Goal: Information Seeking & Learning: Compare options

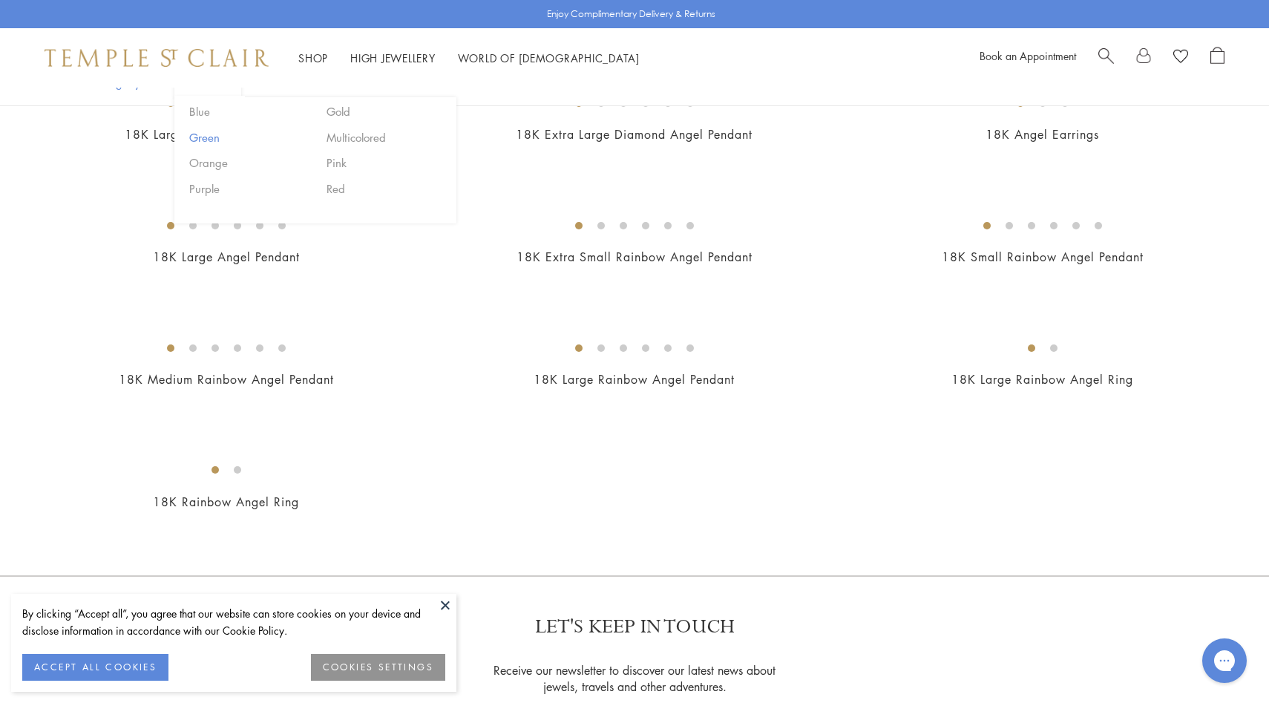
scroll to position [575, 0]
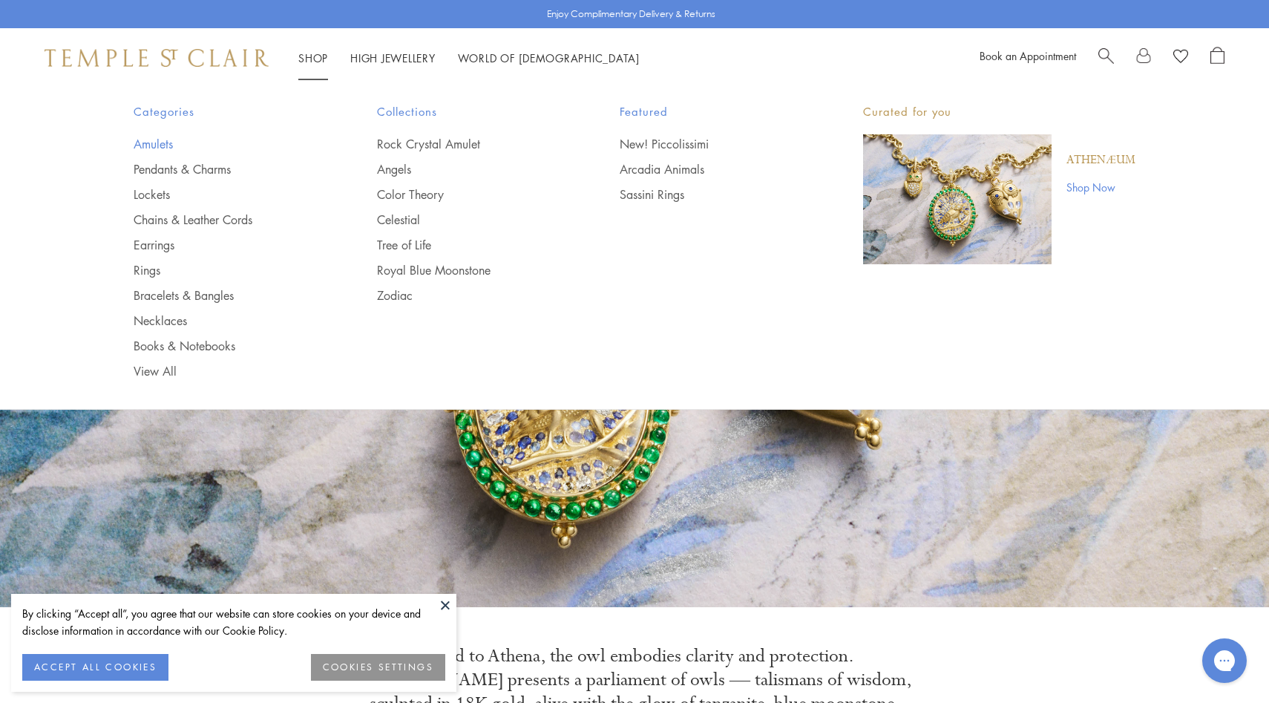
click at [166, 144] on link "Amulets" at bounding box center [226, 144] width 184 height 16
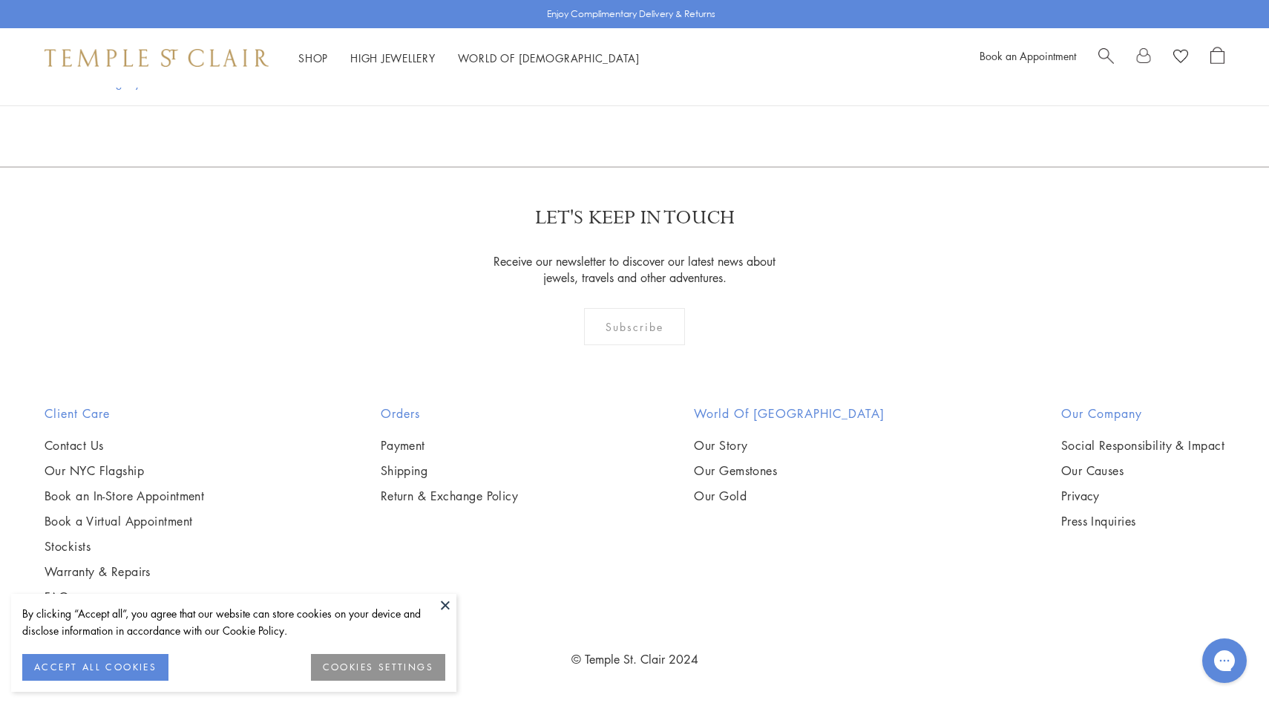
scroll to position [7801, 0]
click at [0, 0] on img at bounding box center [0, 0] width 0 height 0
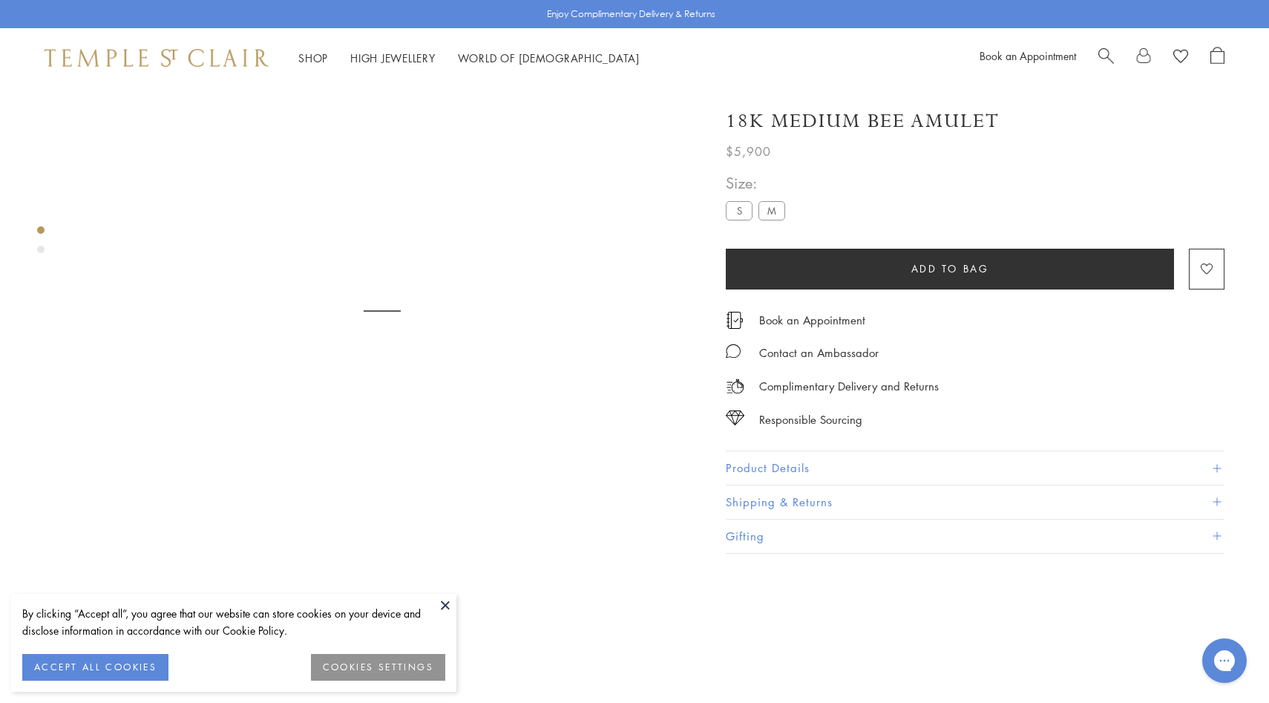
scroll to position [88, 0]
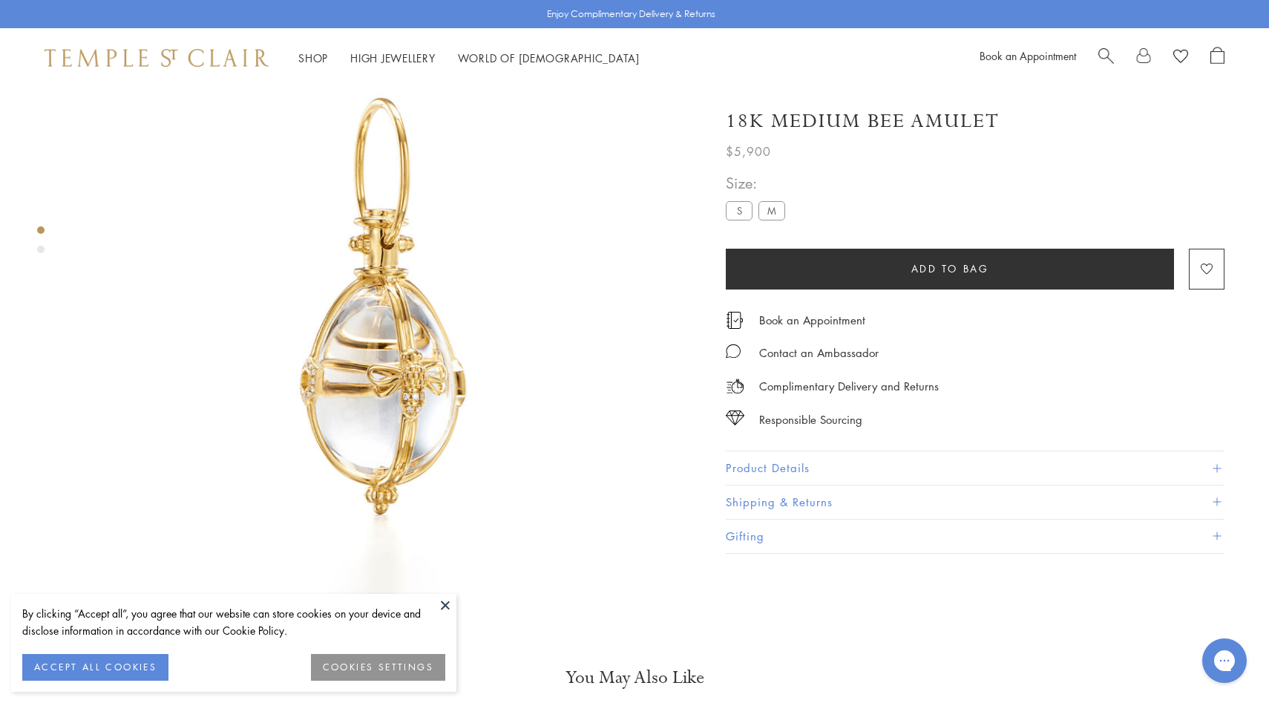
click at [750, 466] on button "Product Details" at bounding box center [975, 467] width 499 height 33
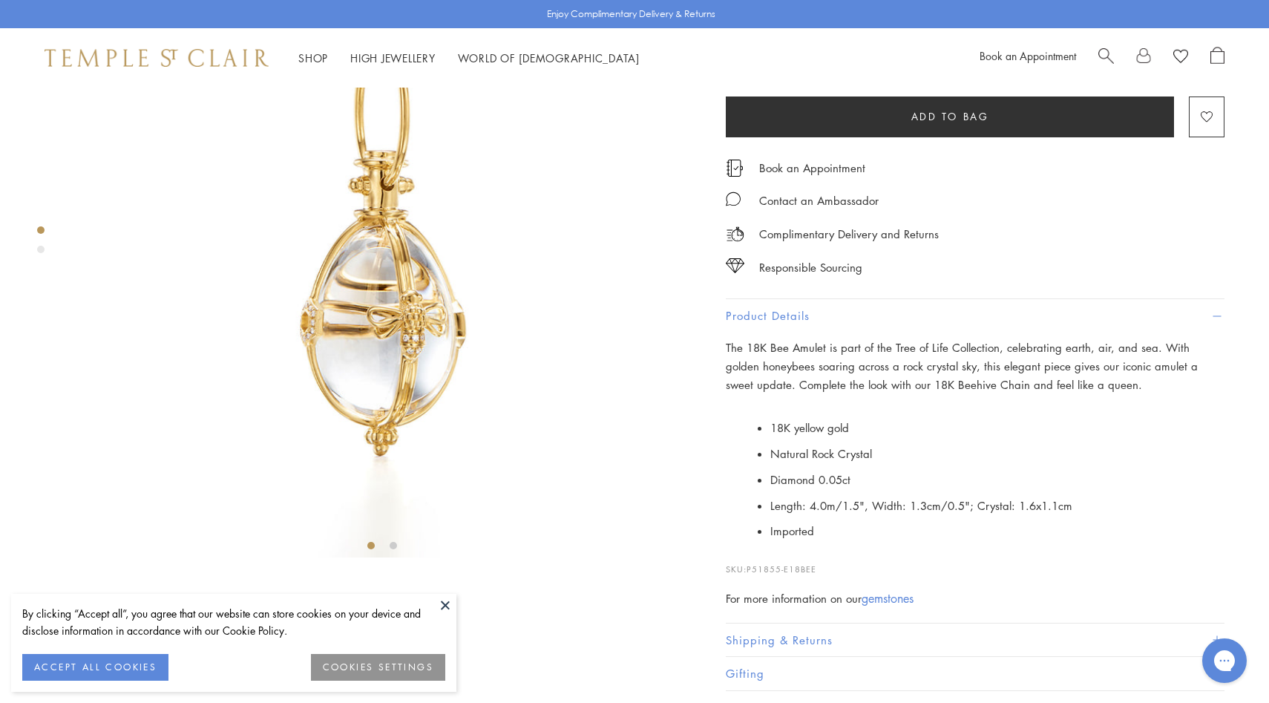
scroll to position [173, 0]
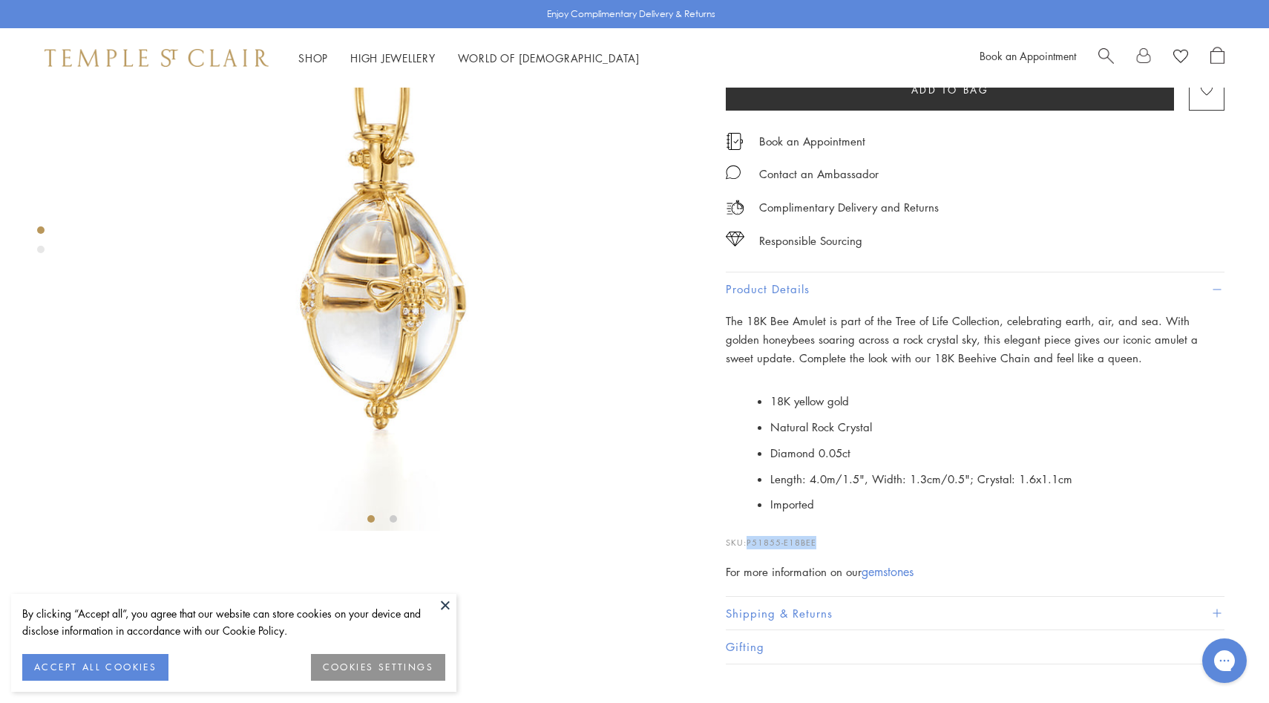
drag, startPoint x: 828, startPoint y: 582, endPoint x: 748, endPoint y: 581, distance: 79.4
click at [747, 549] on p "SKU: P51855-E18BEE" at bounding box center [975, 535] width 499 height 28
copy p "P51855-E18BEE"
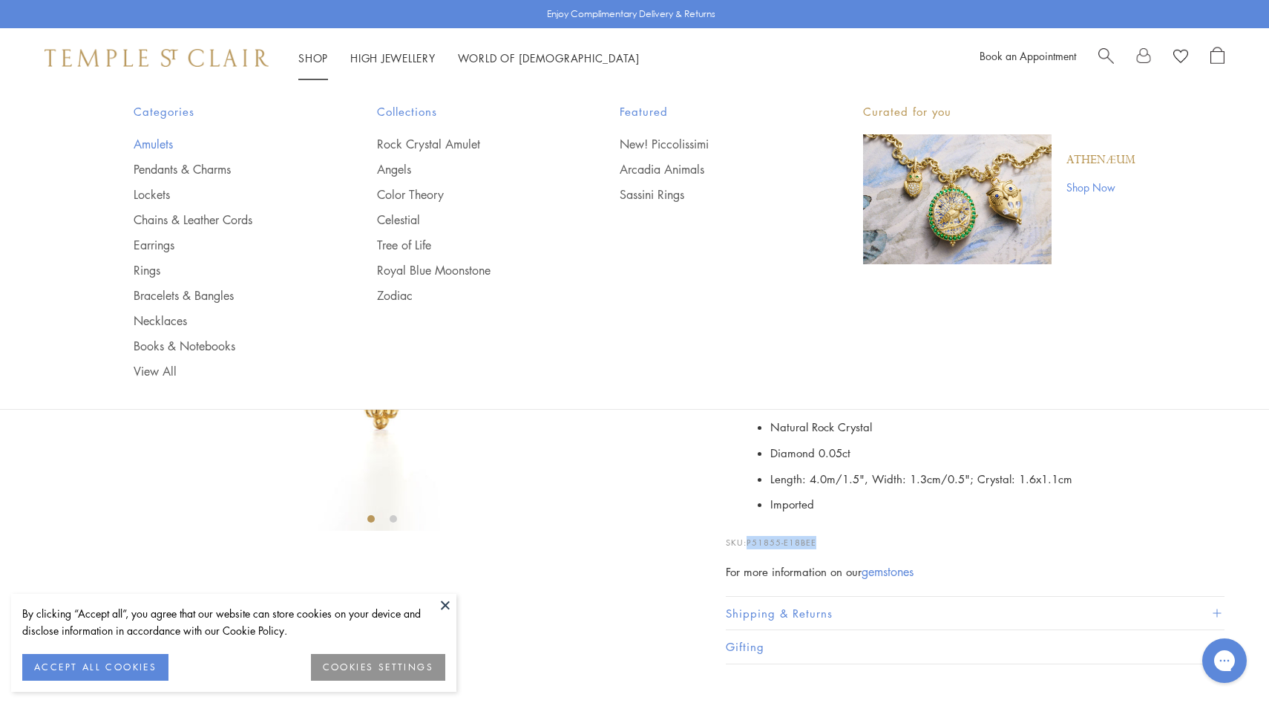
click at [148, 140] on link "Amulets" at bounding box center [226, 144] width 184 height 16
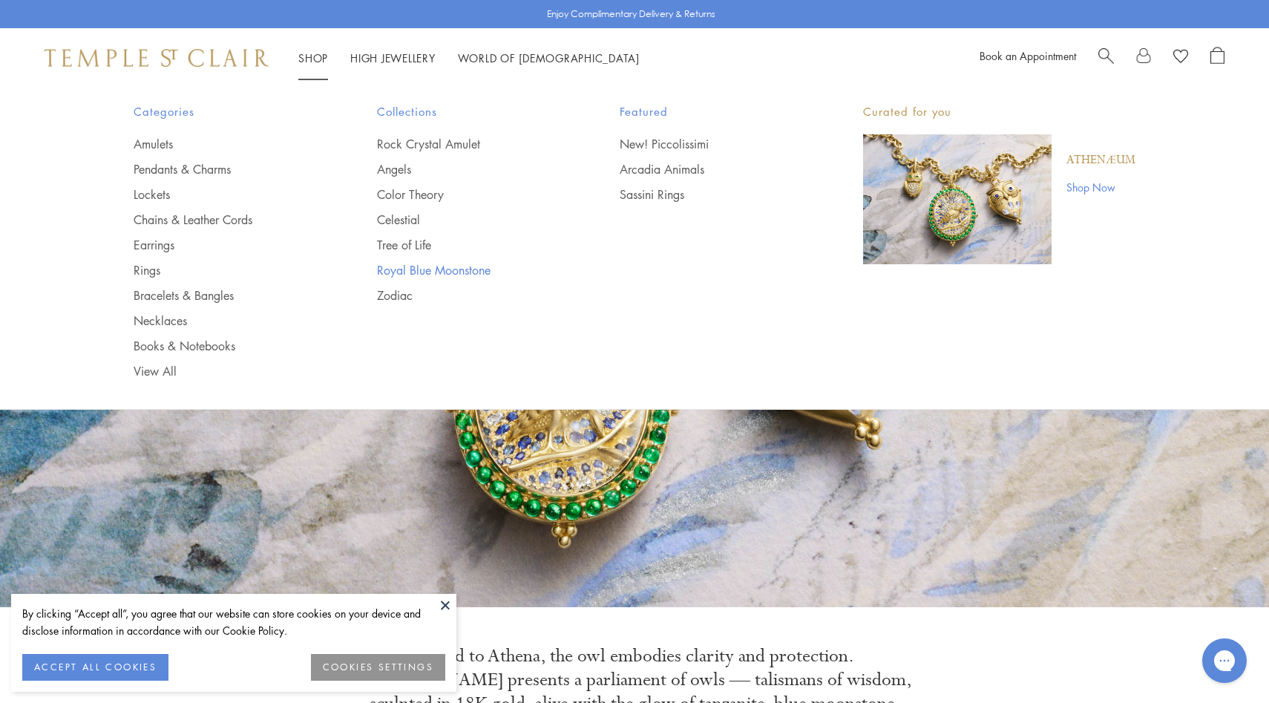
click at [410, 269] on link "Royal Blue Moonstone" at bounding box center [469, 270] width 184 height 16
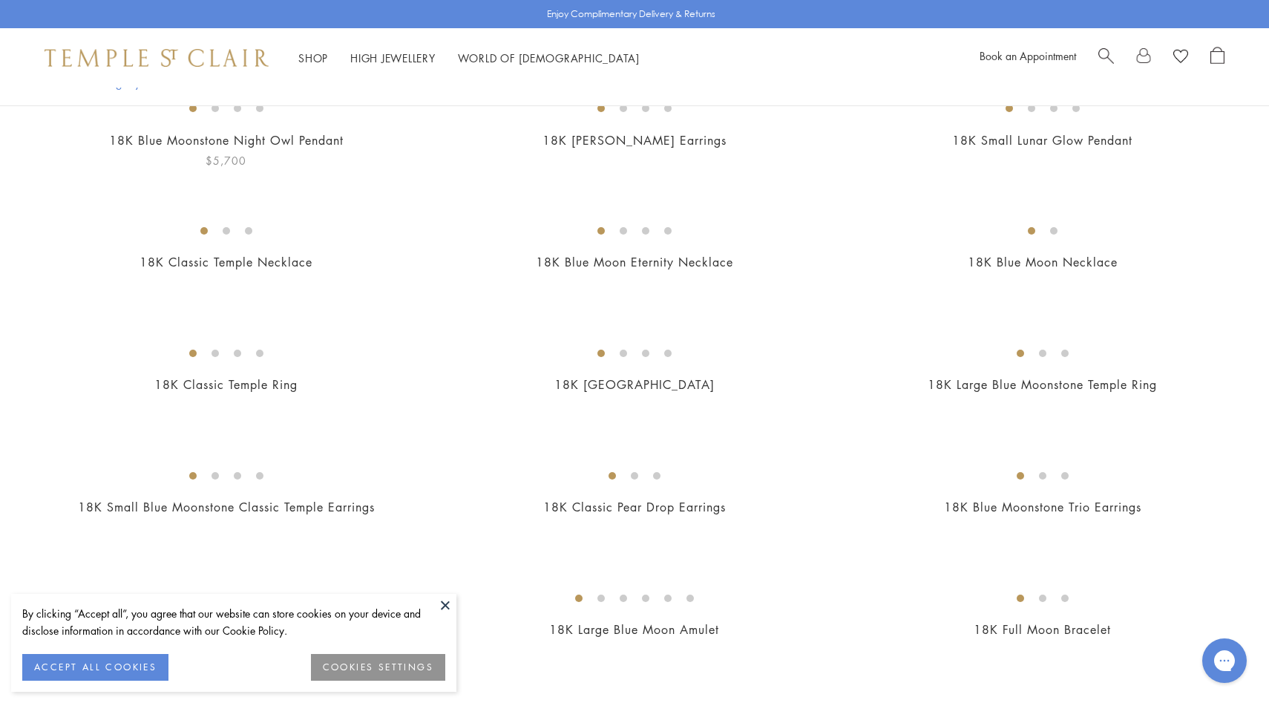
scroll to position [372, 0]
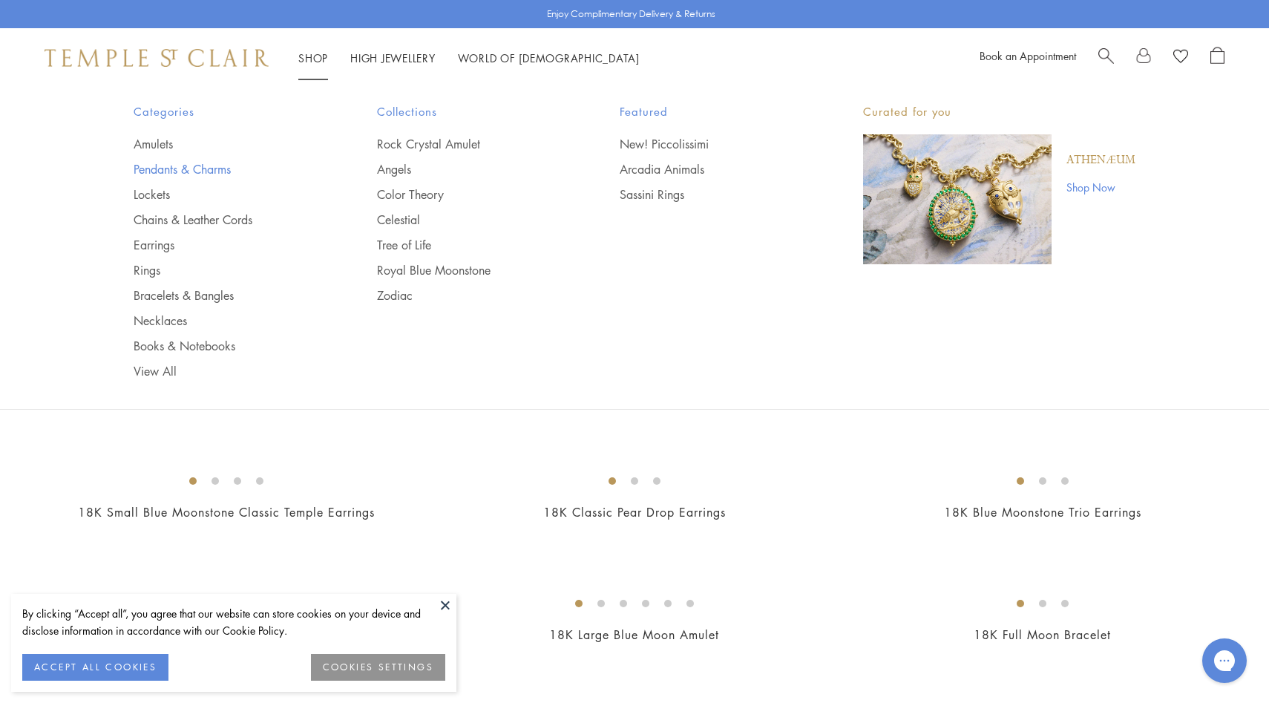
click at [198, 169] on link "Pendants & Charms" at bounding box center [226, 169] width 184 height 16
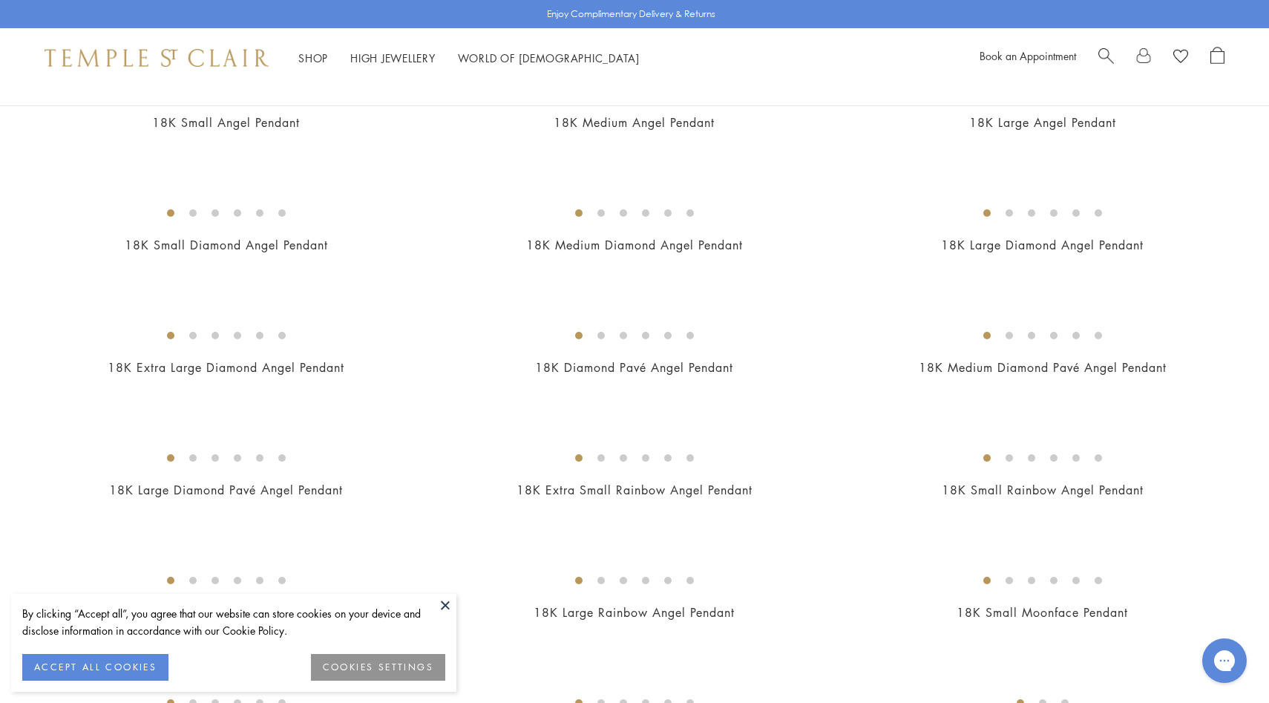
scroll to position [993, 0]
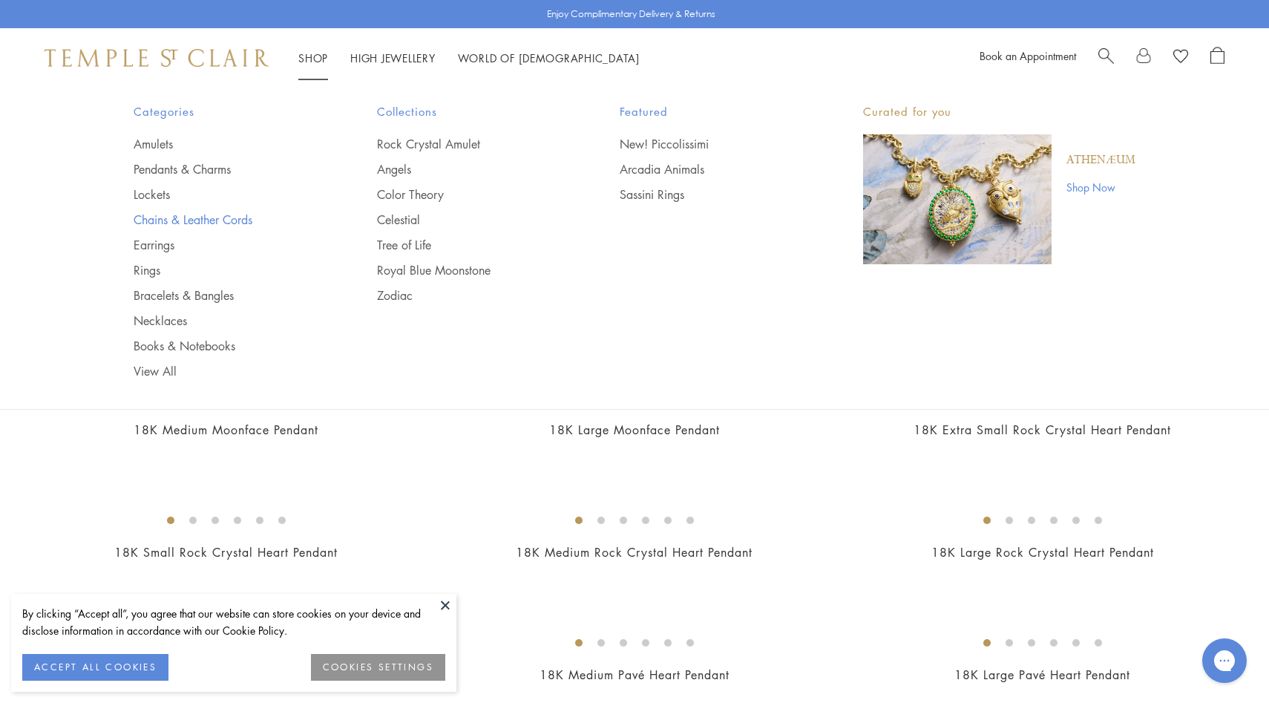
click at [170, 223] on link "Chains & Leather Cords" at bounding box center [226, 220] width 184 height 16
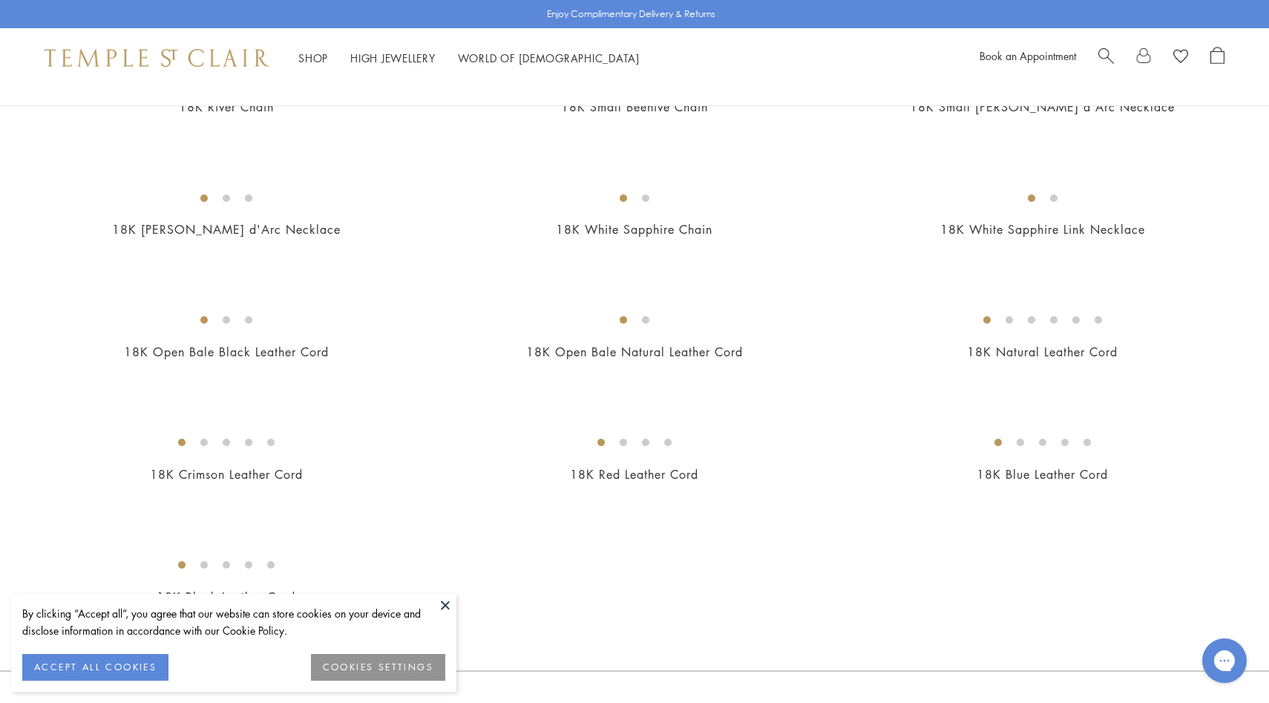
scroll to position [581, 0]
click at [0, 0] on img at bounding box center [0, 0] width 0 height 0
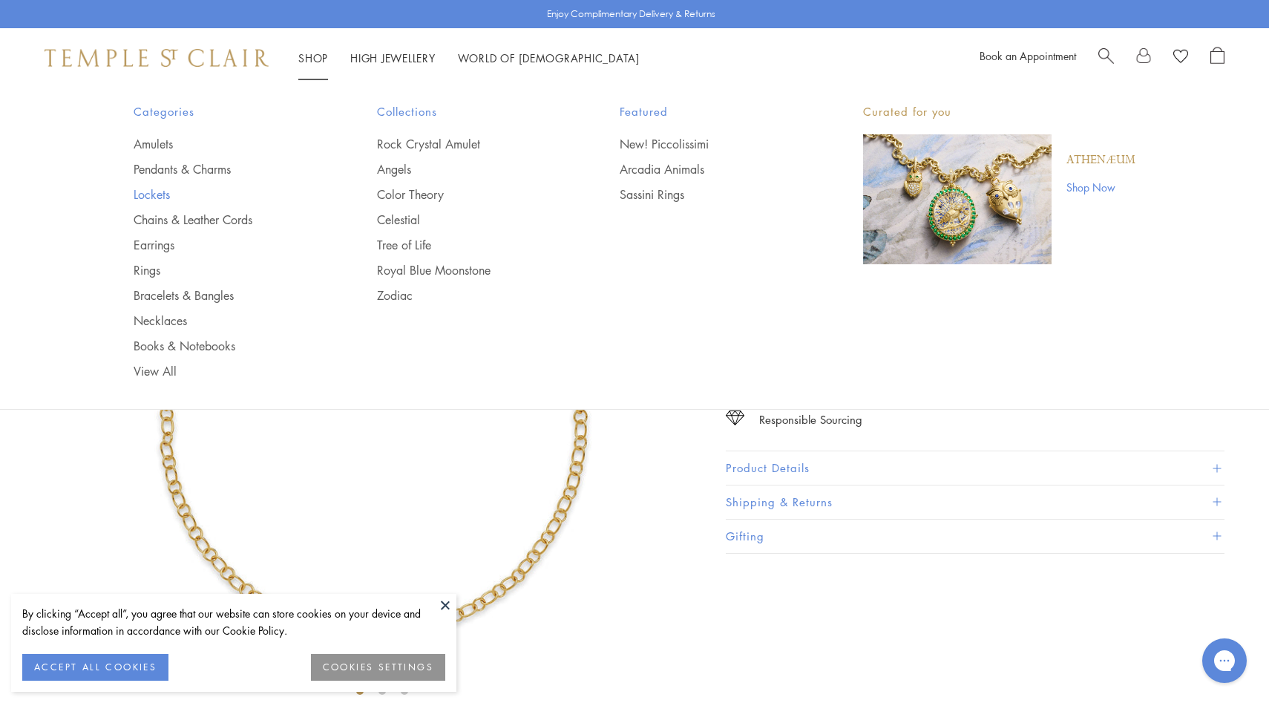
click at [193, 190] on link "Lockets" at bounding box center [226, 194] width 184 height 16
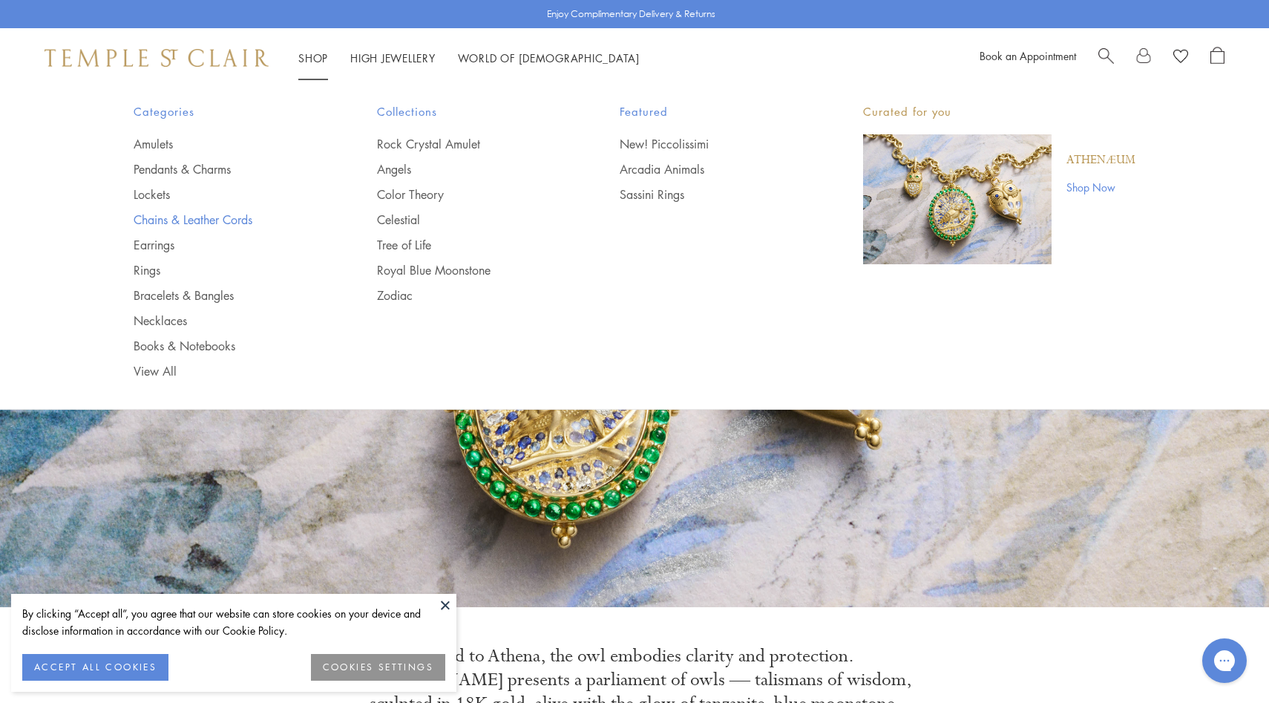
click at [163, 224] on link "Chains & Leather Cords" at bounding box center [226, 220] width 184 height 16
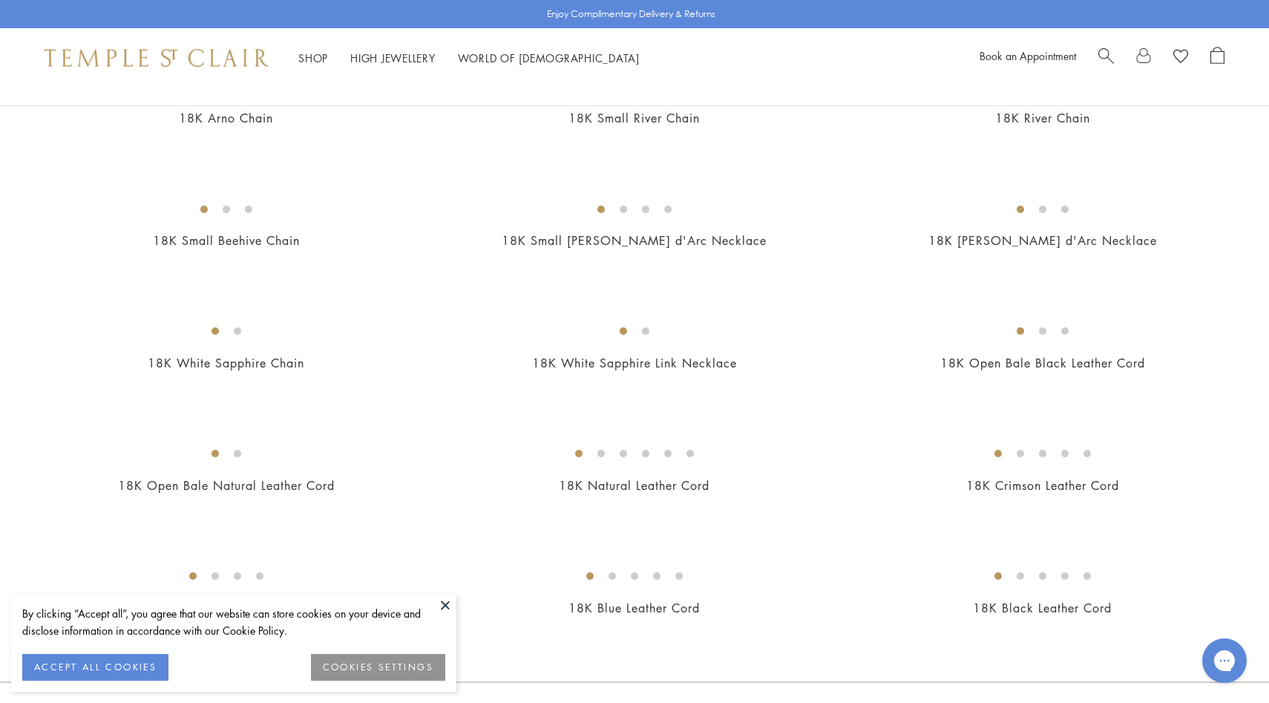
scroll to position [532, 0]
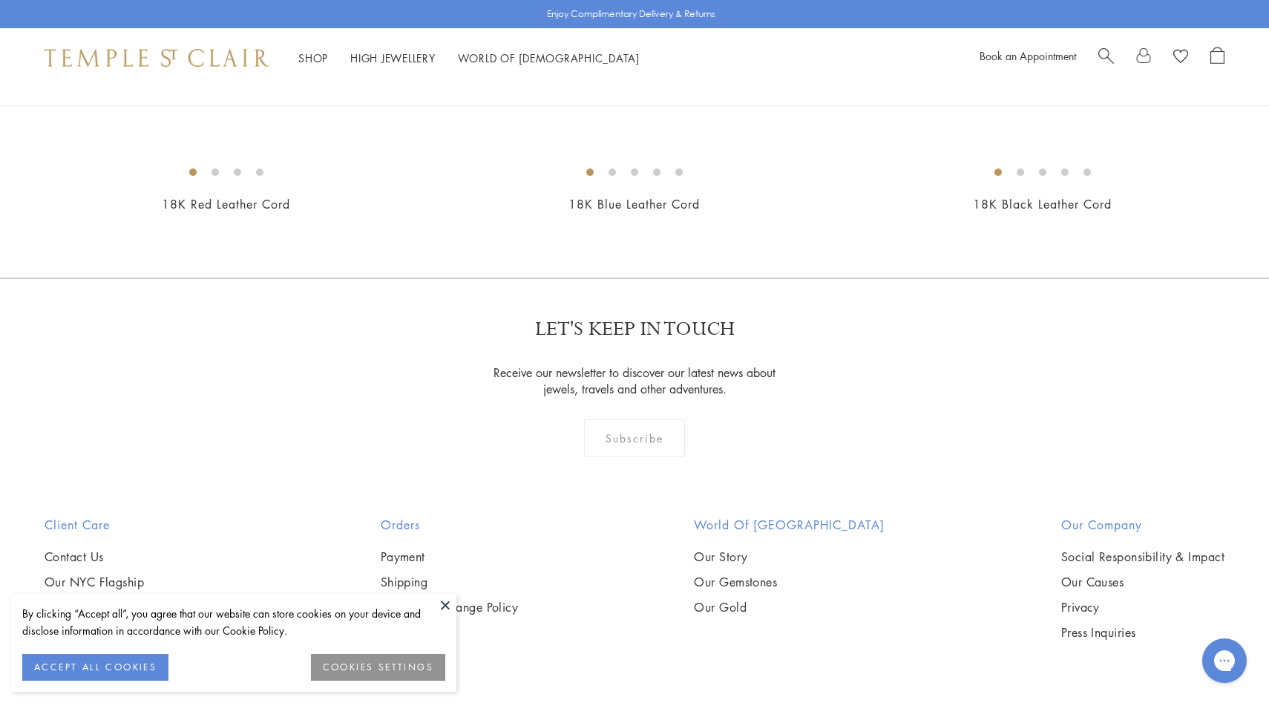
scroll to position [547, 0]
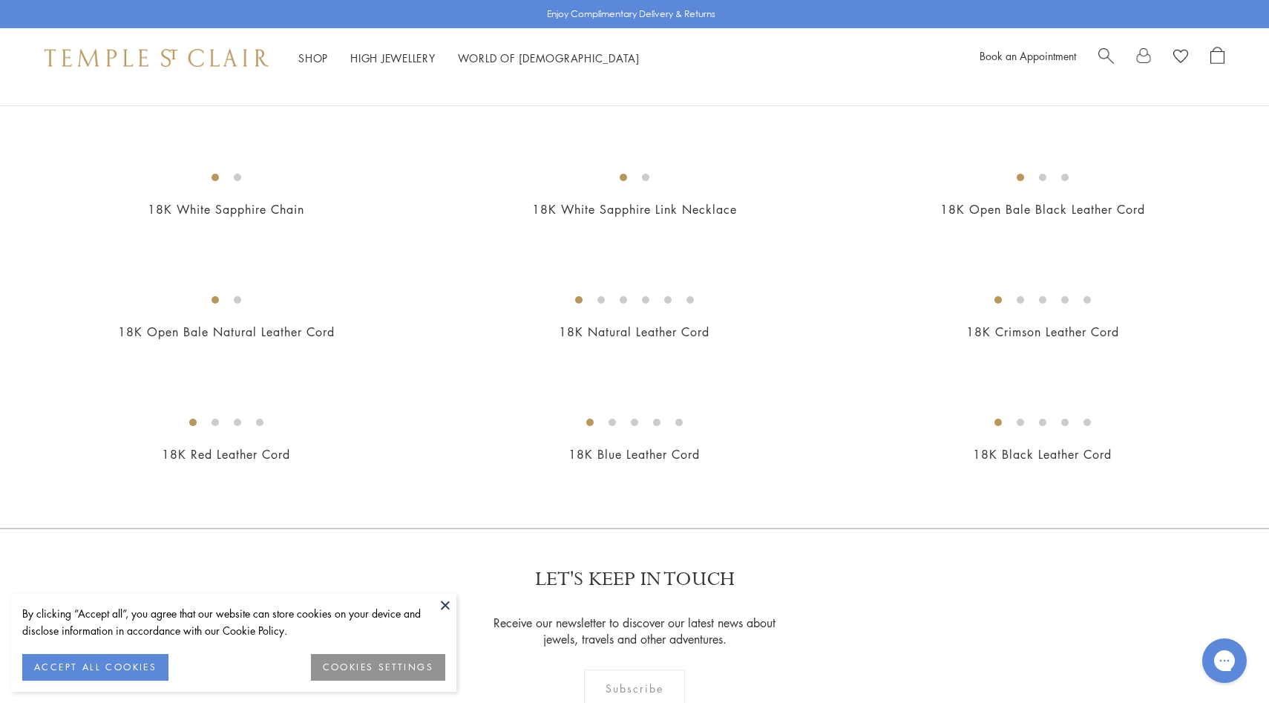
scroll to position [713, 0]
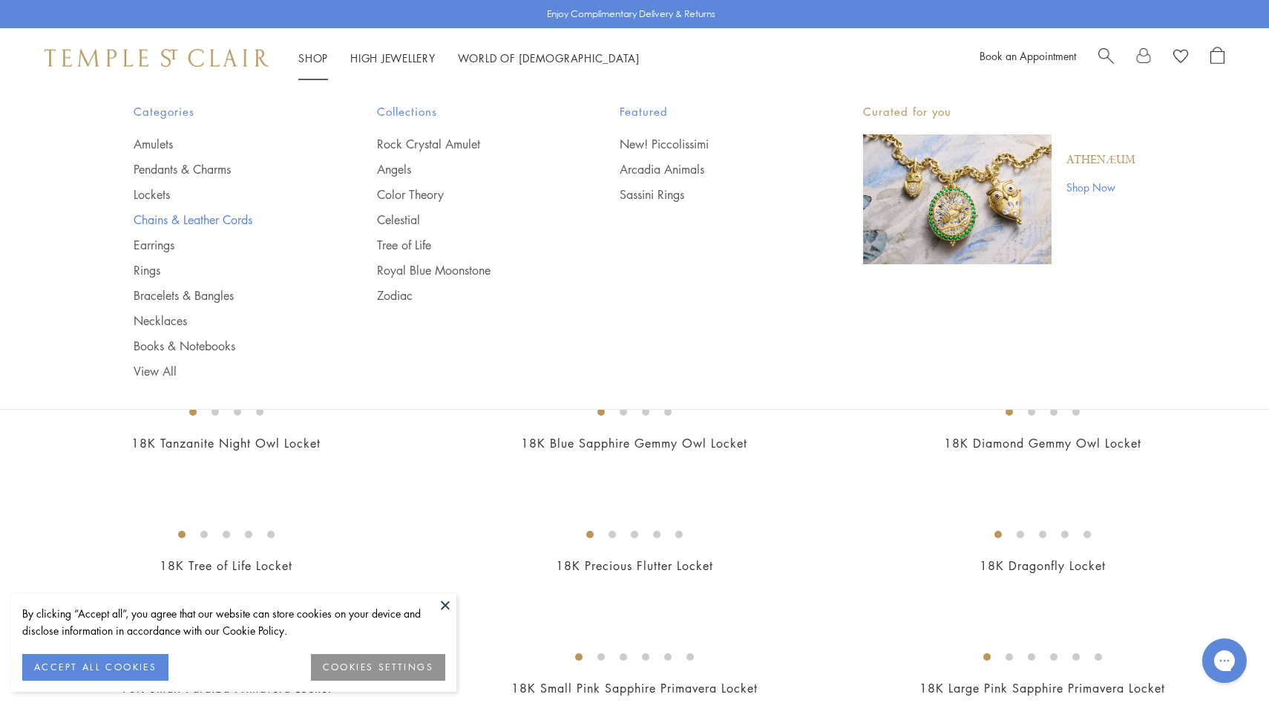
click at [204, 225] on link "Chains & Leather Cords" at bounding box center [226, 220] width 184 height 16
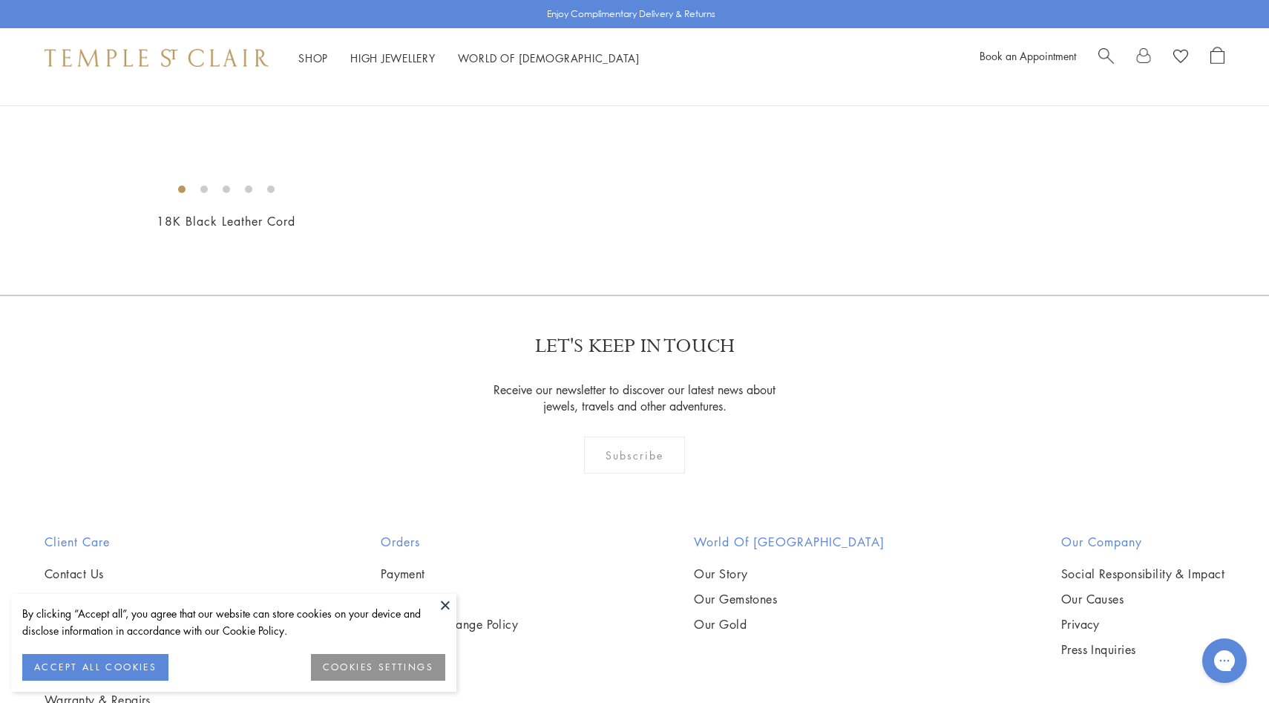
scroll to position [1315, 0]
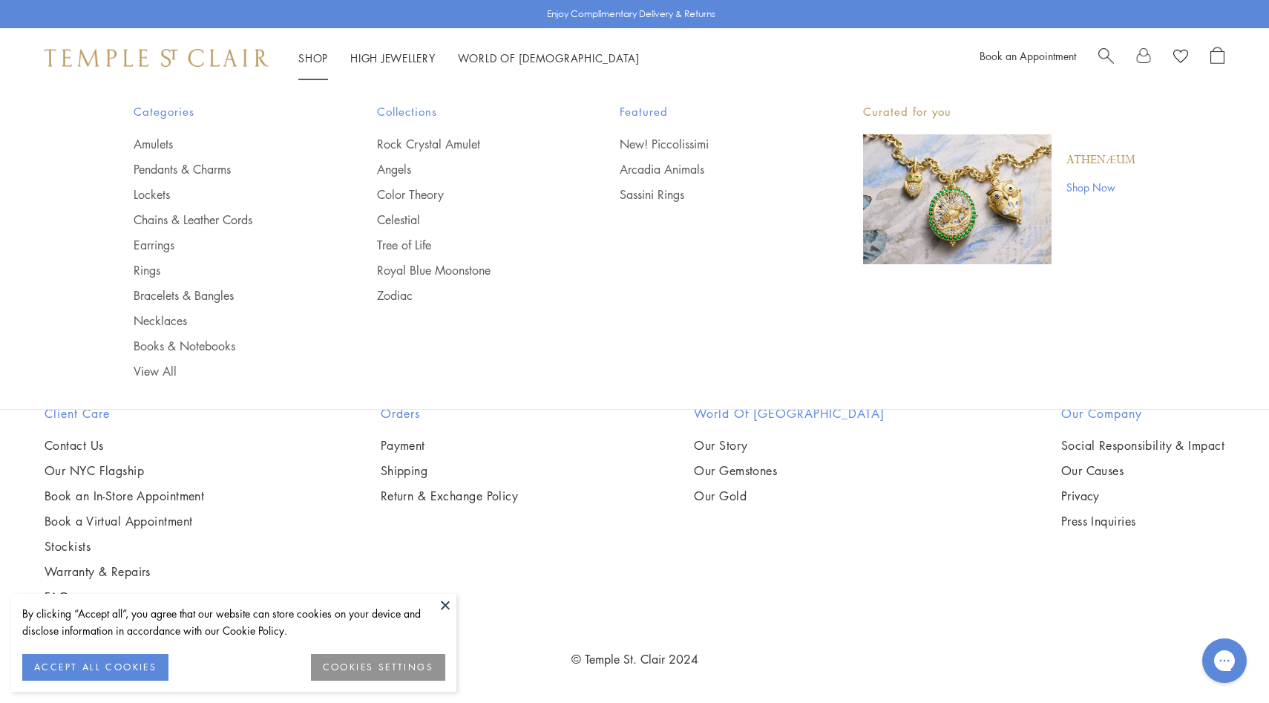
click at [155, 185] on ul "Amulets Pendants & Charms Lockets Chains & Leather Cords Earrings Rings Bracele…" at bounding box center [226, 257] width 184 height 243
click at [155, 193] on link "Lockets" at bounding box center [226, 194] width 184 height 16
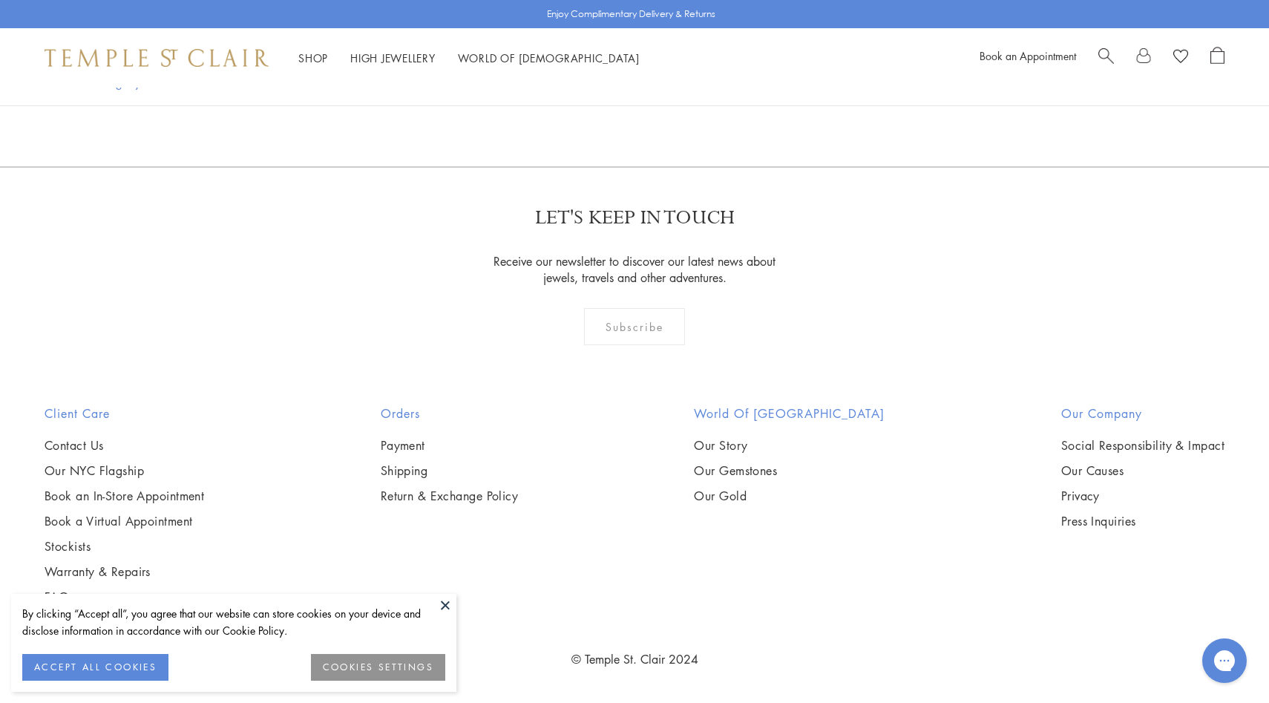
scroll to position [1637, 0]
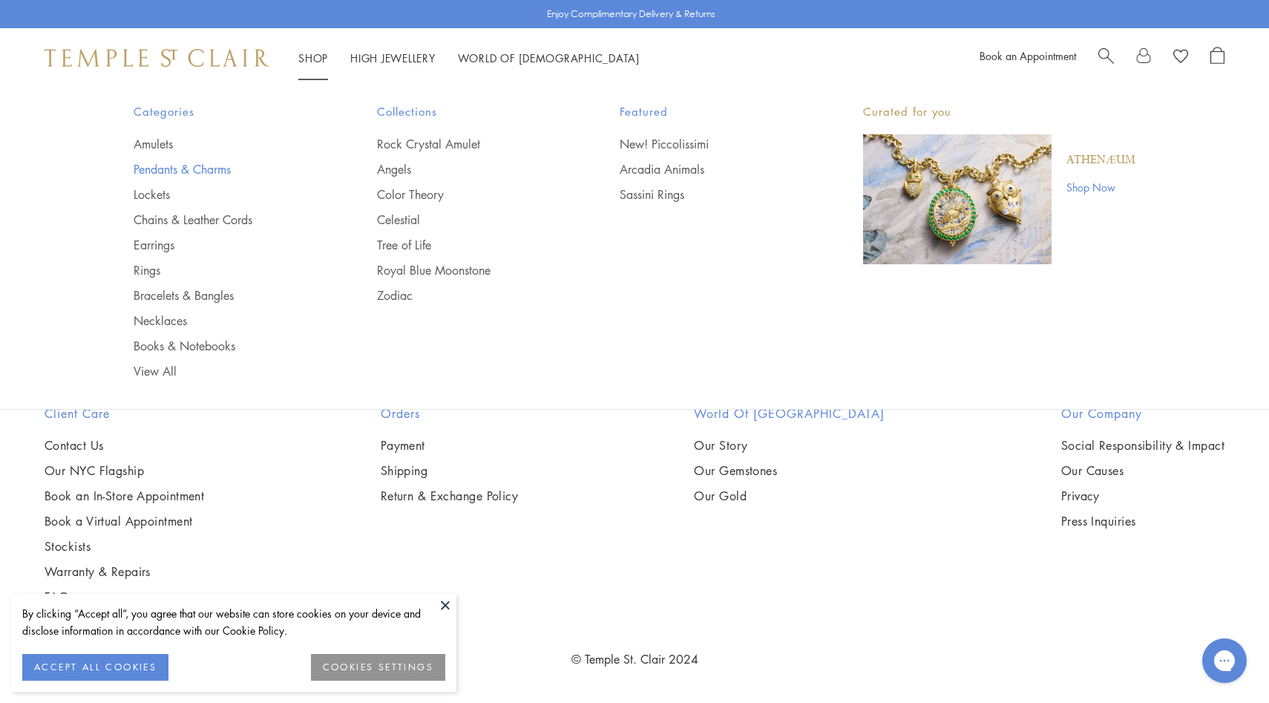
click at [160, 175] on link "Pendants & Charms" at bounding box center [226, 169] width 184 height 16
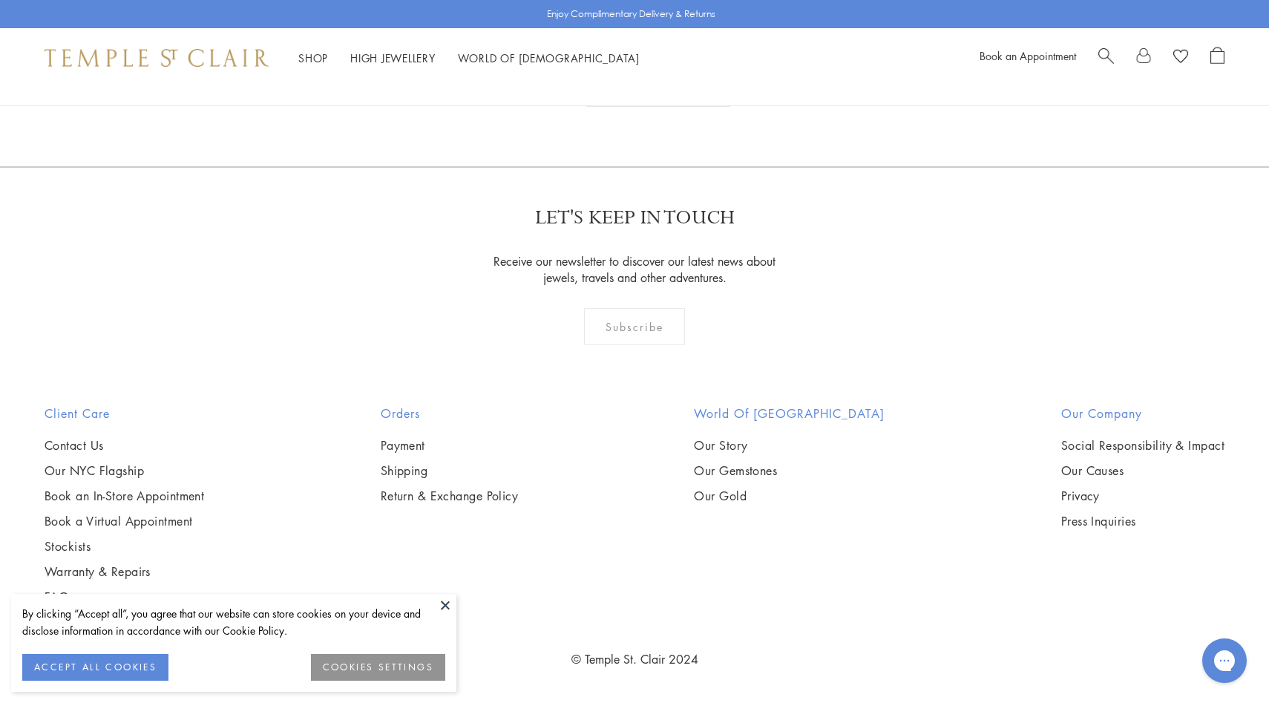
scroll to position [10986, 0]
click at [607, 107] on link "2" at bounding box center [610, 86] width 49 height 41
click at [684, 108] on link "3" at bounding box center [682, 87] width 49 height 41
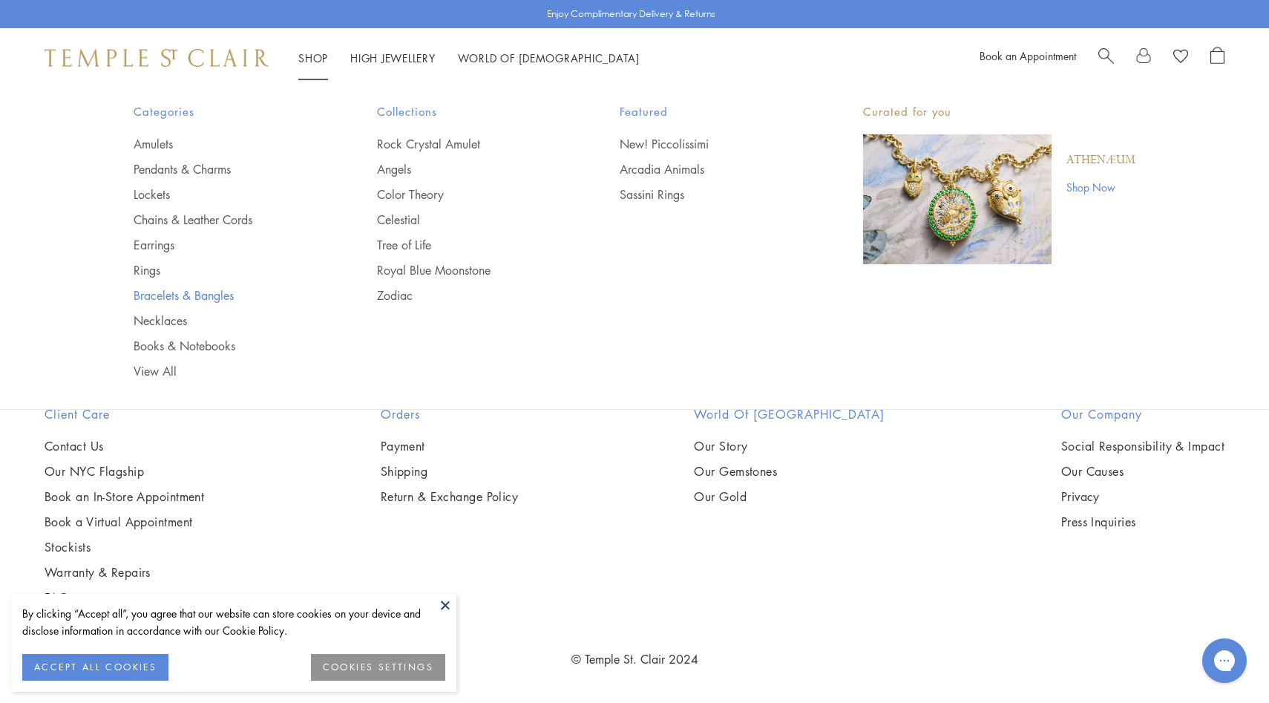
click at [164, 290] on link "Bracelets & Bangles" at bounding box center [226, 295] width 184 height 16
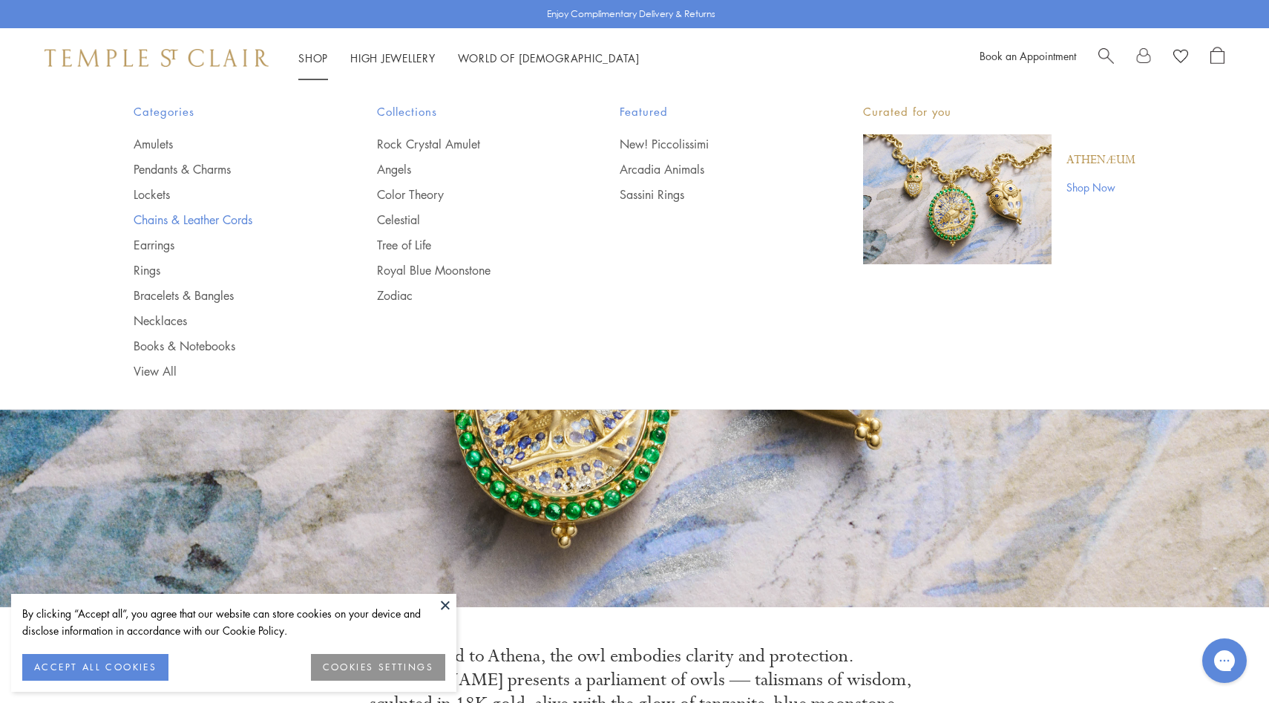
click at [172, 226] on link "Chains & Leather Cords" at bounding box center [226, 220] width 184 height 16
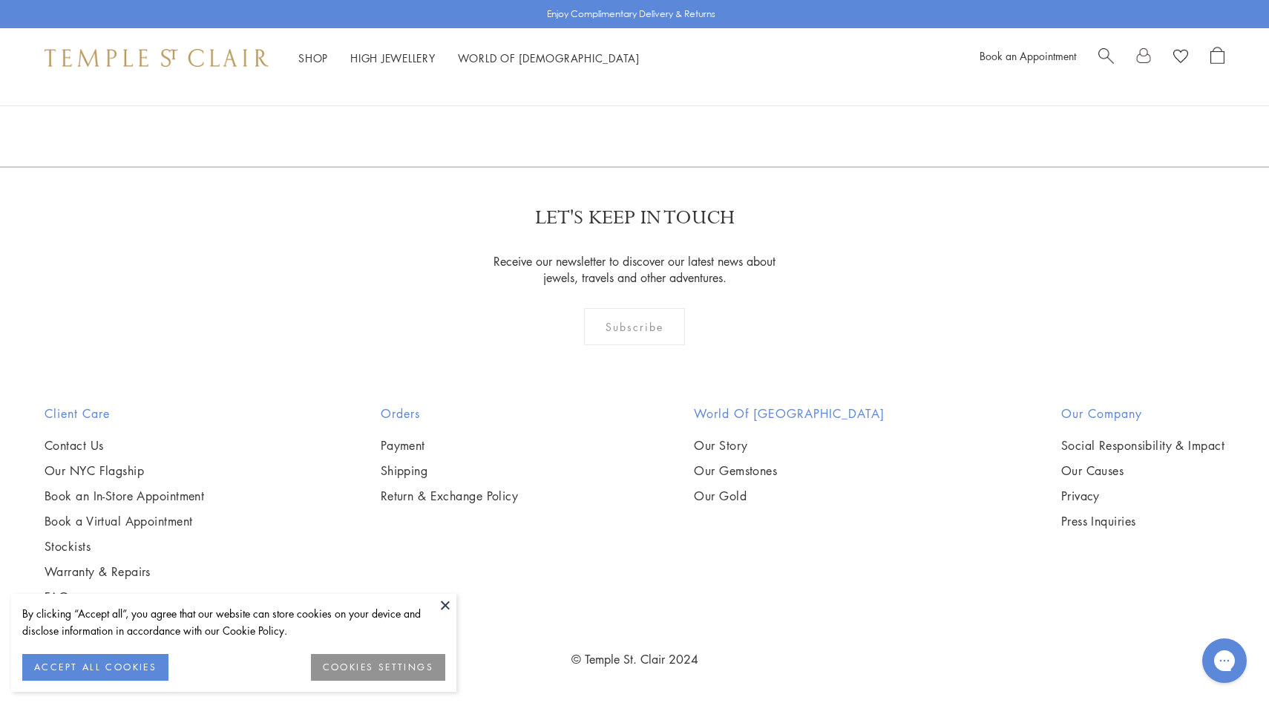
scroll to position [2330, 0]
click at [206, 22] on div "Enjoy Complimentary Delivery & Returns" at bounding box center [634, 14] width 1269 height 28
click at [206, 39] on div "Shop Shop Categories Amulets Pendants & Charms Lockets Chains & Leather Cords E…" at bounding box center [634, 57] width 1269 height 59
click at [206, 65] on img at bounding box center [157, 58] width 224 height 18
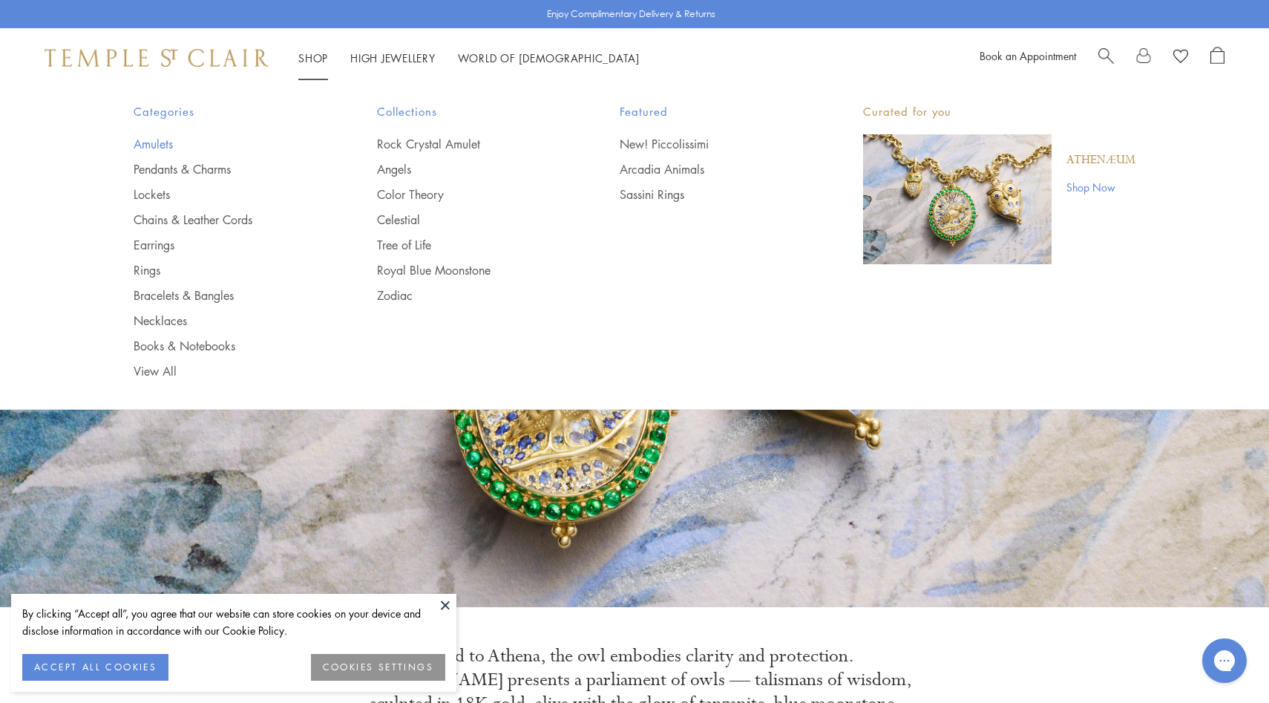
click at [166, 141] on link "Amulets" at bounding box center [226, 144] width 184 height 16
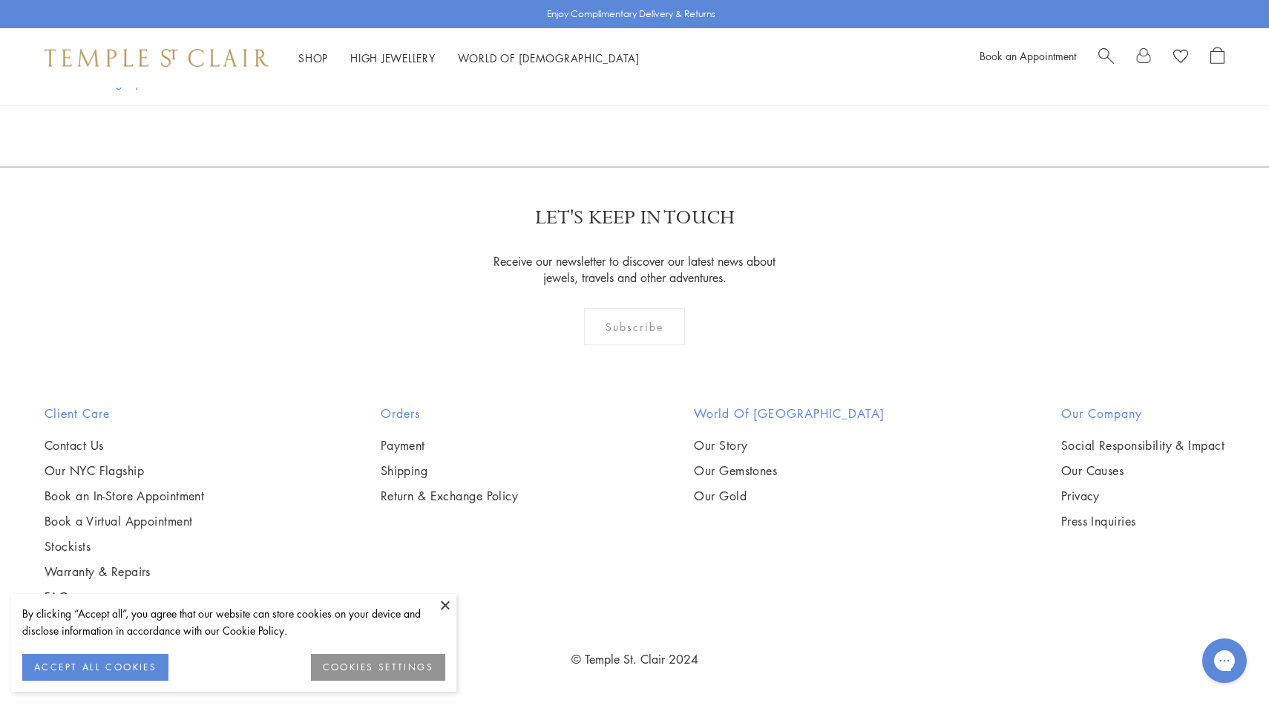
scroll to position [11244, 0]
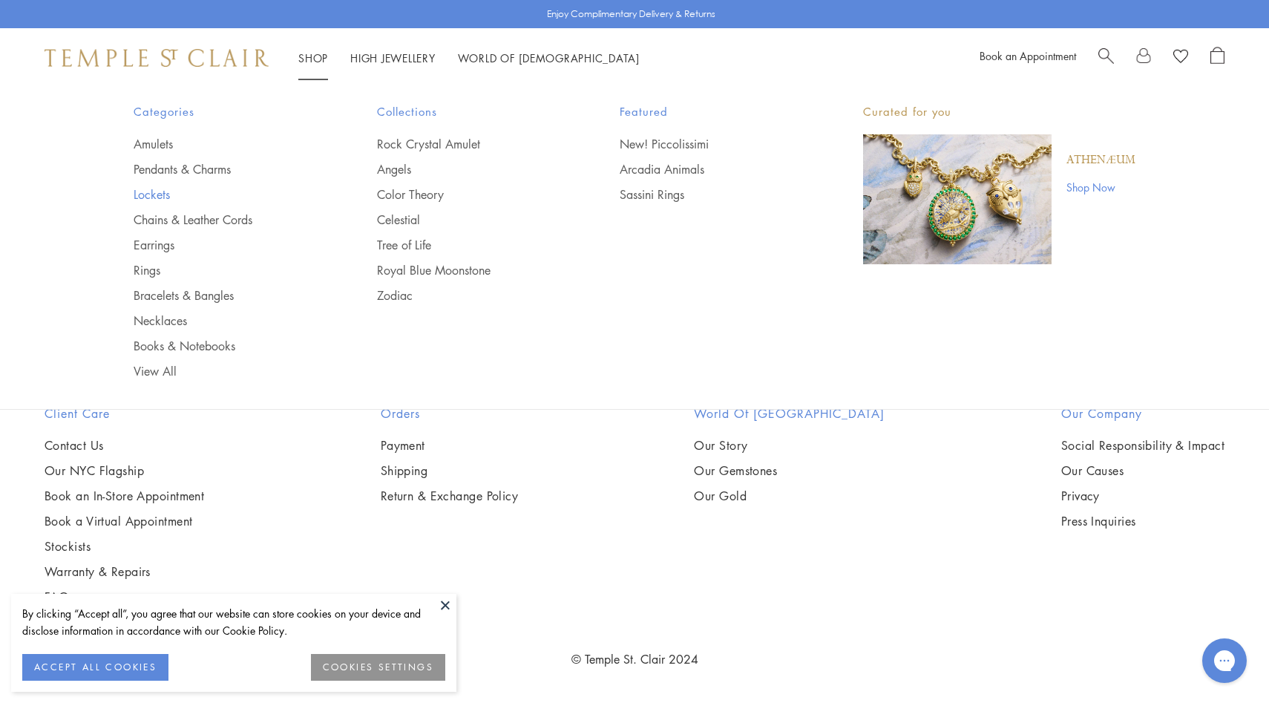
click at [166, 191] on link "Lockets" at bounding box center [226, 194] width 184 height 16
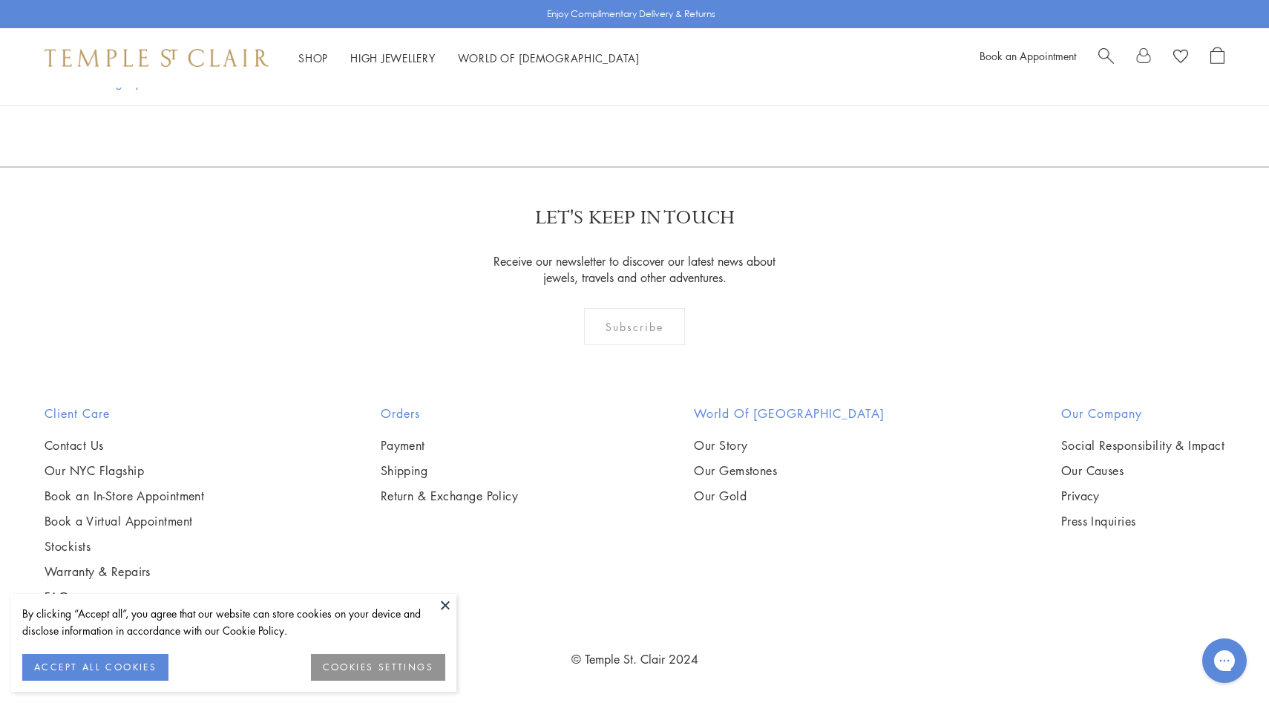
scroll to position [3112, 0]
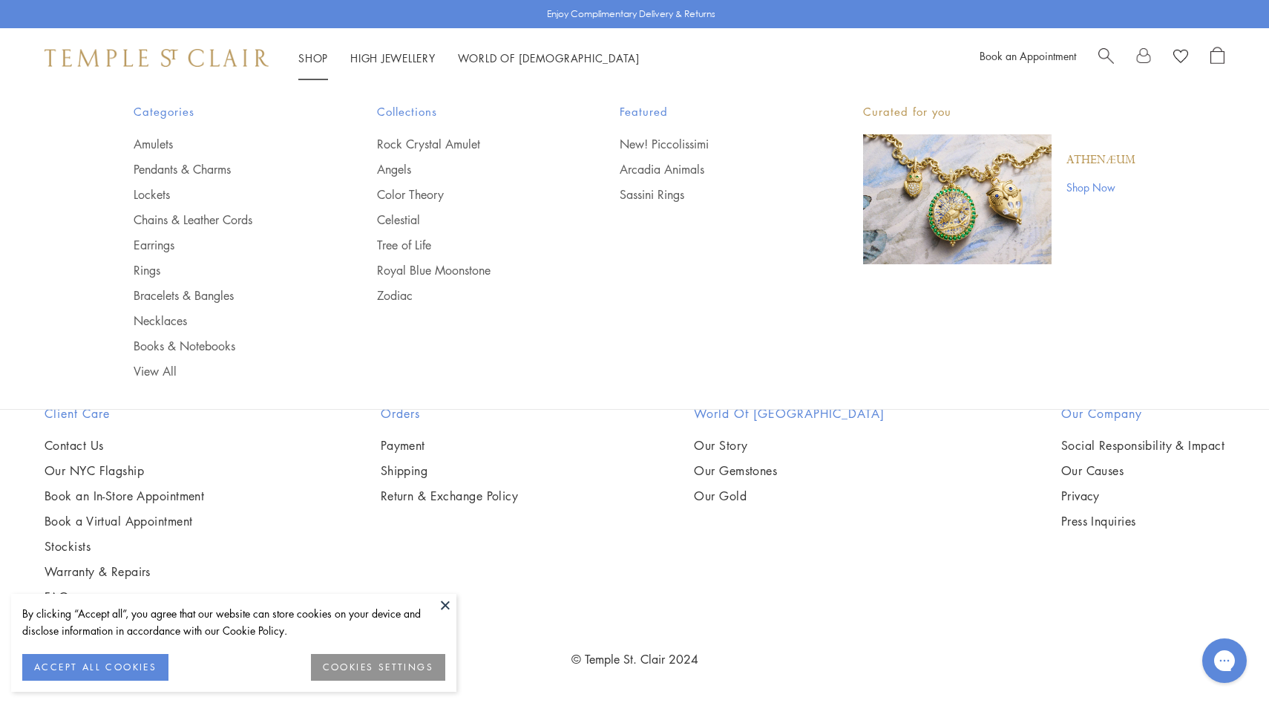
click at [321, 64] on li "Shop Shop Categories Amulets Pendants & Charms Lockets Chains & Leather Cords E…" at bounding box center [313, 58] width 30 height 19
click at [171, 217] on link "Chains & Leather Cords" at bounding box center [226, 220] width 184 height 16
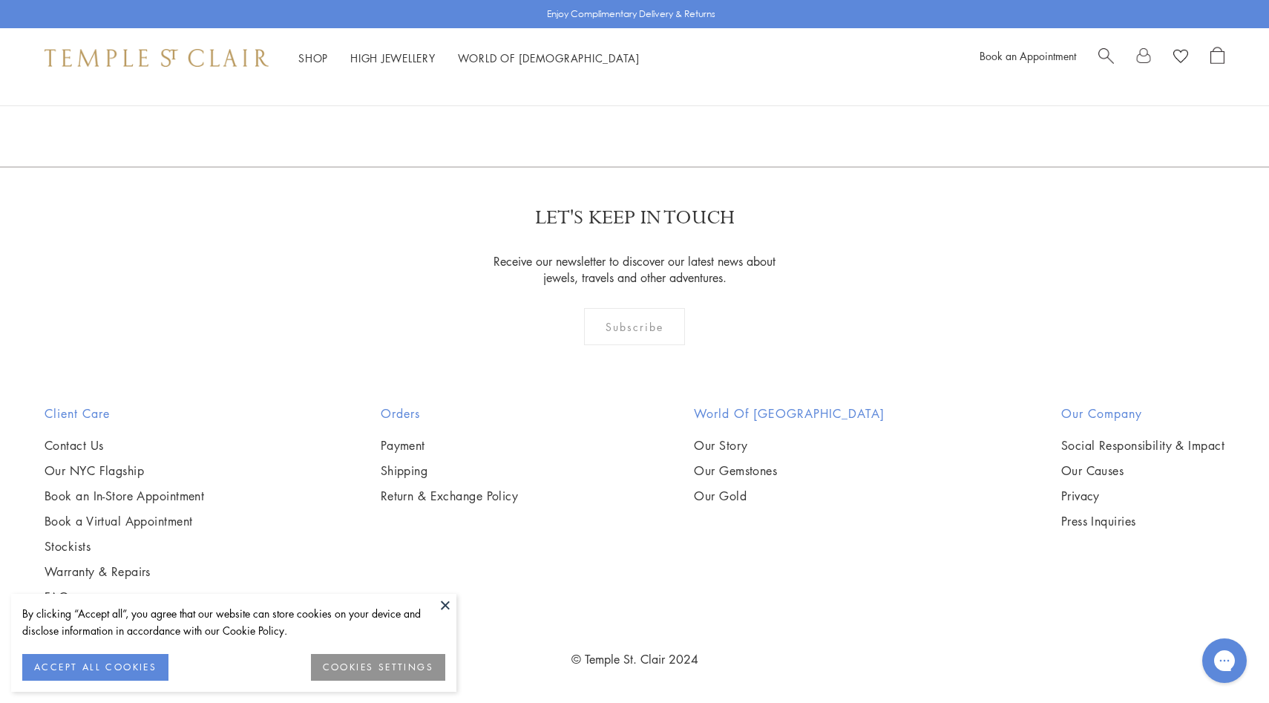
scroll to position [3687, 0]
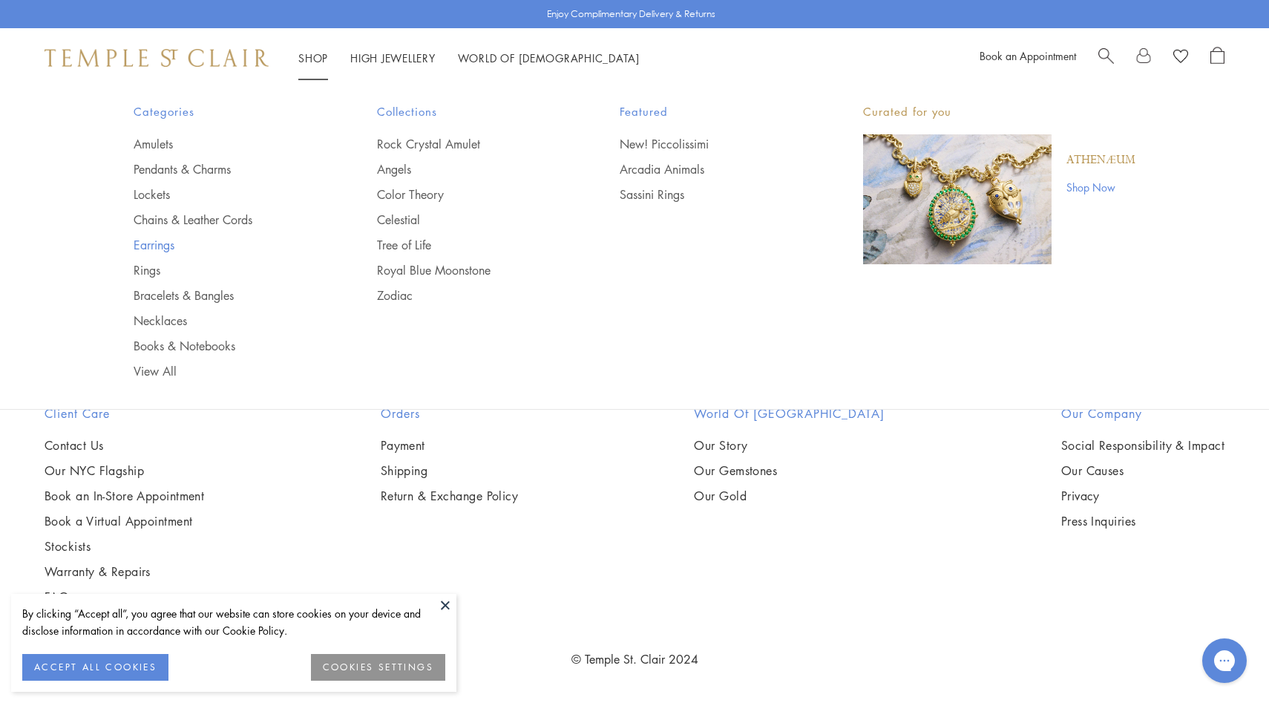
click at [150, 242] on link "Earrings" at bounding box center [226, 245] width 184 height 16
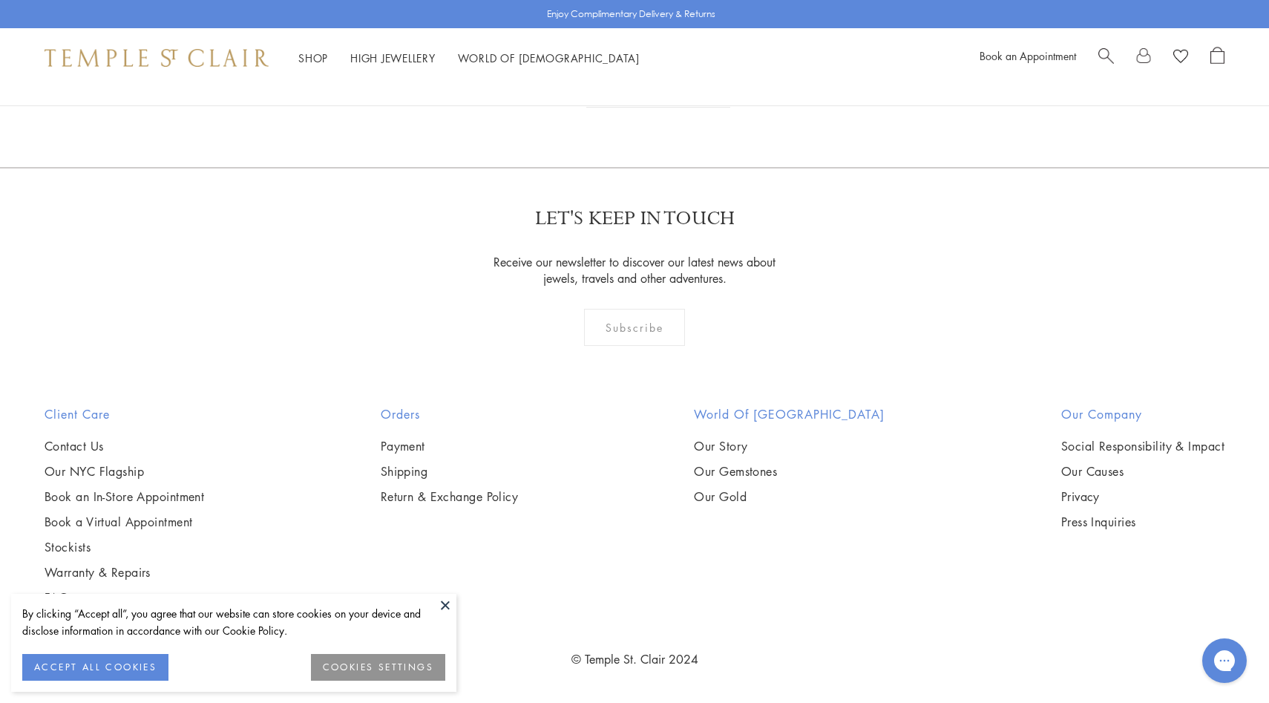
scroll to position [8096, 0]
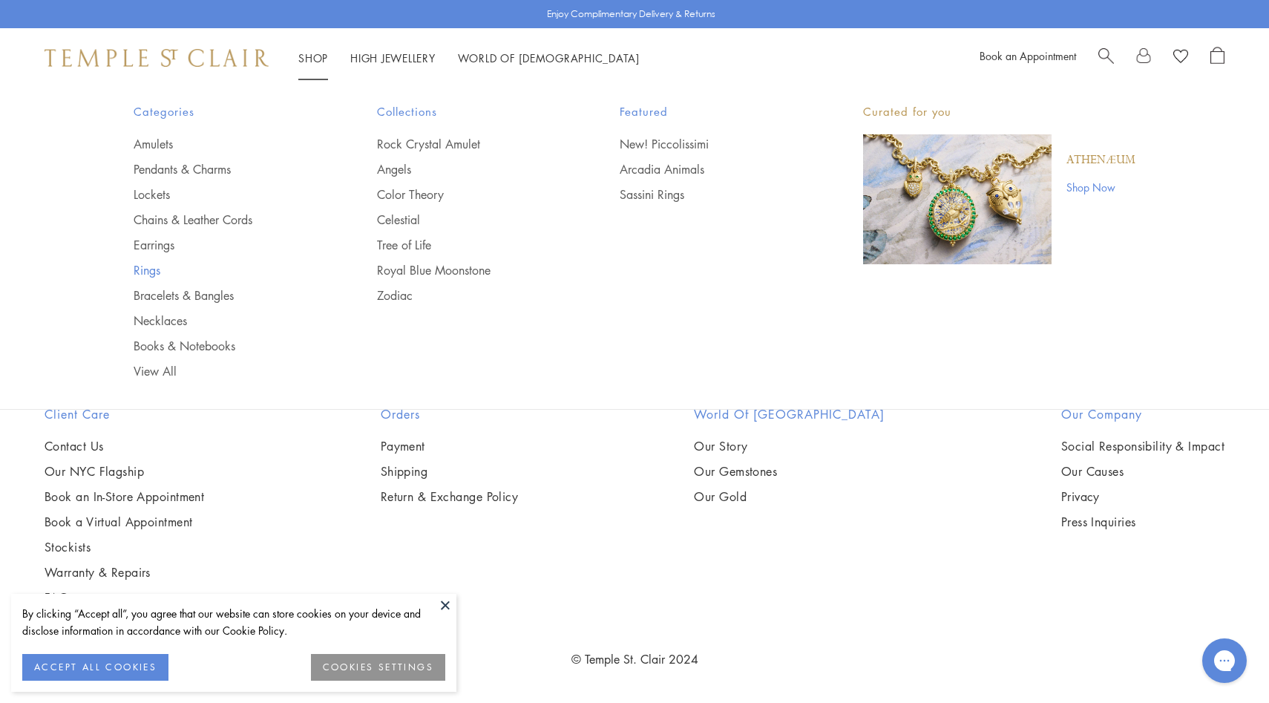
click at [148, 272] on link "Rings" at bounding box center [226, 270] width 184 height 16
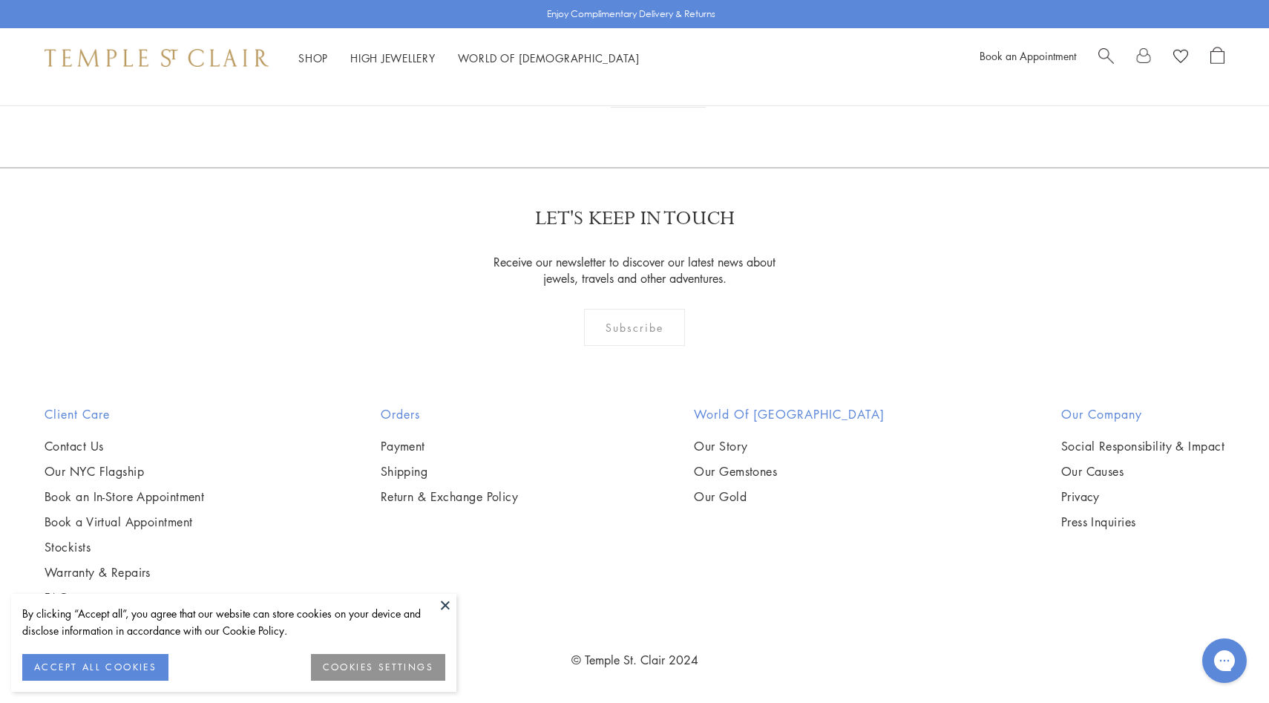
scroll to position [7518, 0]
click at [644, 108] on link "2" at bounding box center [635, 87] width 49 height 41
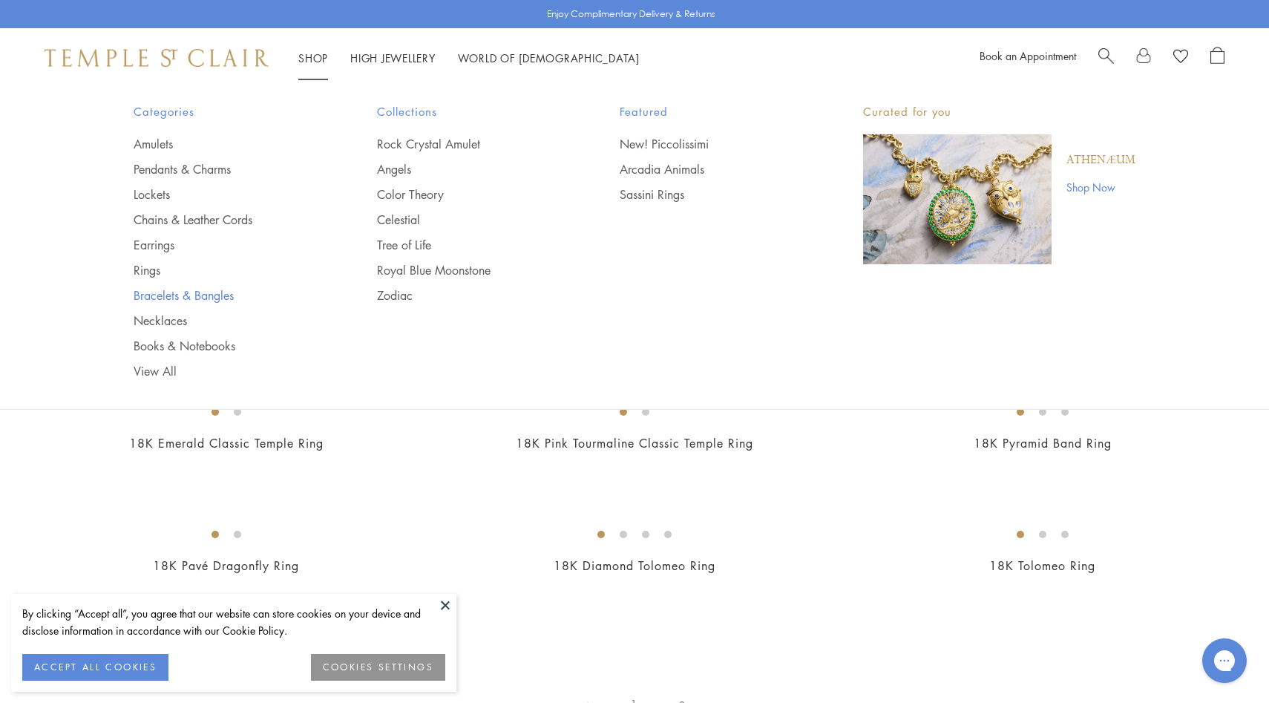
click at [187, 298] on link "Bracelets & Bangles" at bounding box center [226, 295] width 184 height 16
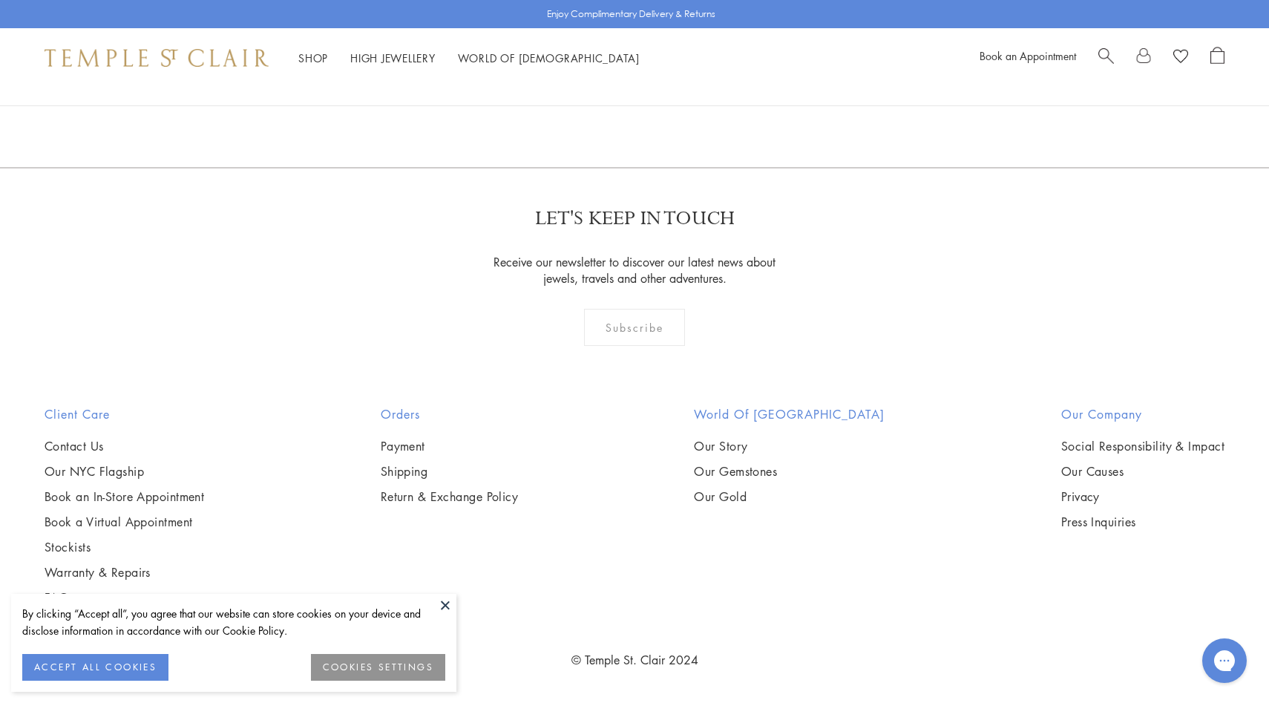
scroll to position [6028, 0]
drag, startPoint x: 1030, startPoint y: 382, endPoint x: 850, endPoint y: 30, distance: 396.1
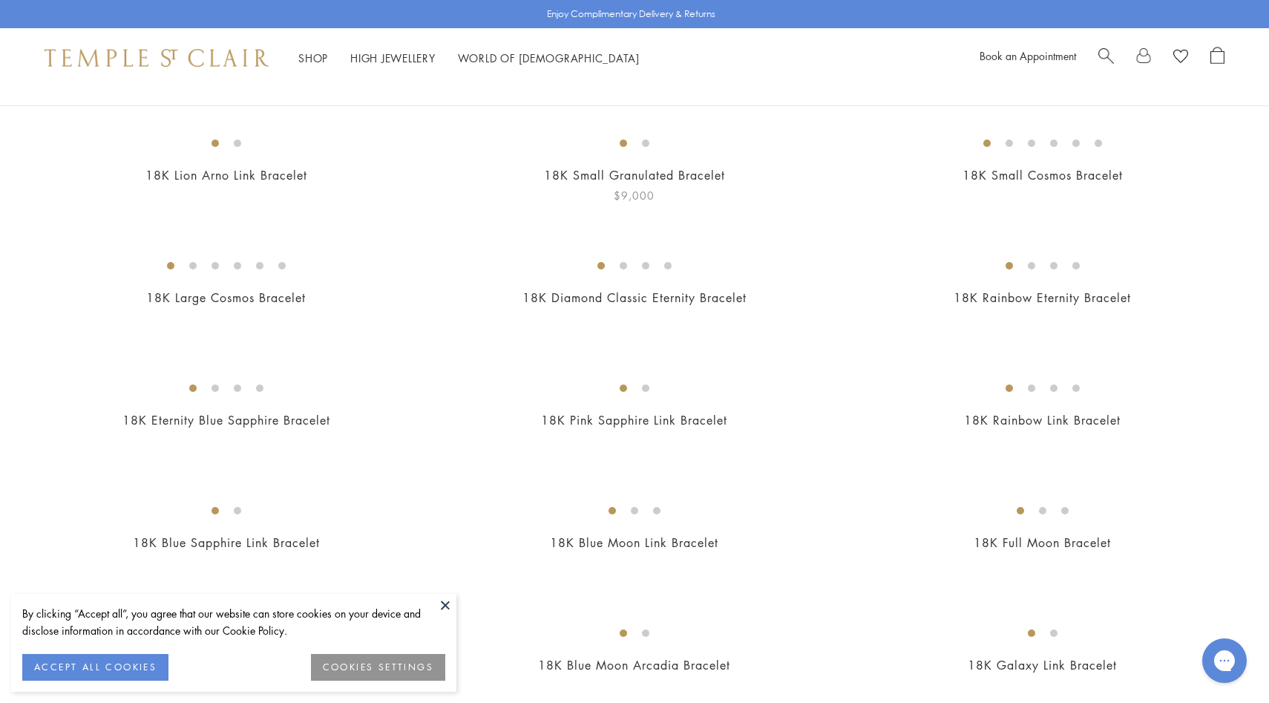
scroll to position [741, 0]
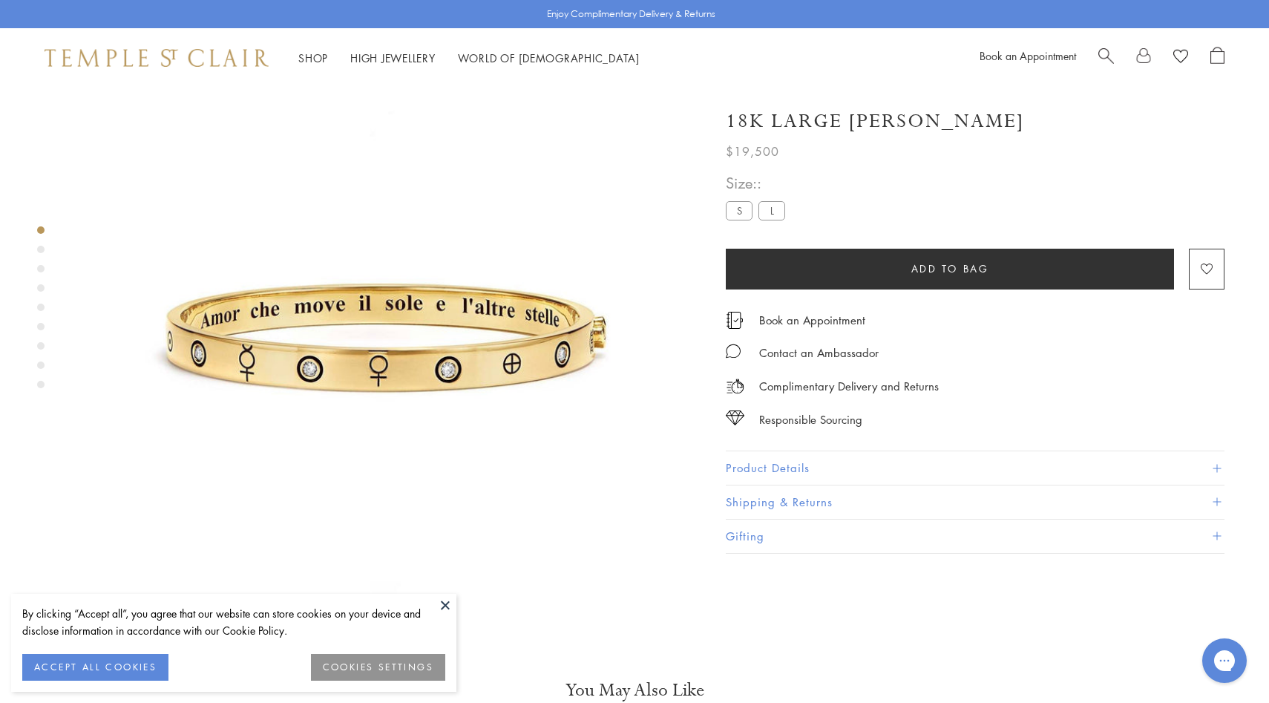
scroll to position [88, 0]
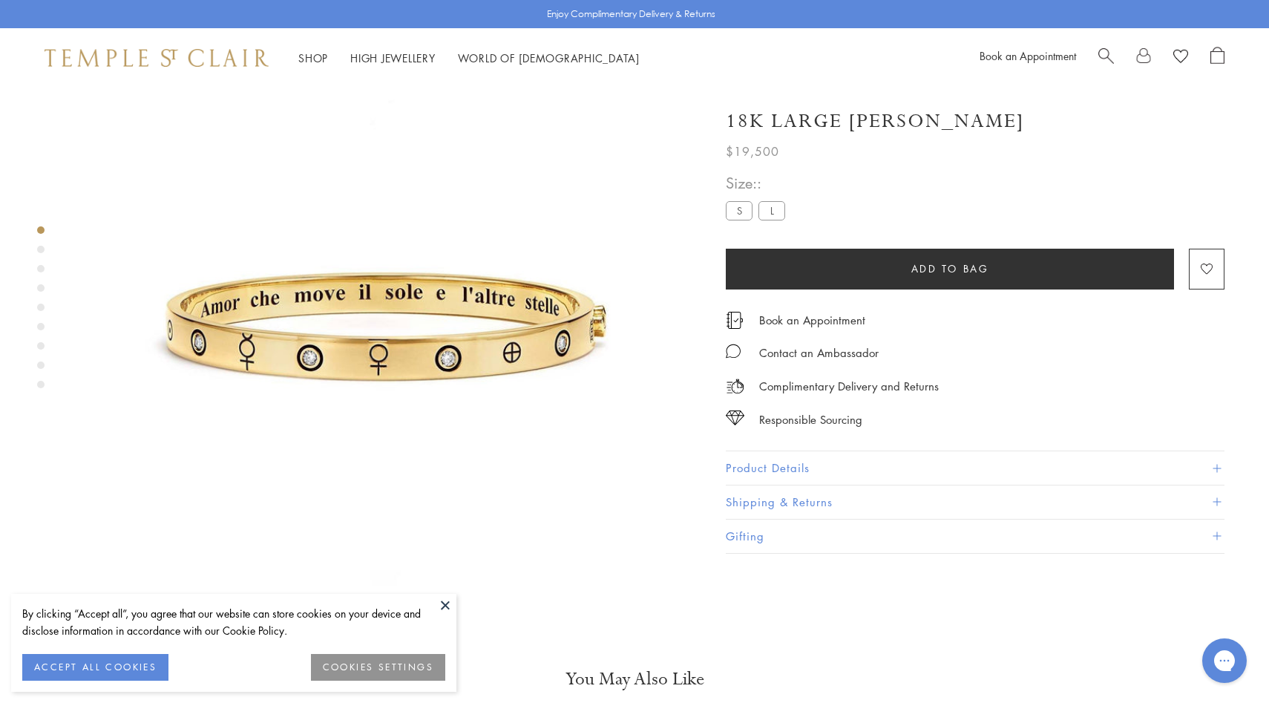
click at [797, 465] on button "Product Details" at bounding box center [975, 467] width 499 height 33
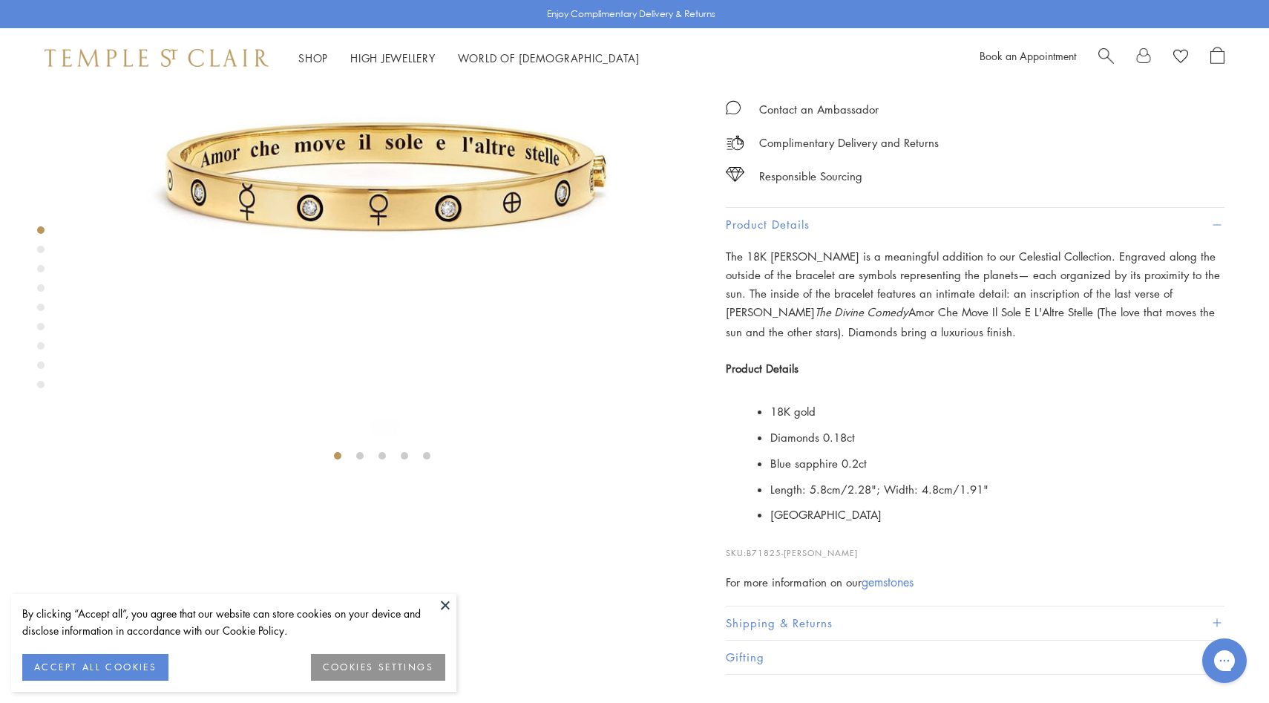
scroll to position [536, 0]
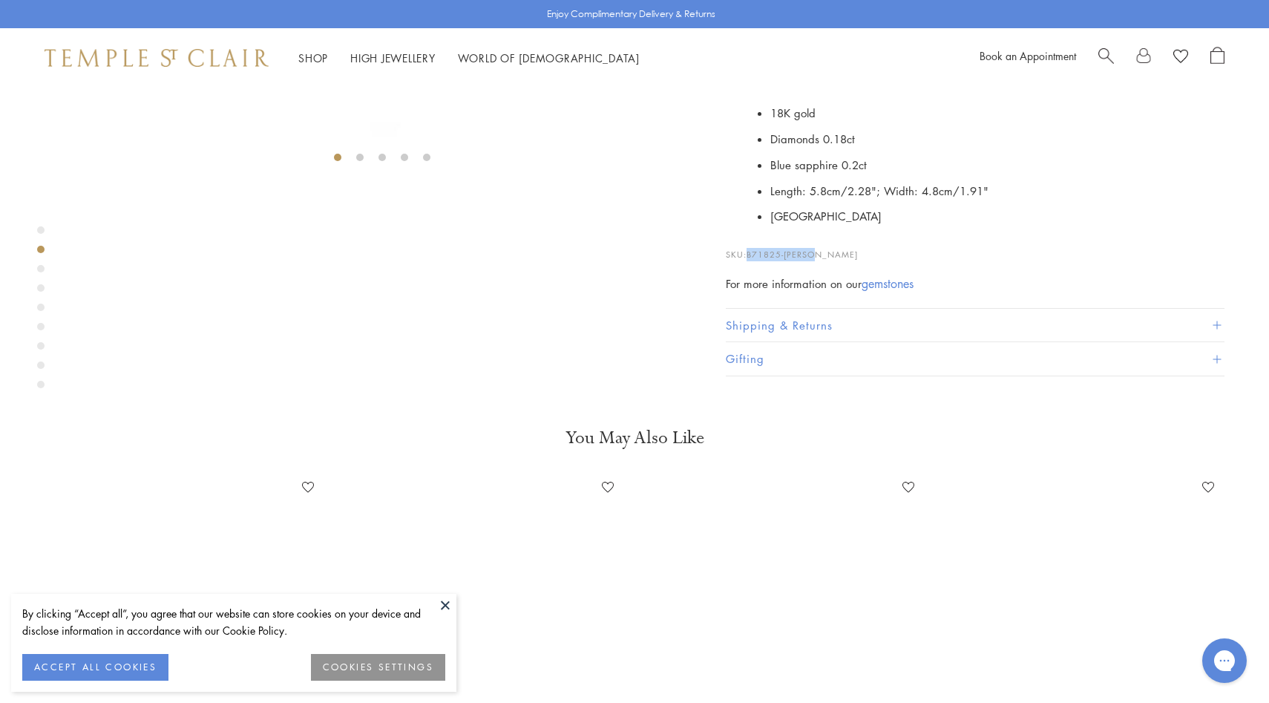
drag, startPoint x: 826, startPoint y: 581, endPoint x: 749, endPoint y: 579, distance: 77.2
click at [749, 261] on p "SKU: B71825-ASTRID" at bounding box center [975, 247] width 499 height 28
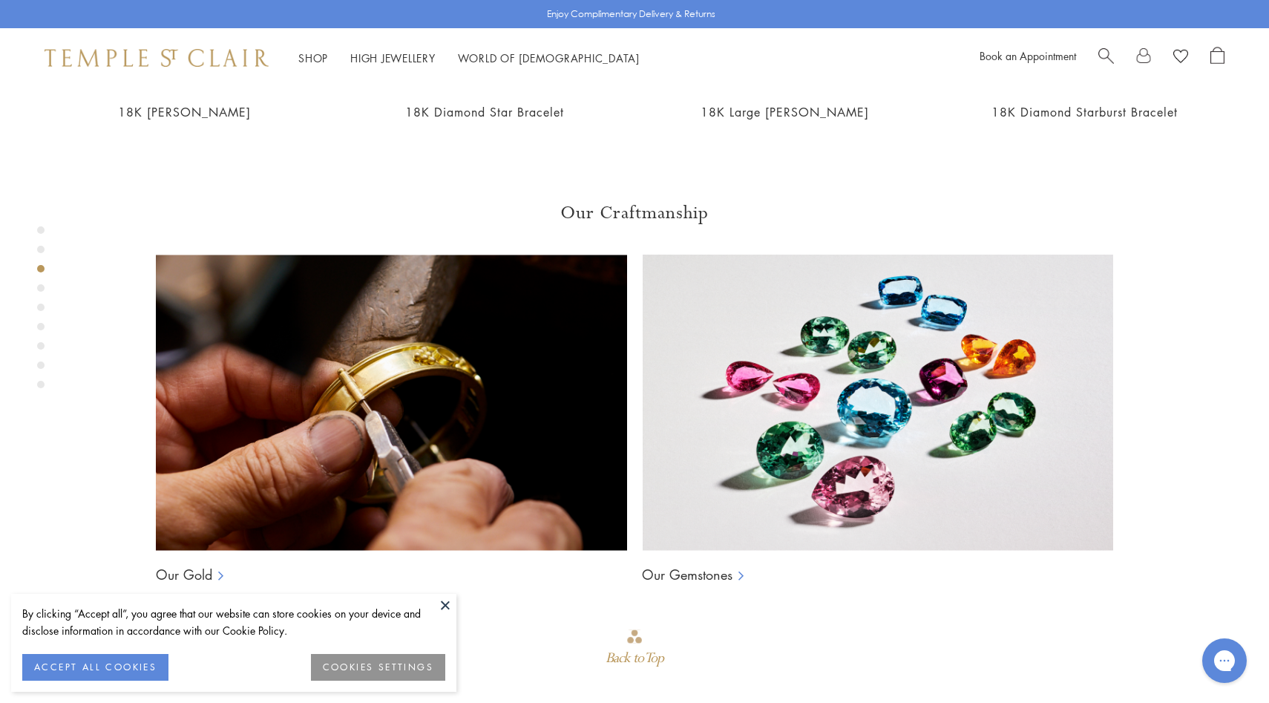
scroll to position [1224, 0]
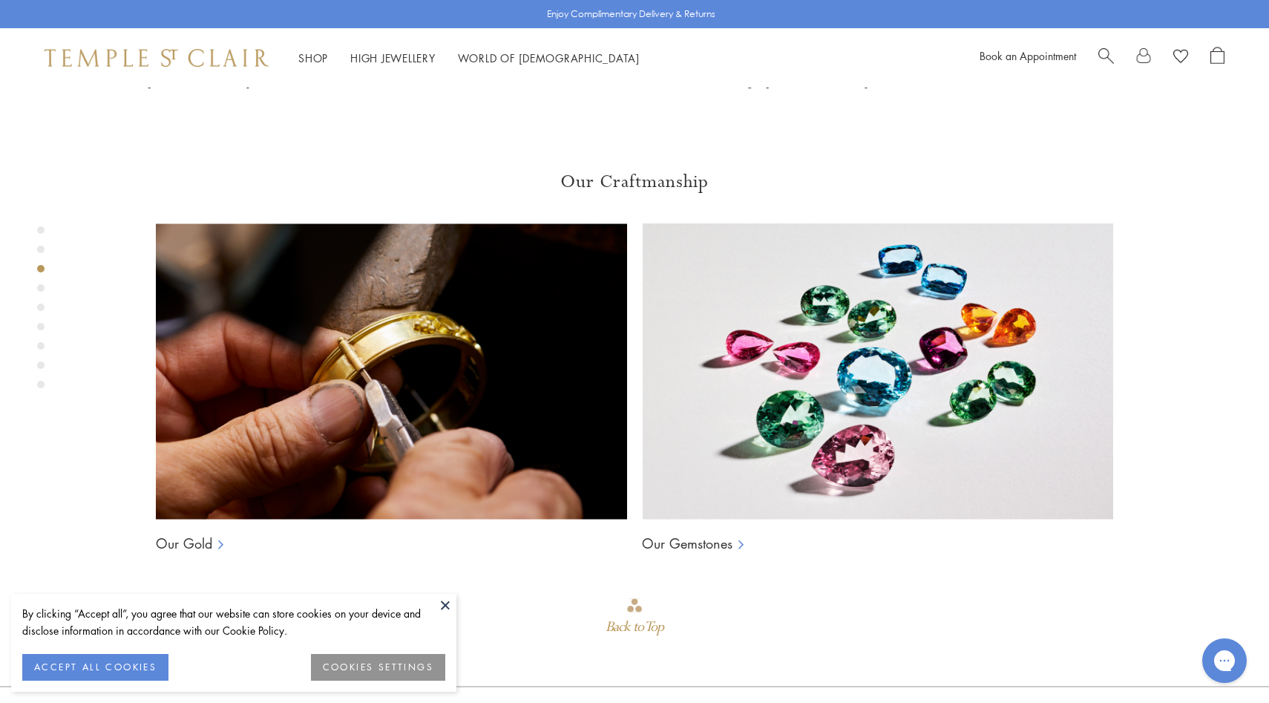
copy span "B71825-ASTRID"
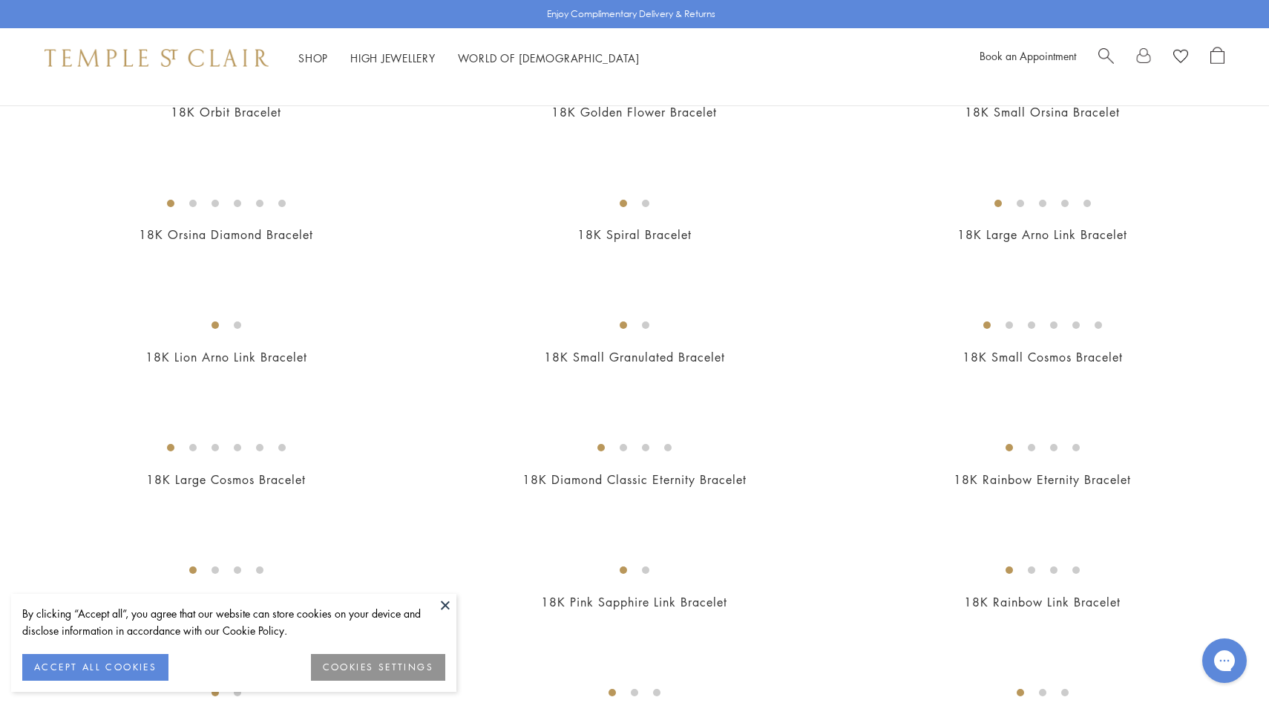
scroll to position [595, 0]
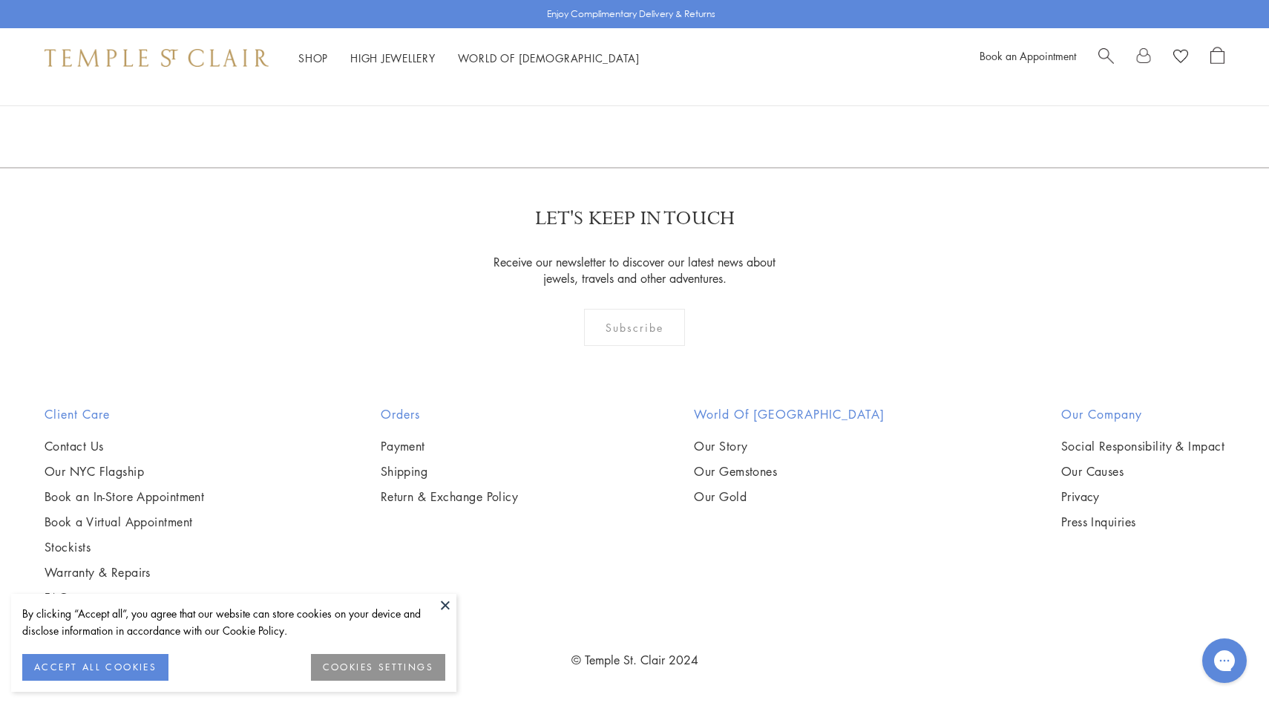
scroll to position [2976, 0]
click at [0, 0] on img at bounding box center [0, 0] width 0 height 0
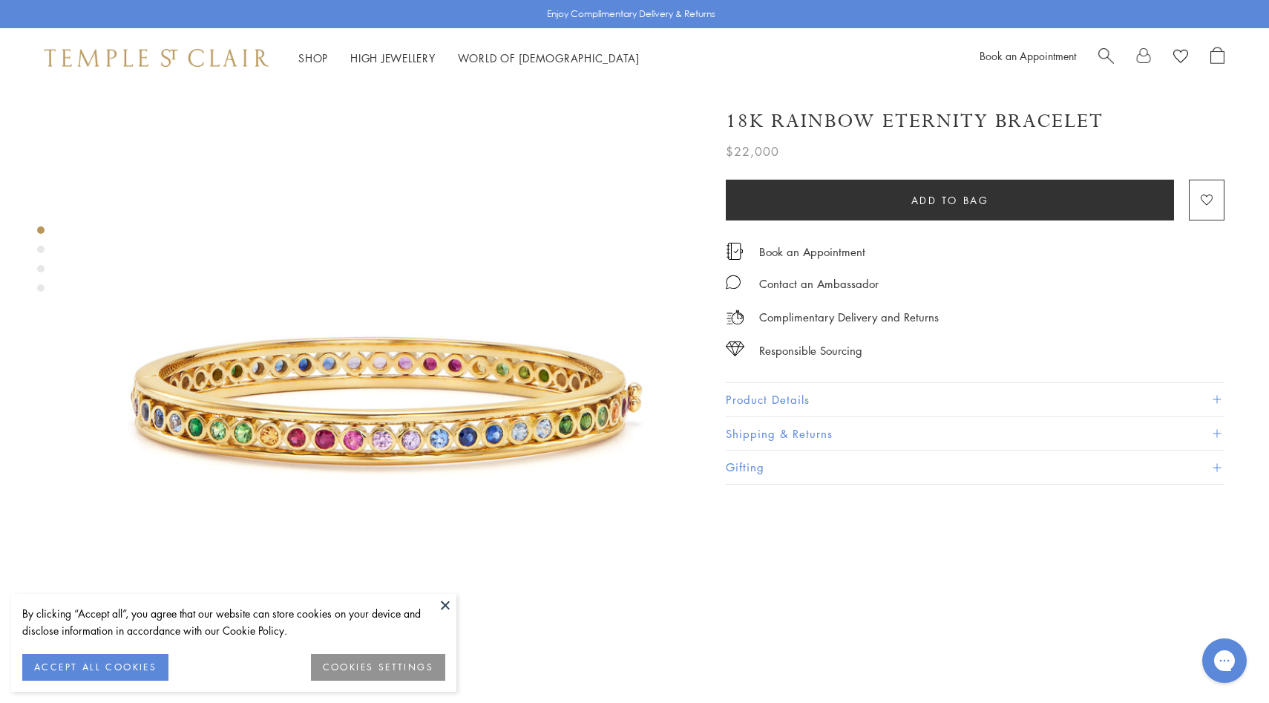
click at [796, 394] on button "Product Details" at bounding box center [975, 399] width 499 height 33
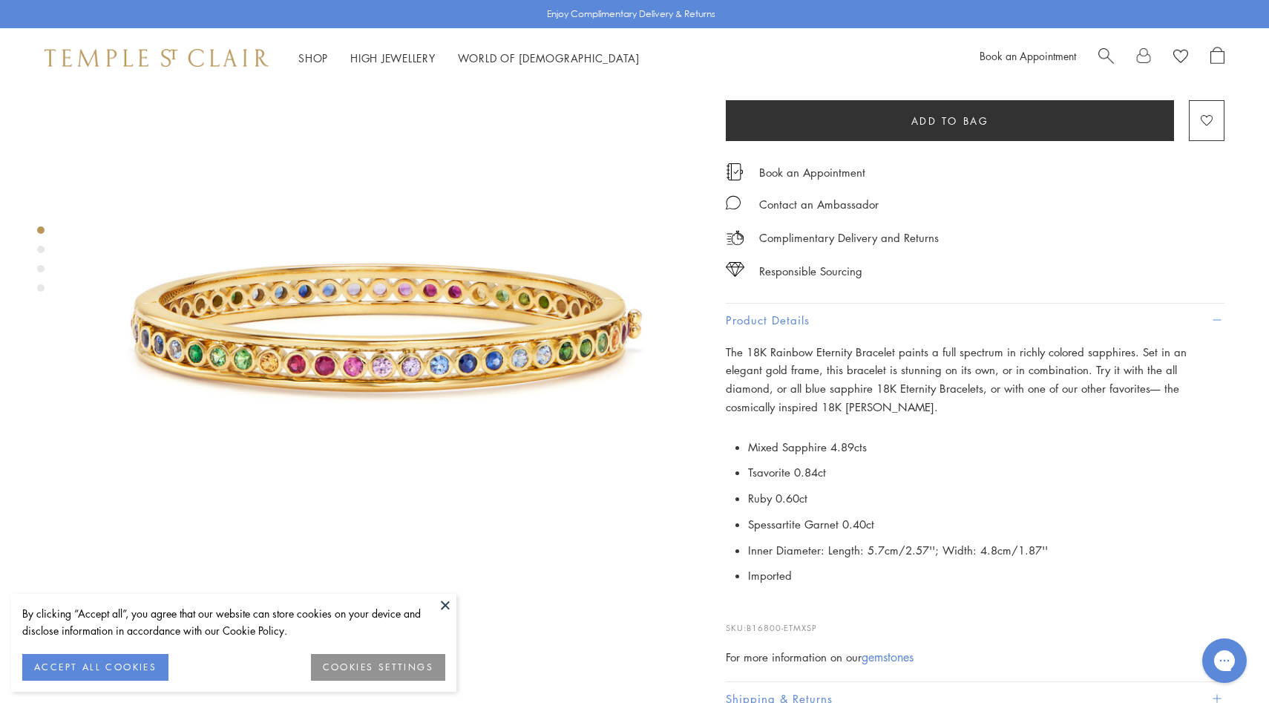
scroll to position [156, 0]
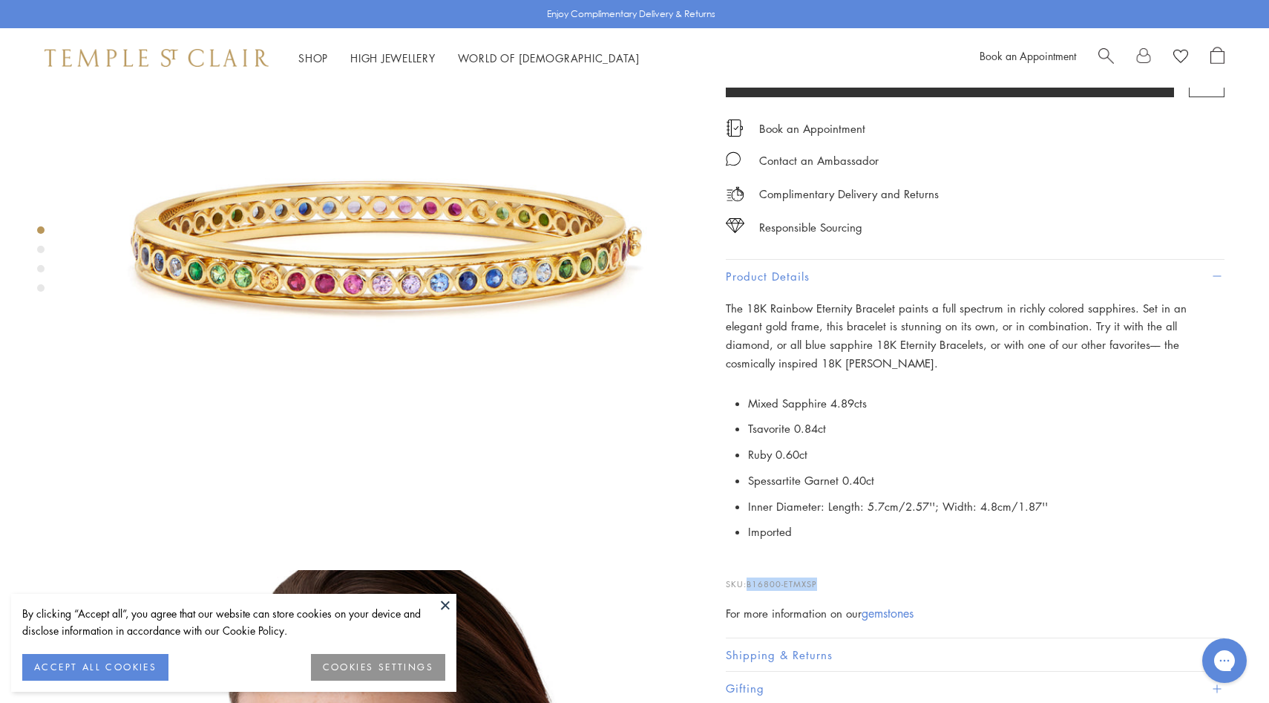
drag, startPoint x: 823, startPoint y: 585, endPoint x: 749, endPoint y: 577, distance: 74.7
click at [749, 577] on p "SKU: B16800-ETMXSP" at bounding box center [975, 577] width 499 height 28
copy span "B16800-ETMXSP"
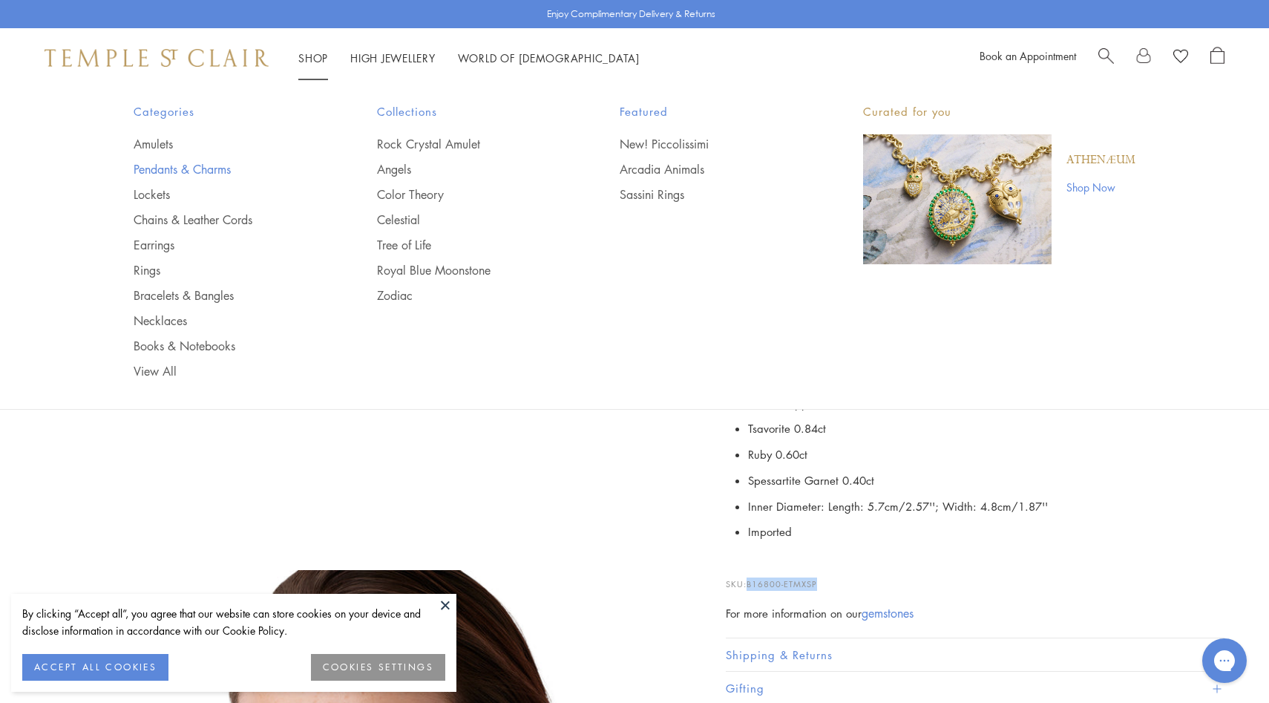
click at [162, 168] on link "Pendants & Charms" at bounding box center [226, 169] width 184 height 16
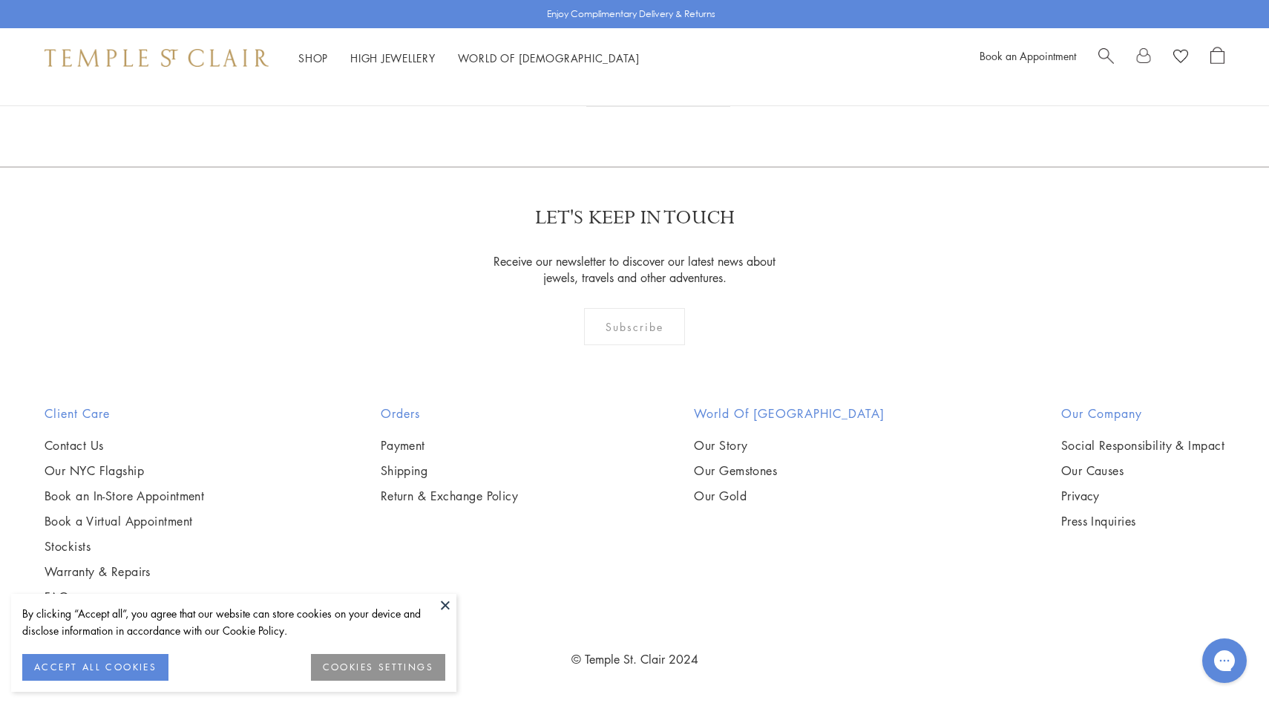
scroll to position [10744, 0]
click at [612, 107] on link "2" at bounding box center [610, 86] width 49 height 41
click at [680, 108] on link "3" at bounding box center [682, 87] width 49 height 41
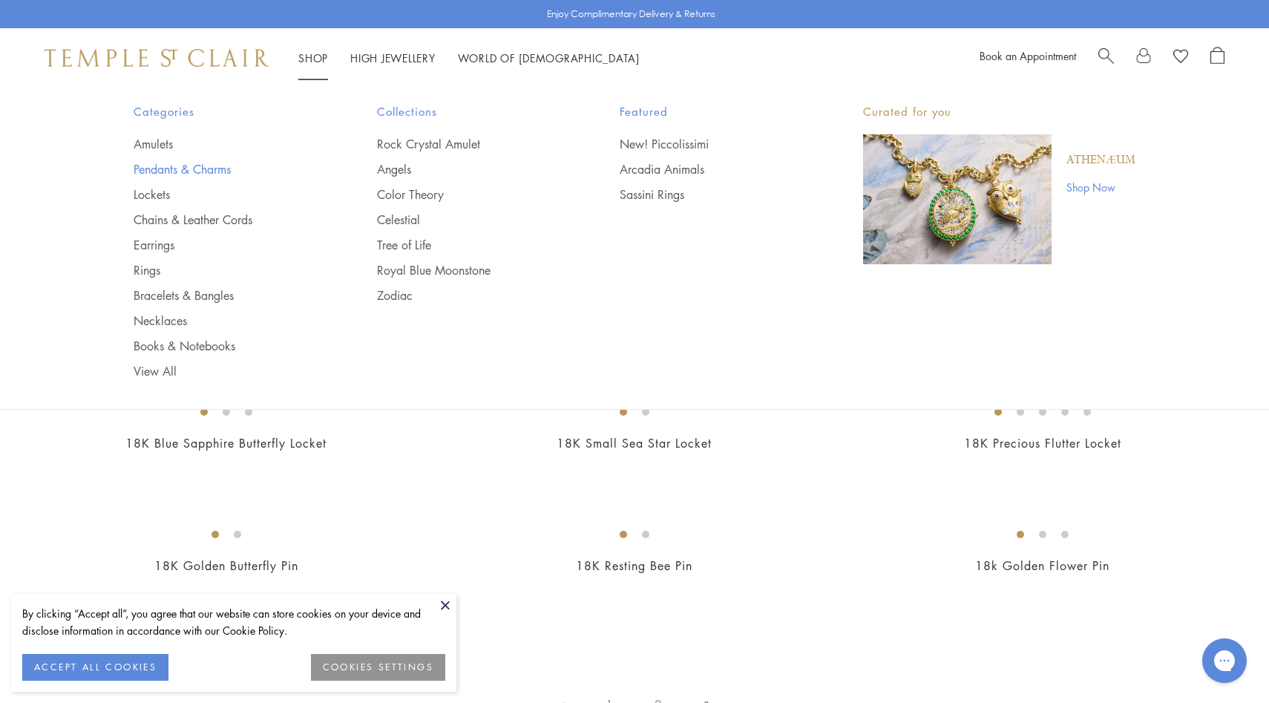
click at [223, 173] on link "Pendants & Charms" at bounding box center [226, 169] width 184 height 16
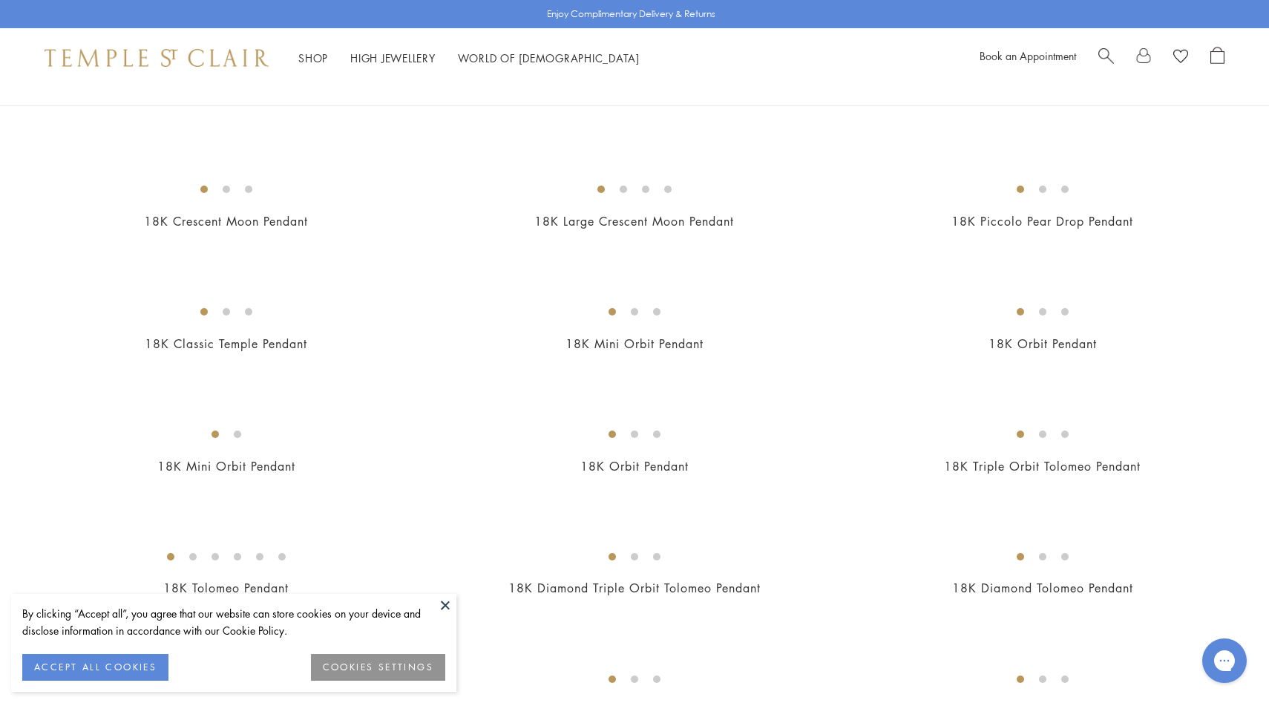
scroll to position [1903, 0]
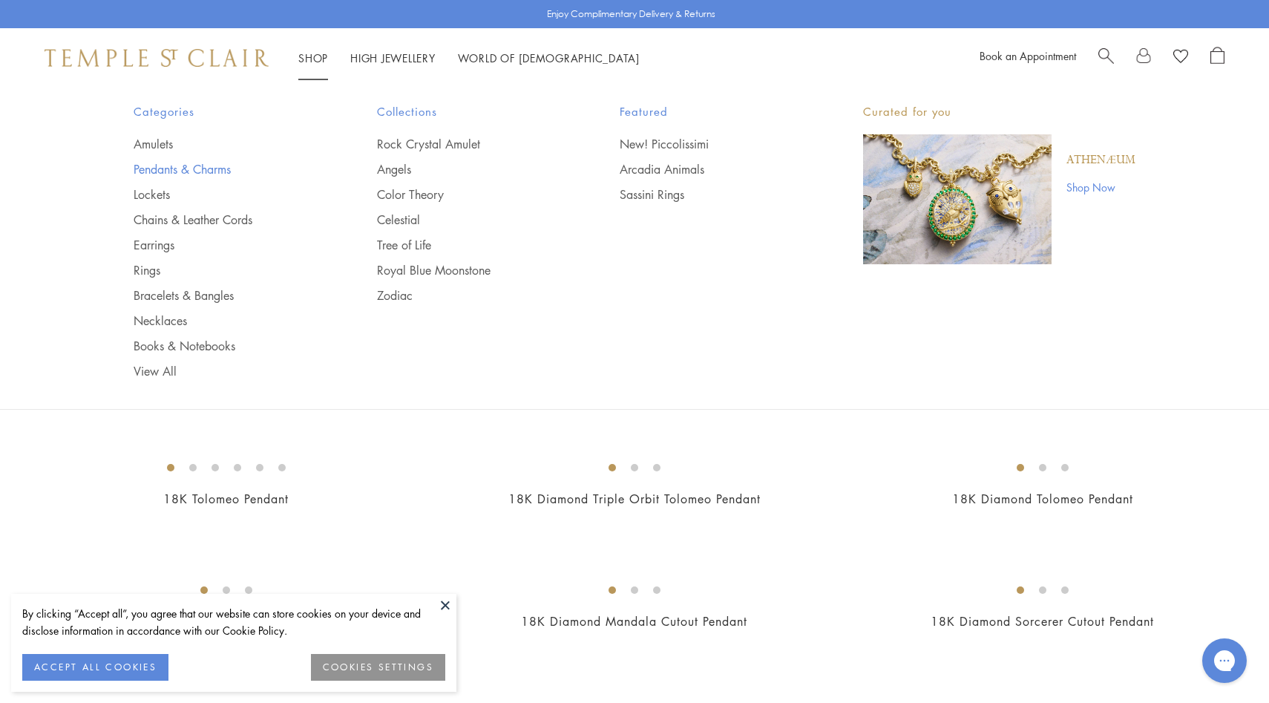
click at [170, 174] on link "Pendants & Charms" at bounding box center [226, 169] width 184 height 16
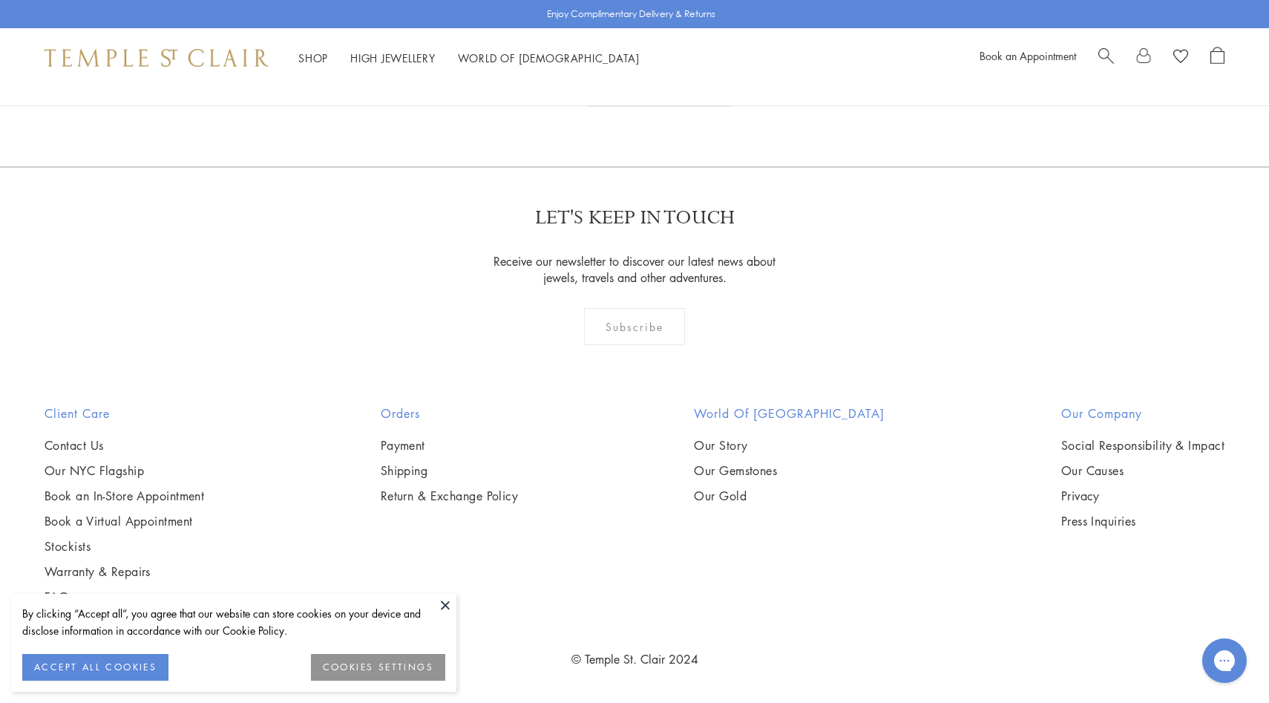
scroll to position [10122, 0]
click at [0, 0] on img at bounding box center [0, 0] width 0 height 0
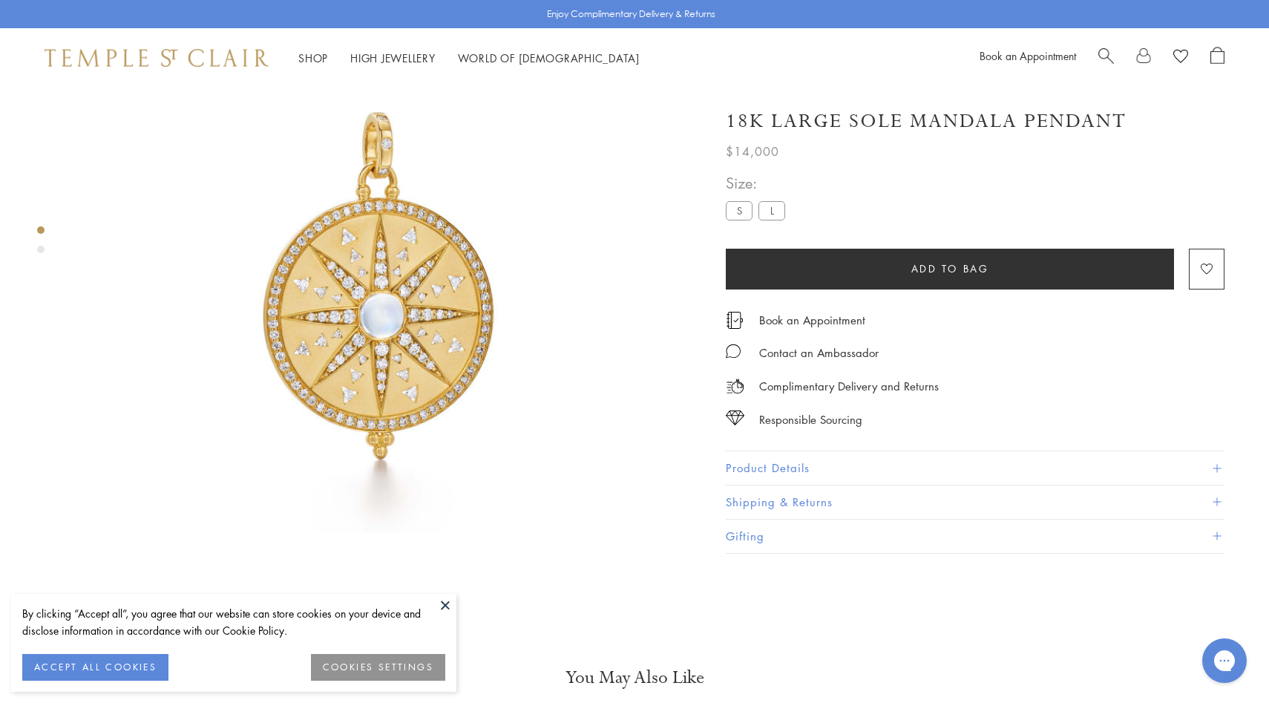
scroll to position [88, 0]
click at [739, 214] on label "S" at bounding box center [739, 210] width 27 height 19
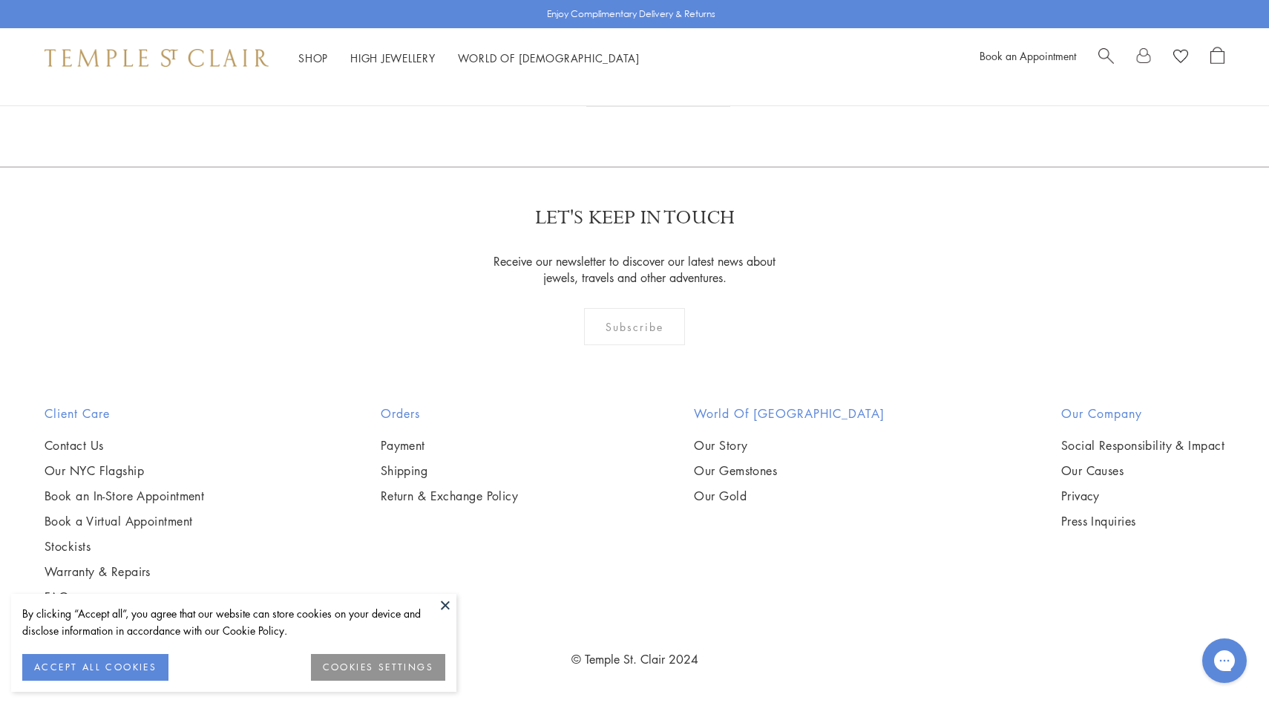
scroll to position [9545, 0]
click at [0, 0] on img at bounding box center [0, 0] width 0 height 0
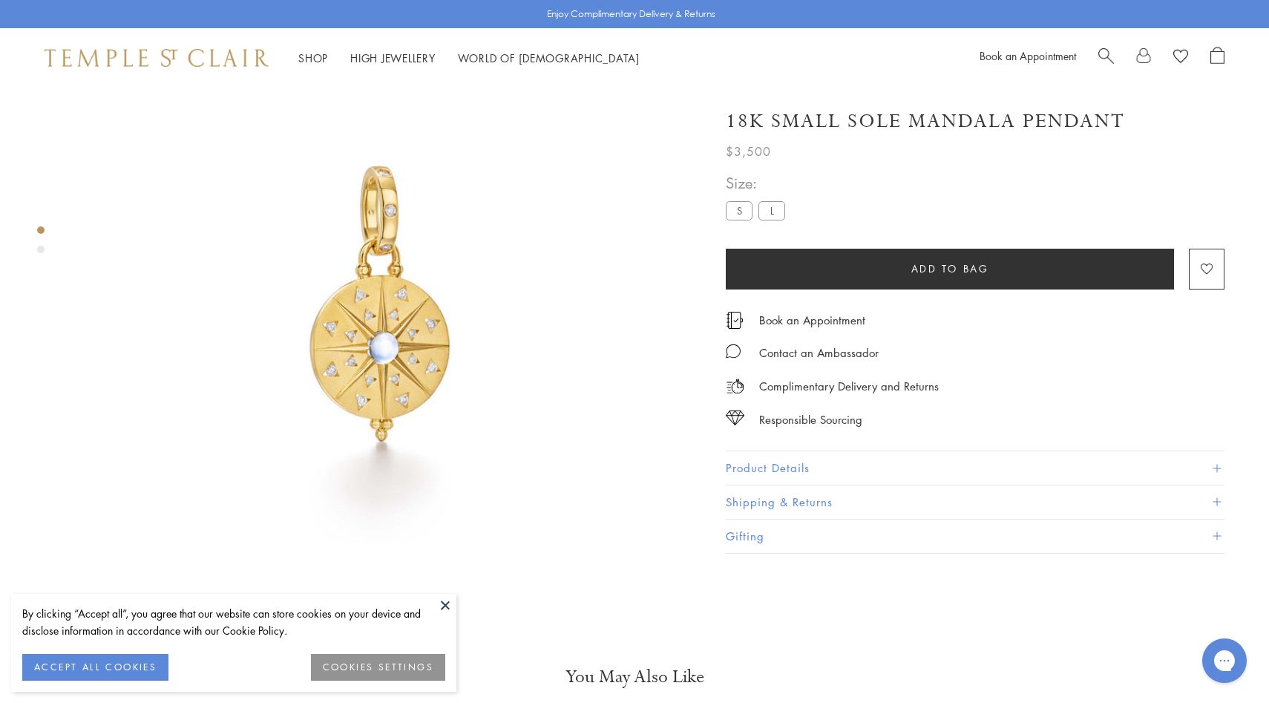
scroll to position [88, 0]
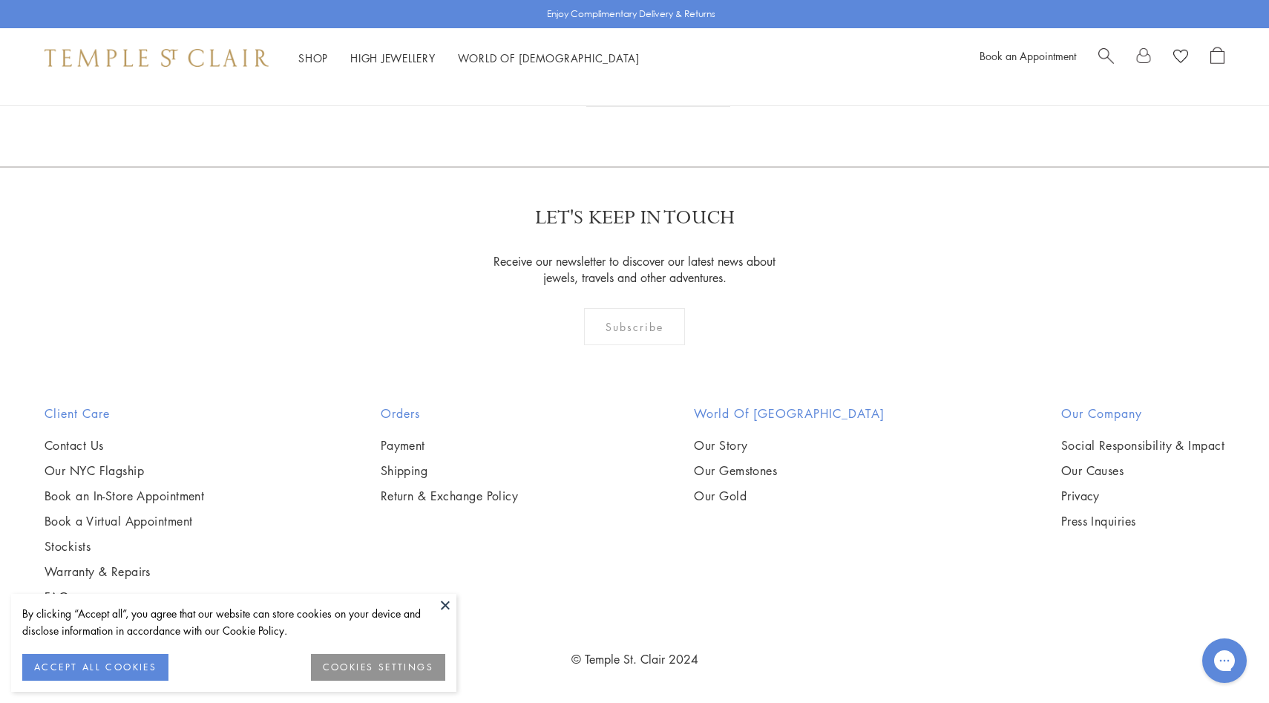
scroll to position [9961, 0]
click at [0, 0] on img at bounding box center [0, 0] width 0 height 0
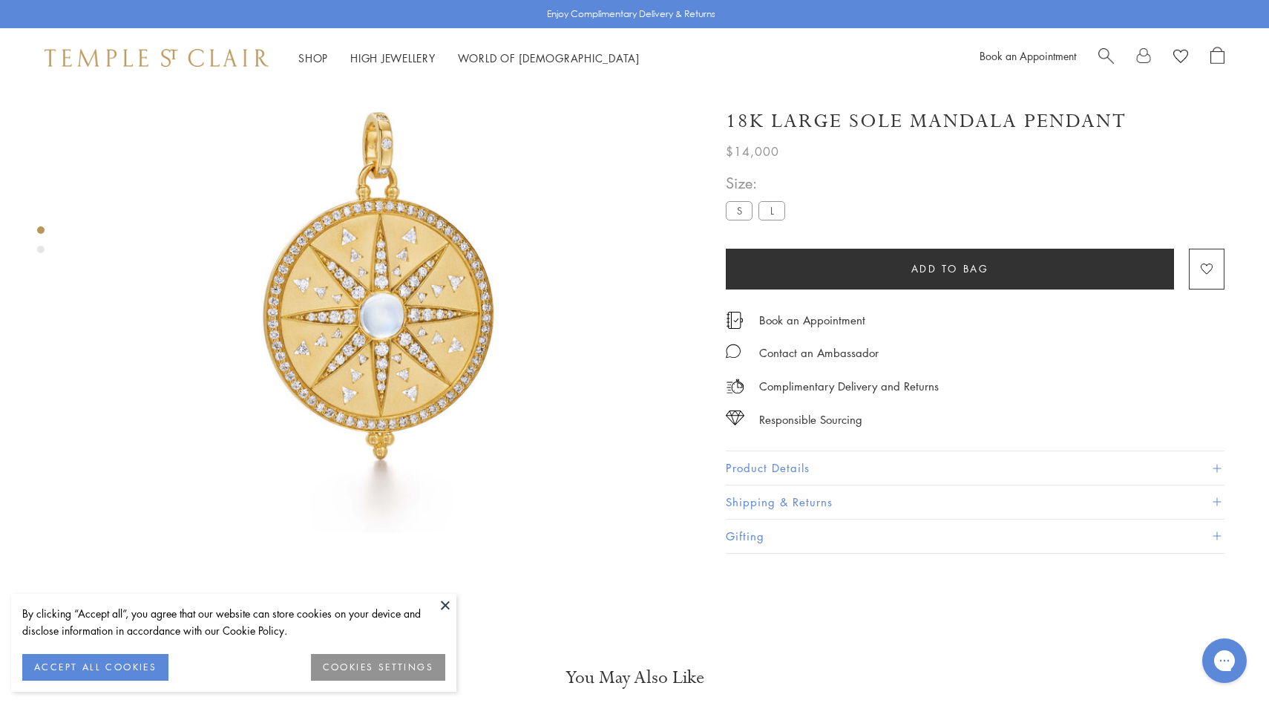
scroll to position [88, 0]
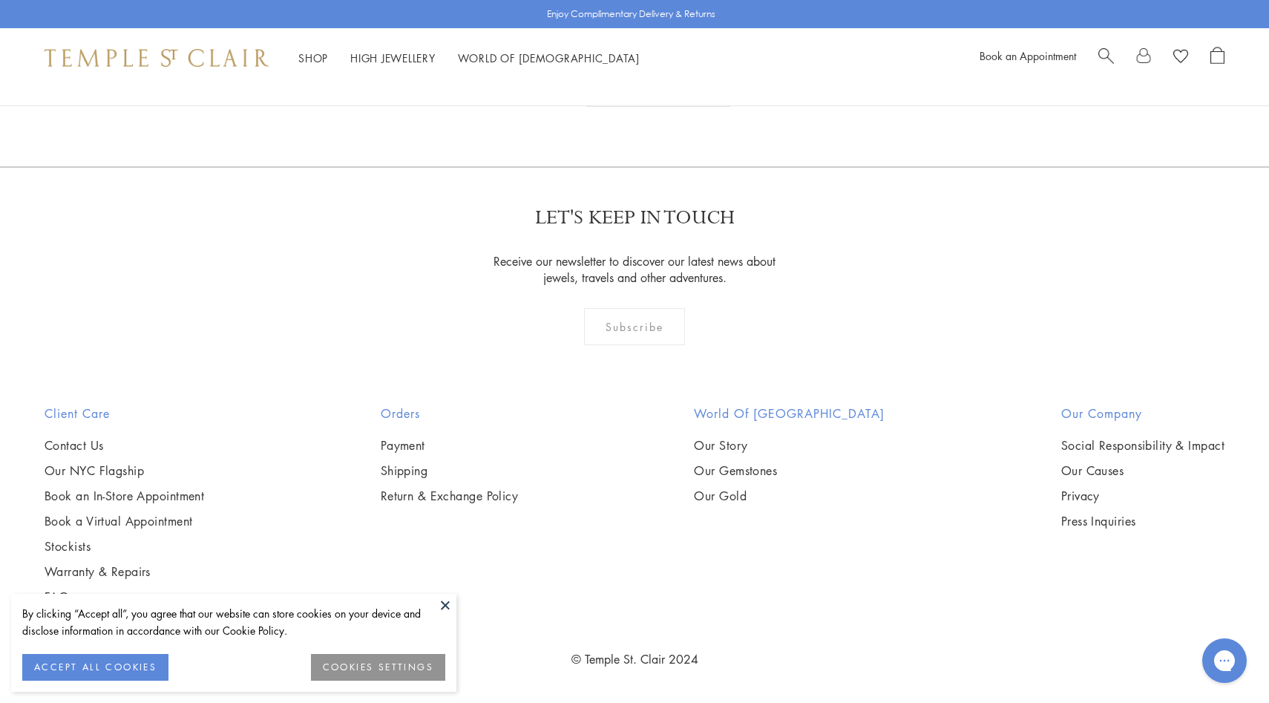
scroll to position [9686, 0]
click at [0, 0] on img at bounding box center [0, 0] width 0 height 0
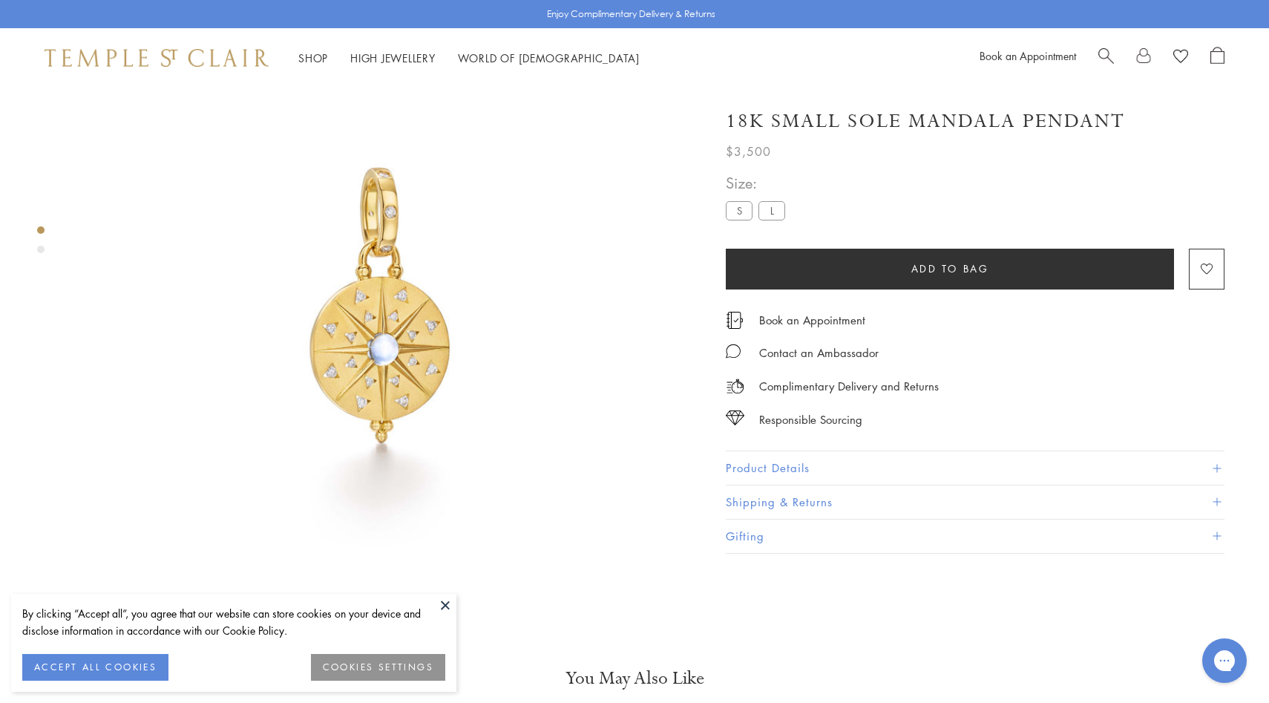
scroll to position [88, 0]
click at [769, 203] on label "L" at bounding box center [772, 210] width 27 height 19
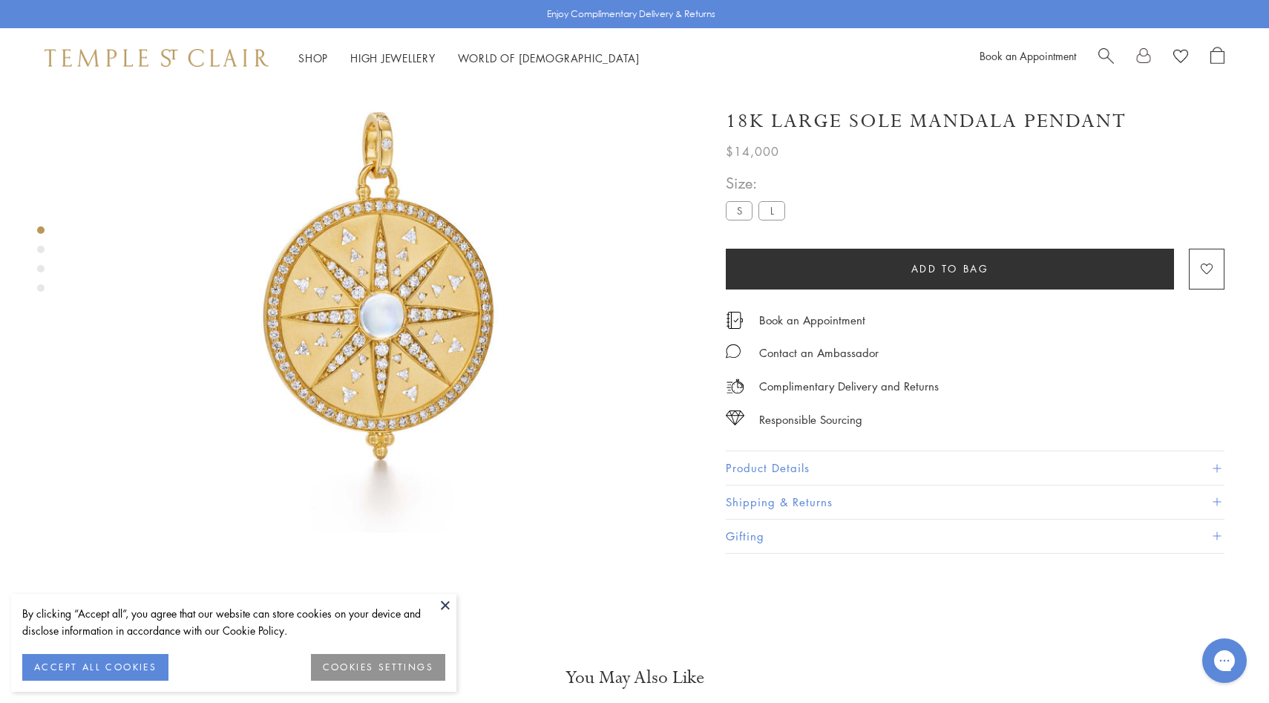
scroll to position [88, 0]
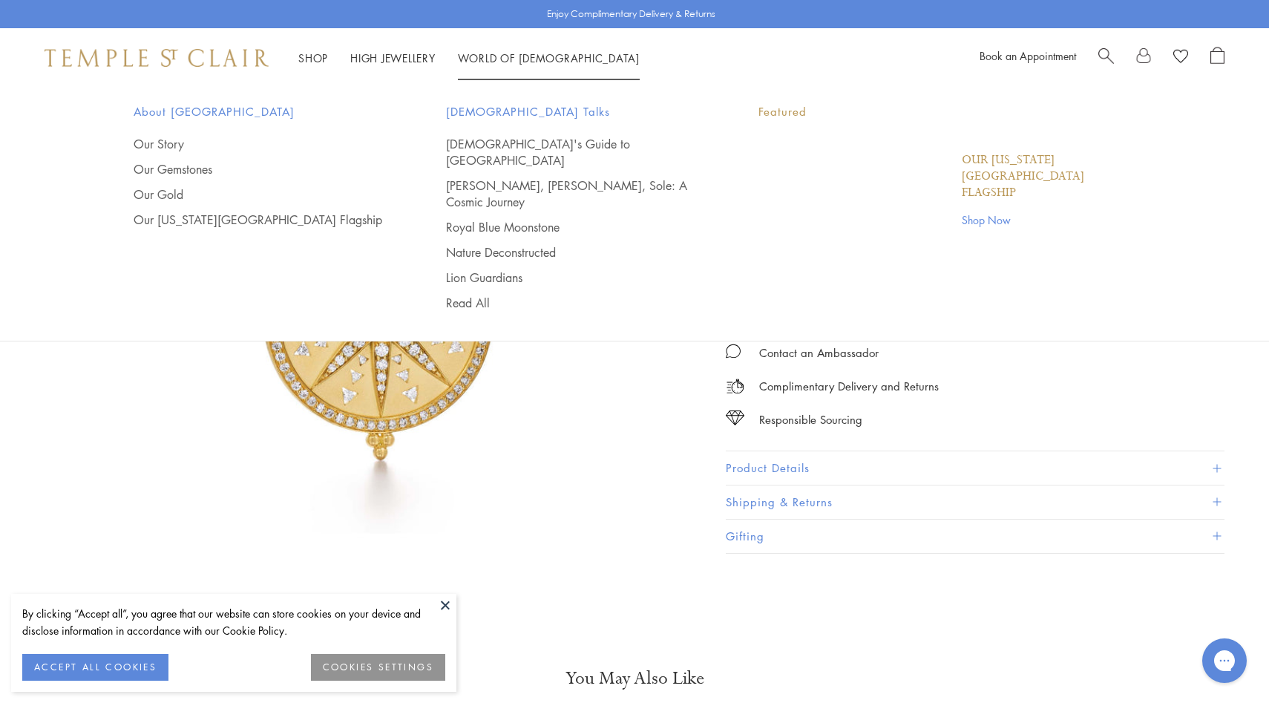
scroll to position [88, 0]
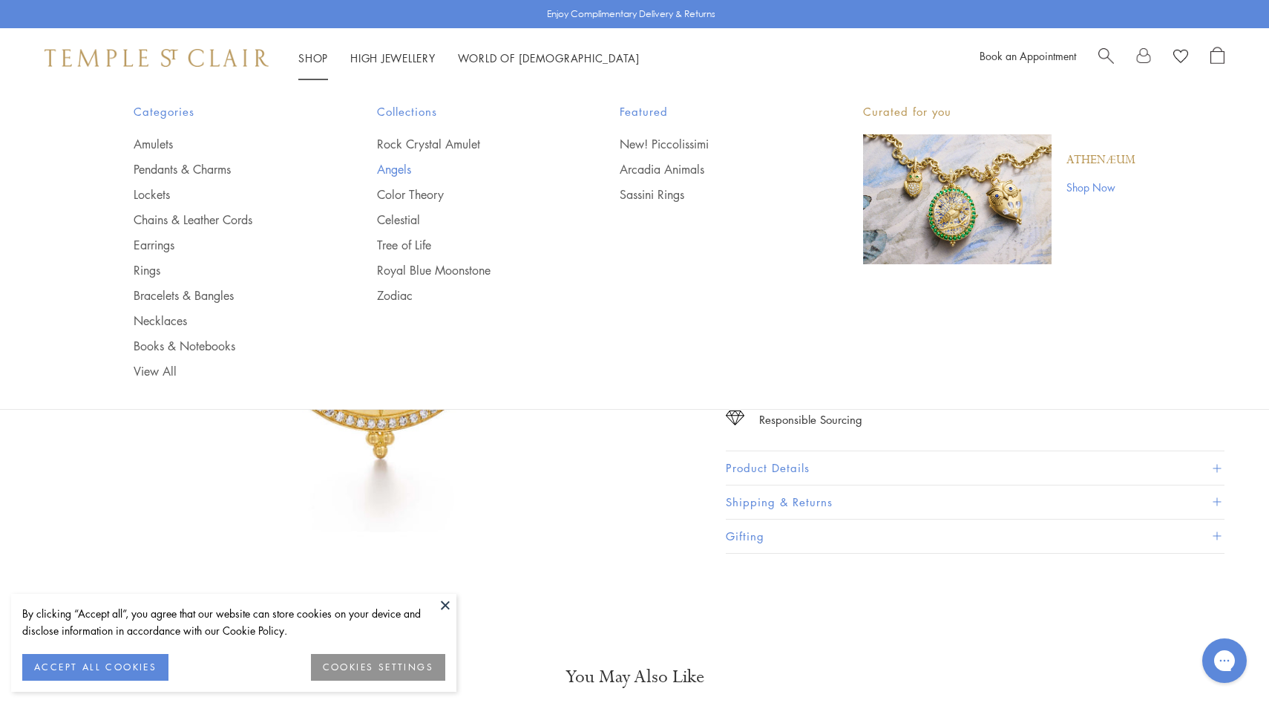
click at [392, 166] on link "Angels" at bounding box center [469, 169] width 184 height 16
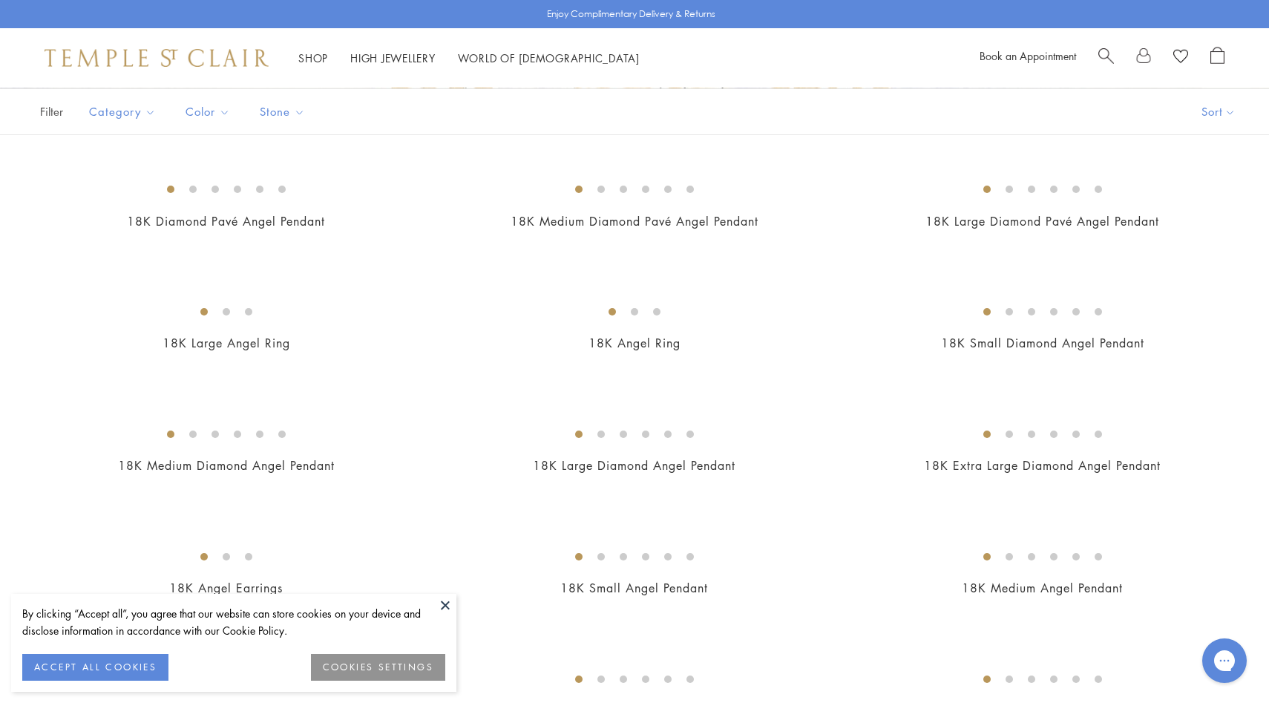
scroll to position [515, 0]
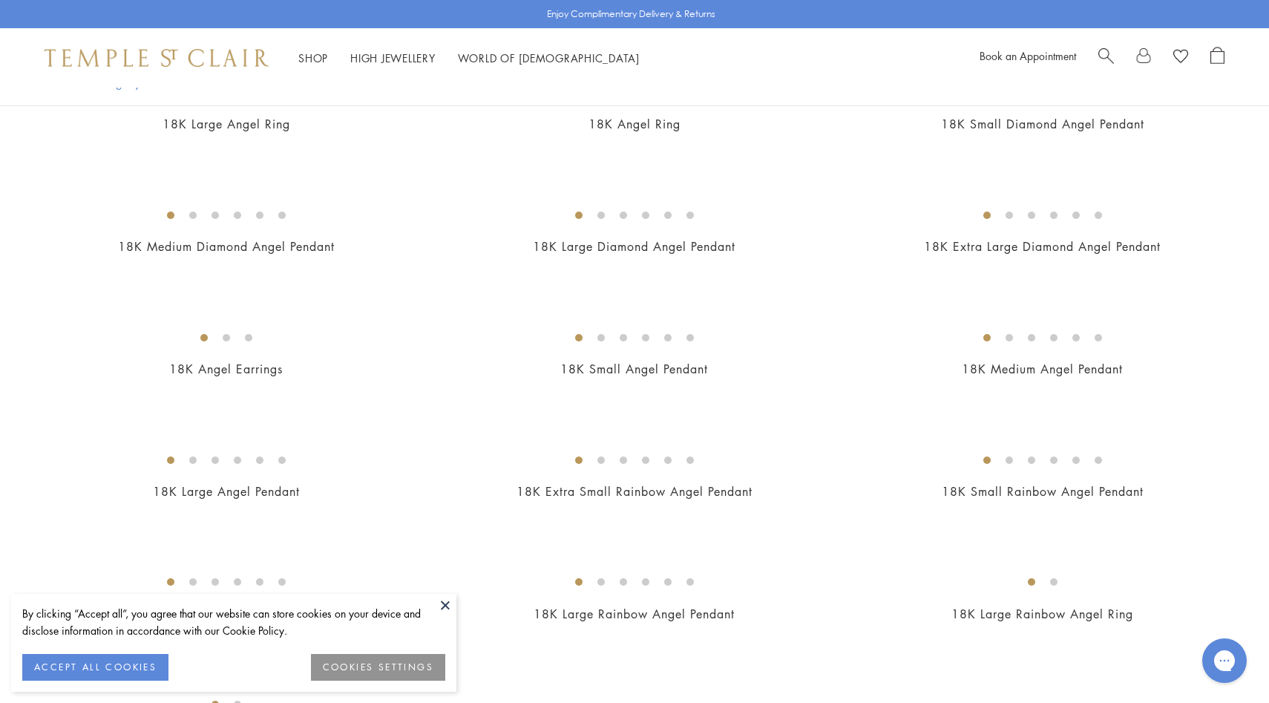
click at [0, 0] on img at bounding box center [0, 0] width 0 height 0
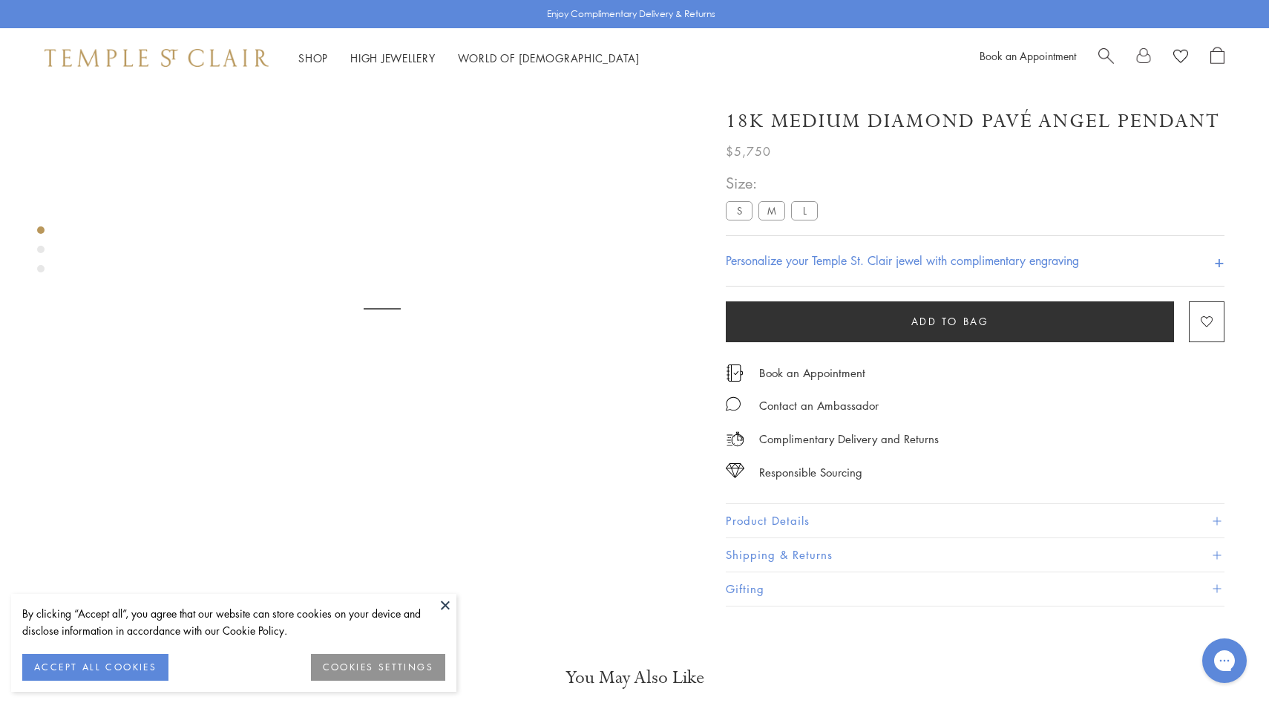
scroll to position [88, 0]
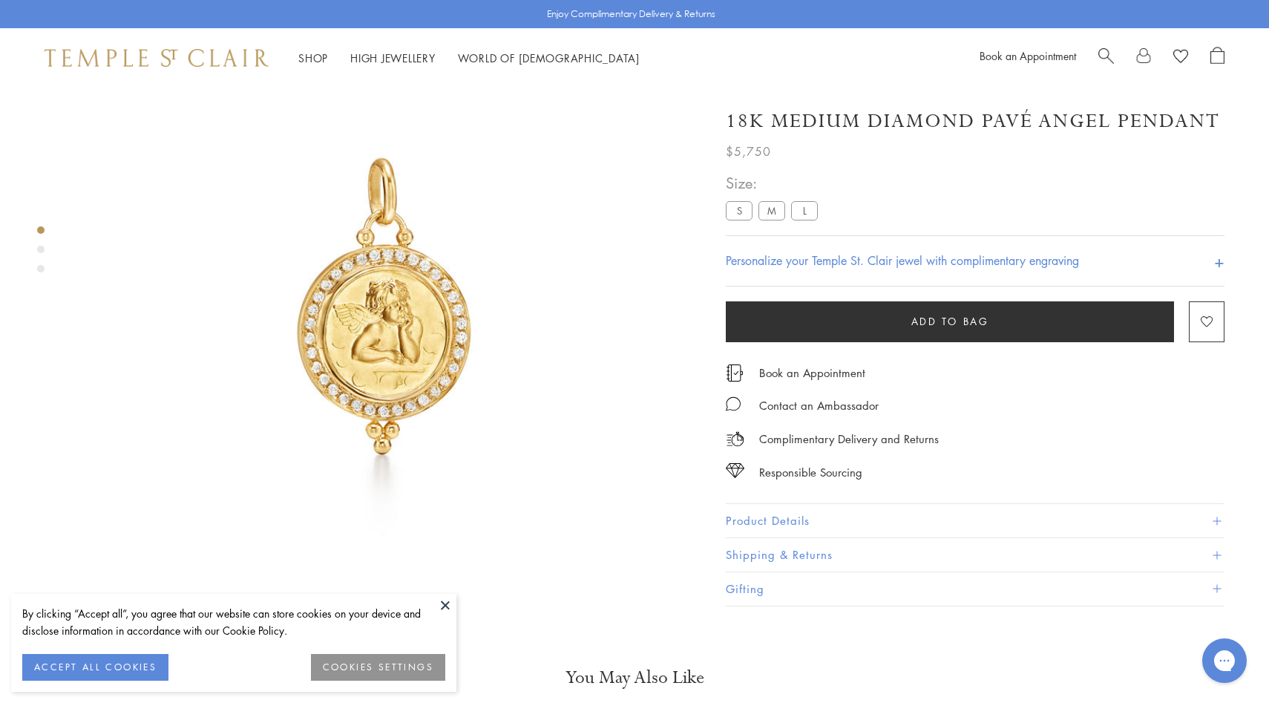
scroll to position [88, 0]
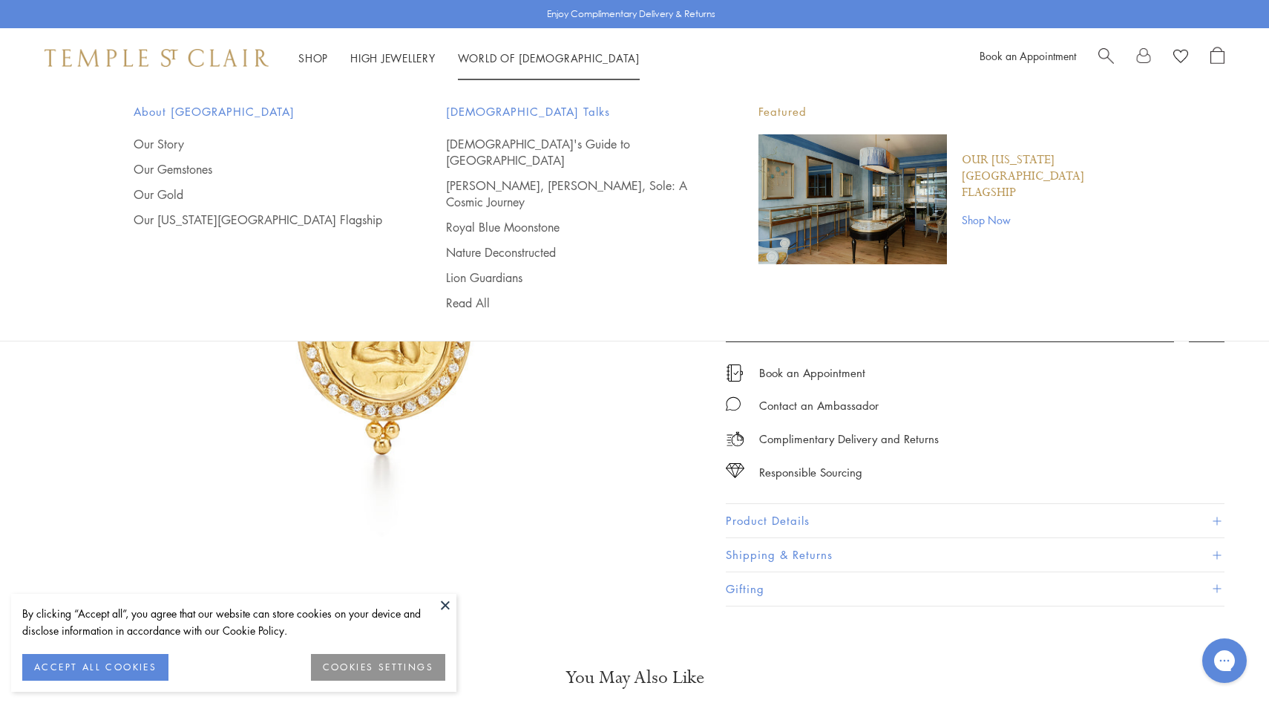
scroll to position [88, 0]
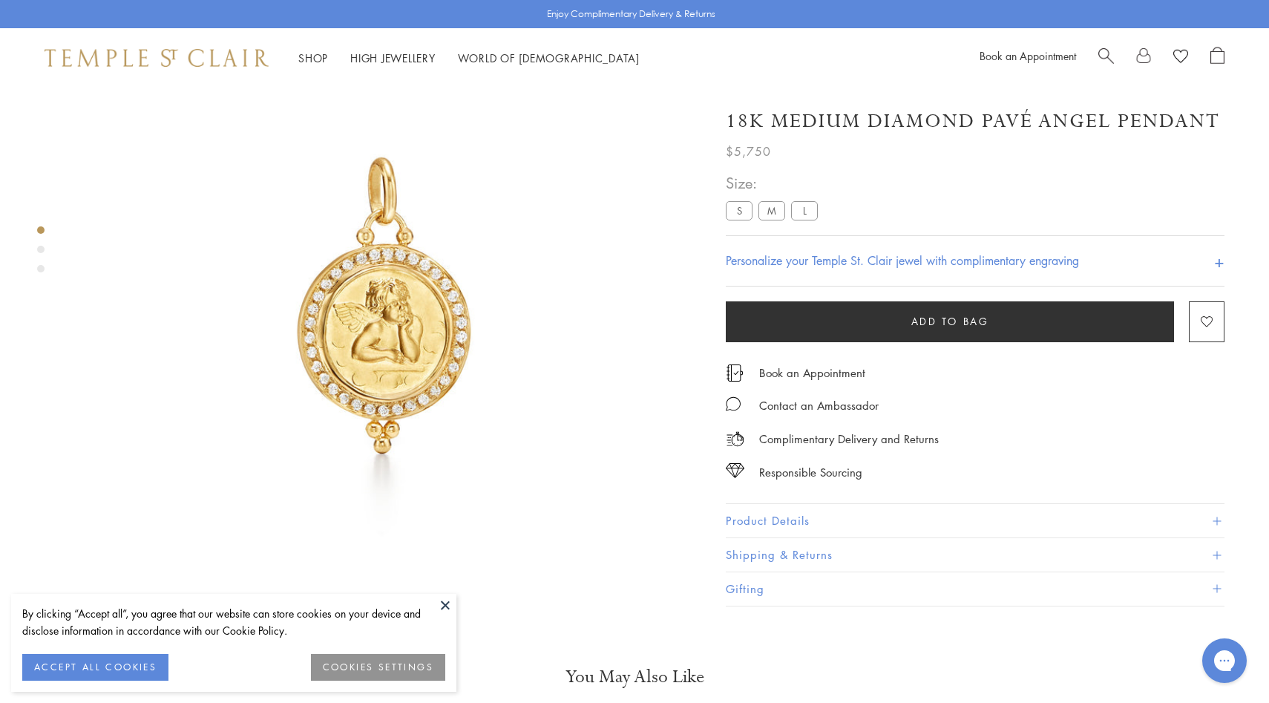
click at [212, 40] on div "Shop Shop Categories Amulets Pendants & Charms Lockets Chains & Leather Cords E…" at bounding box center [634, 57] width 1269 height 59
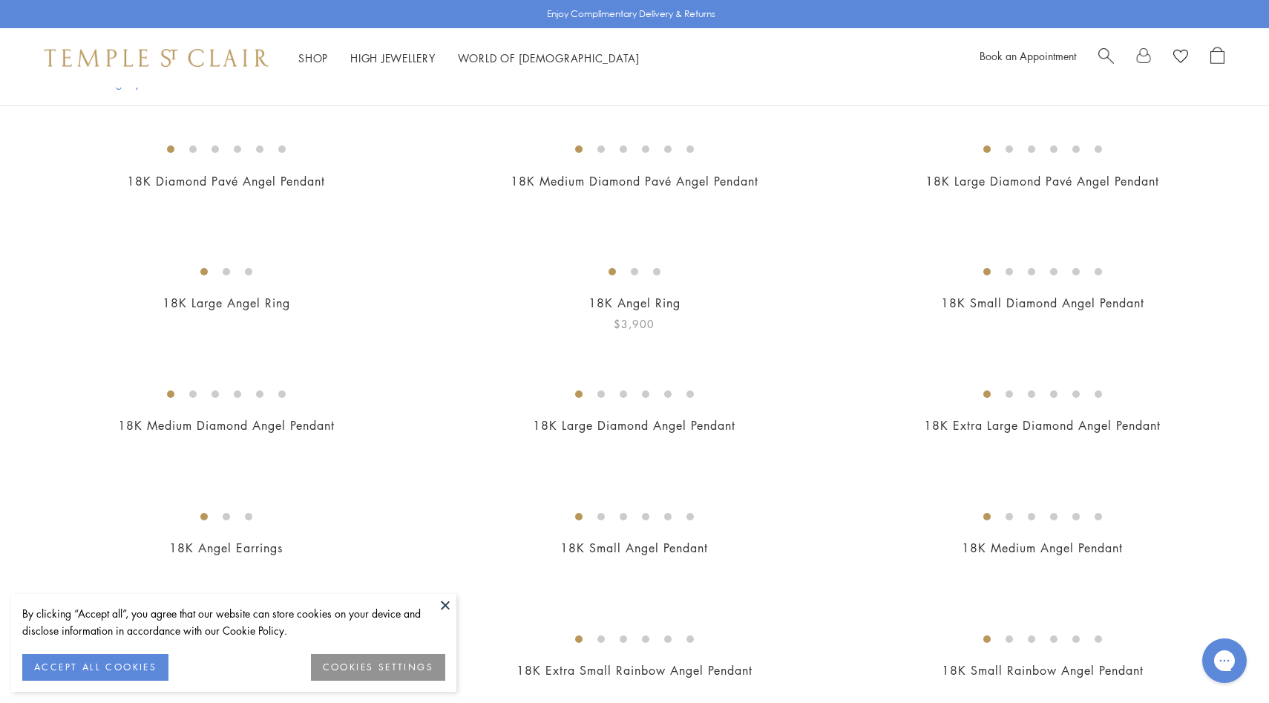
scroll to position [305, 0]
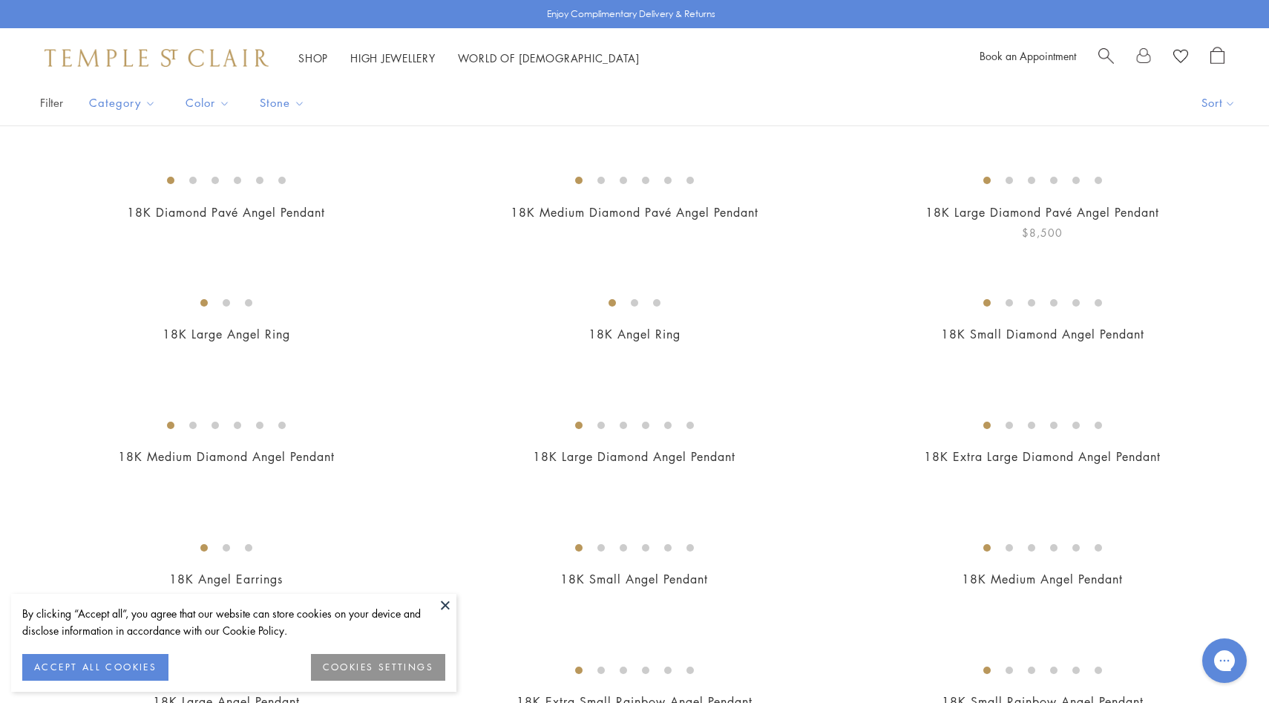
click at [0, 0] on img at bounding box center [0, 0] width 0 height 0
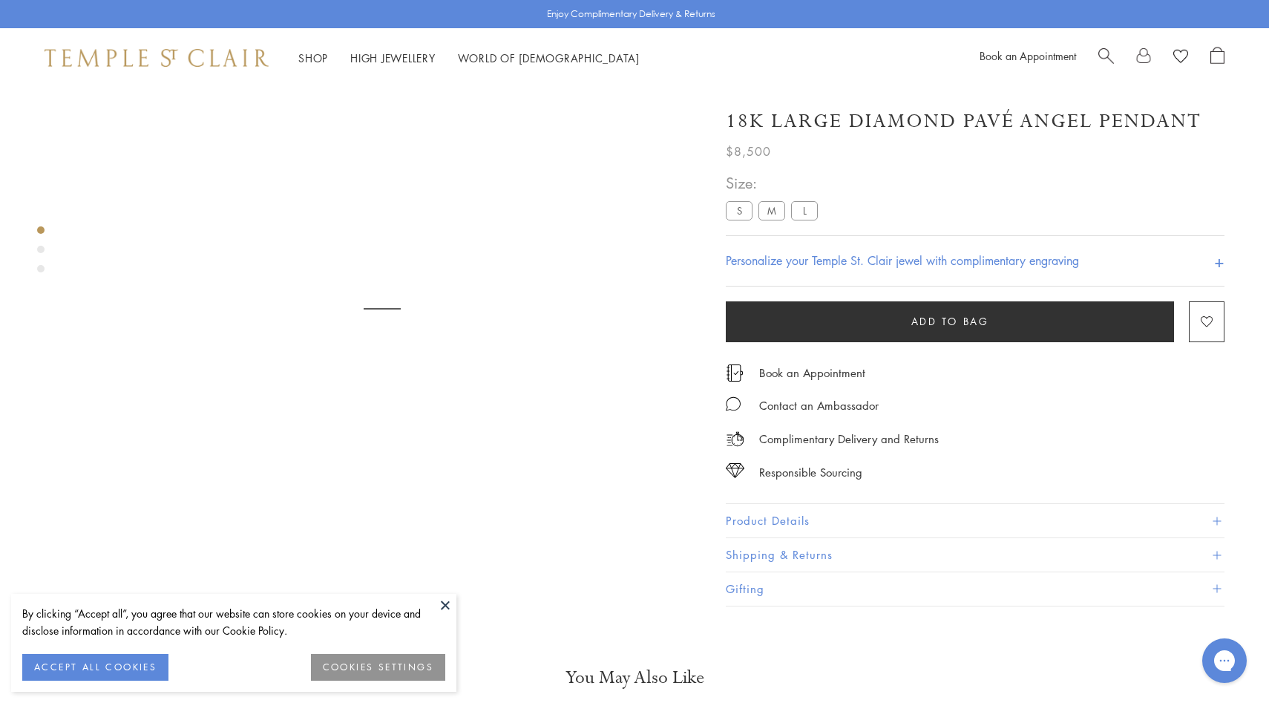
scroll to position [88, 0]
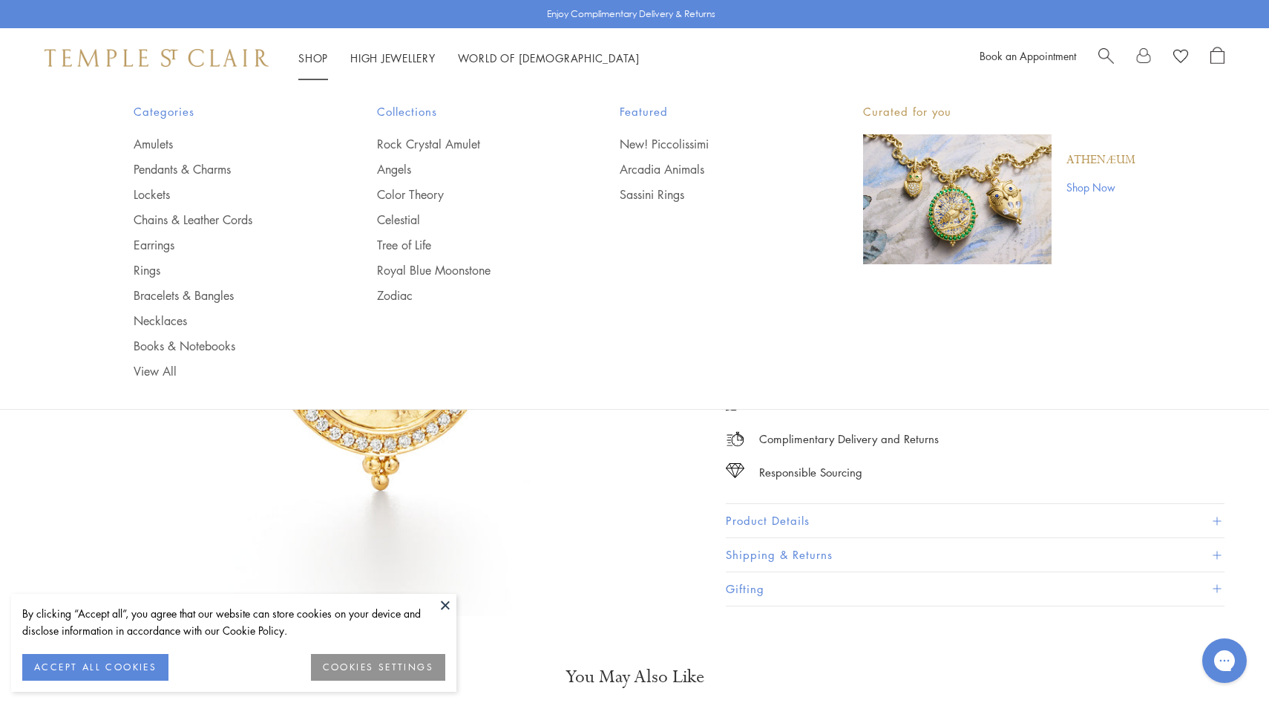
click at [314, 59] on link "Shop Shop" at bounding box center [313, 57] width 30 height 15
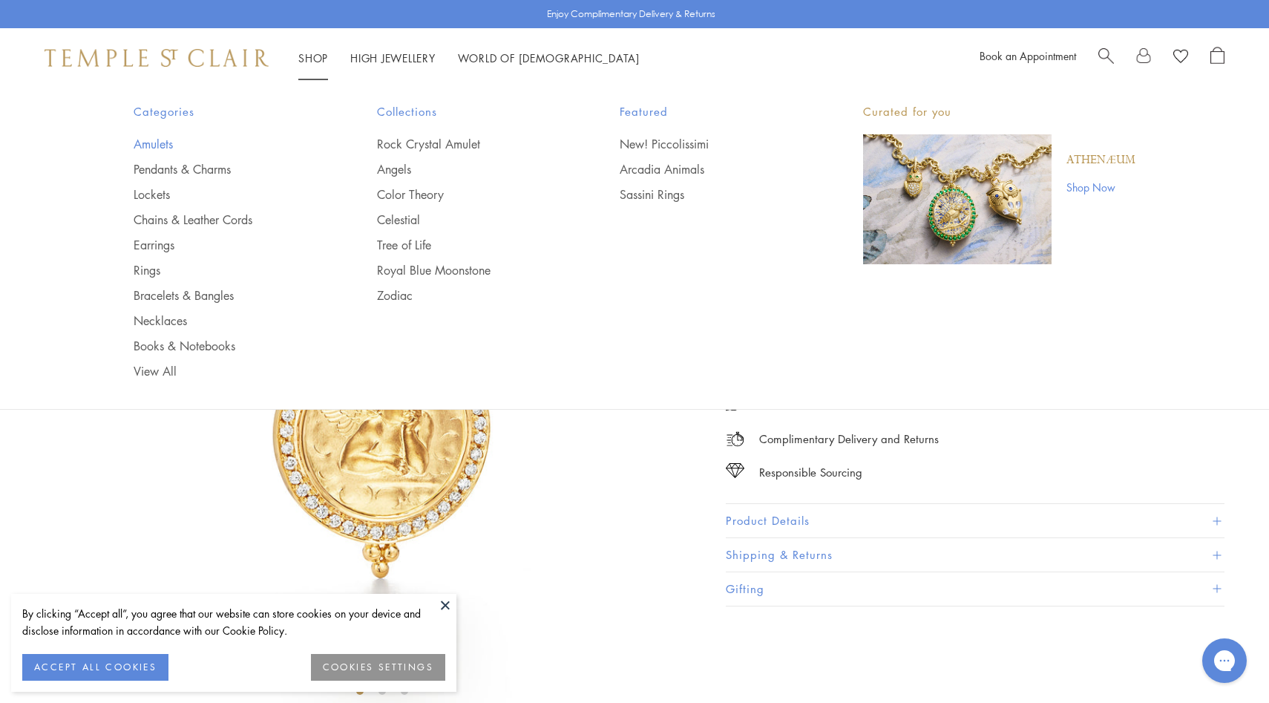
click at [163, 147] on link "Amulets" at bounding box center [226, 144] width 184 height 16
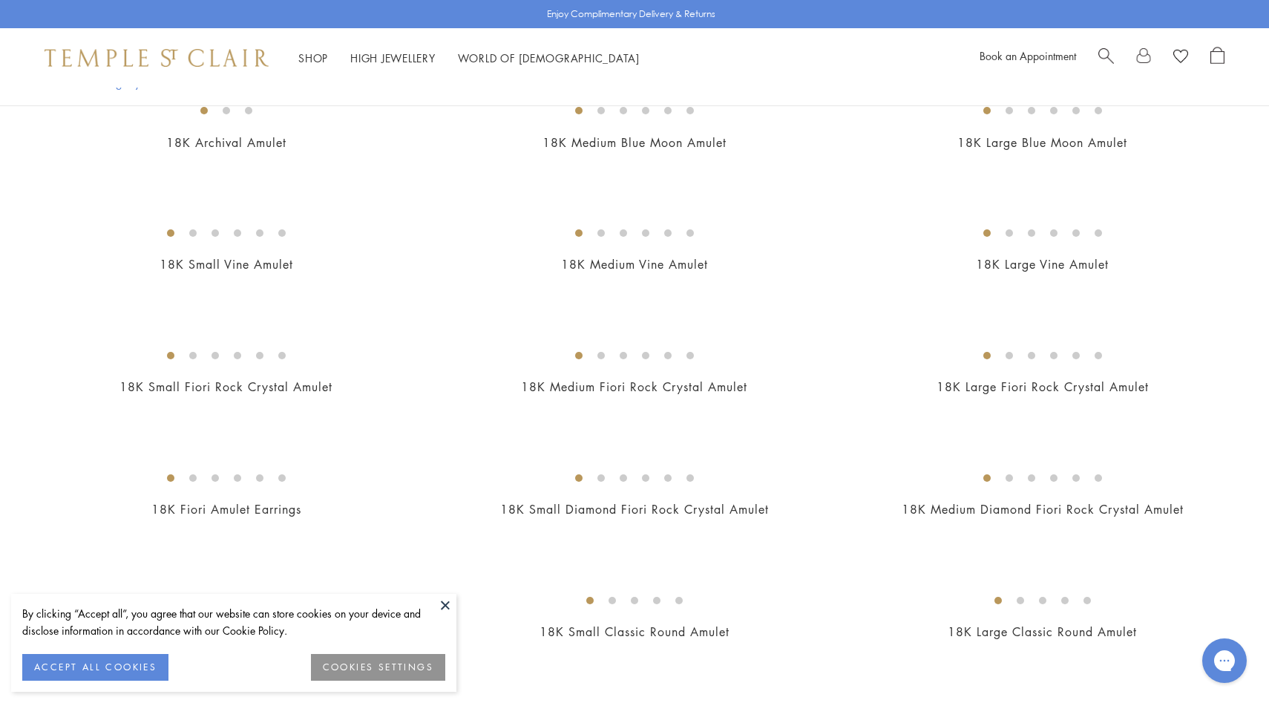
scroll to position [333, 0]
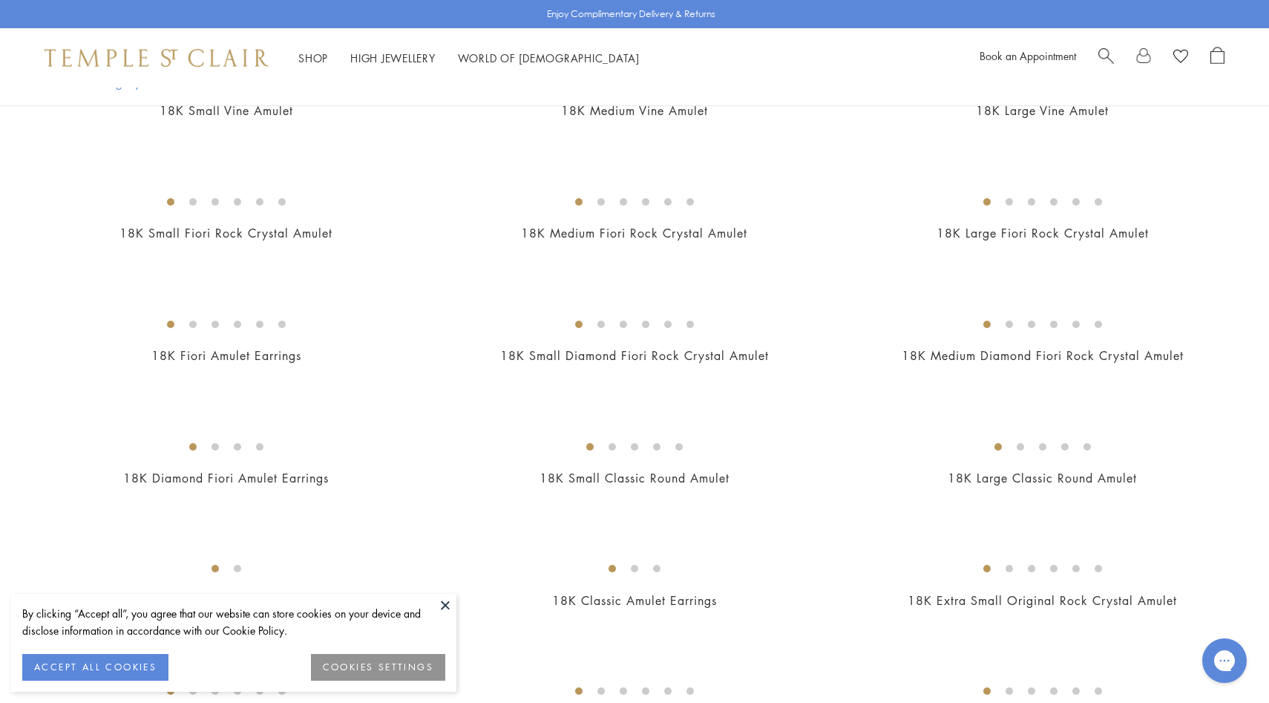
click at [0, 0] on img at bounding box center [0, 0] width 0 height 0
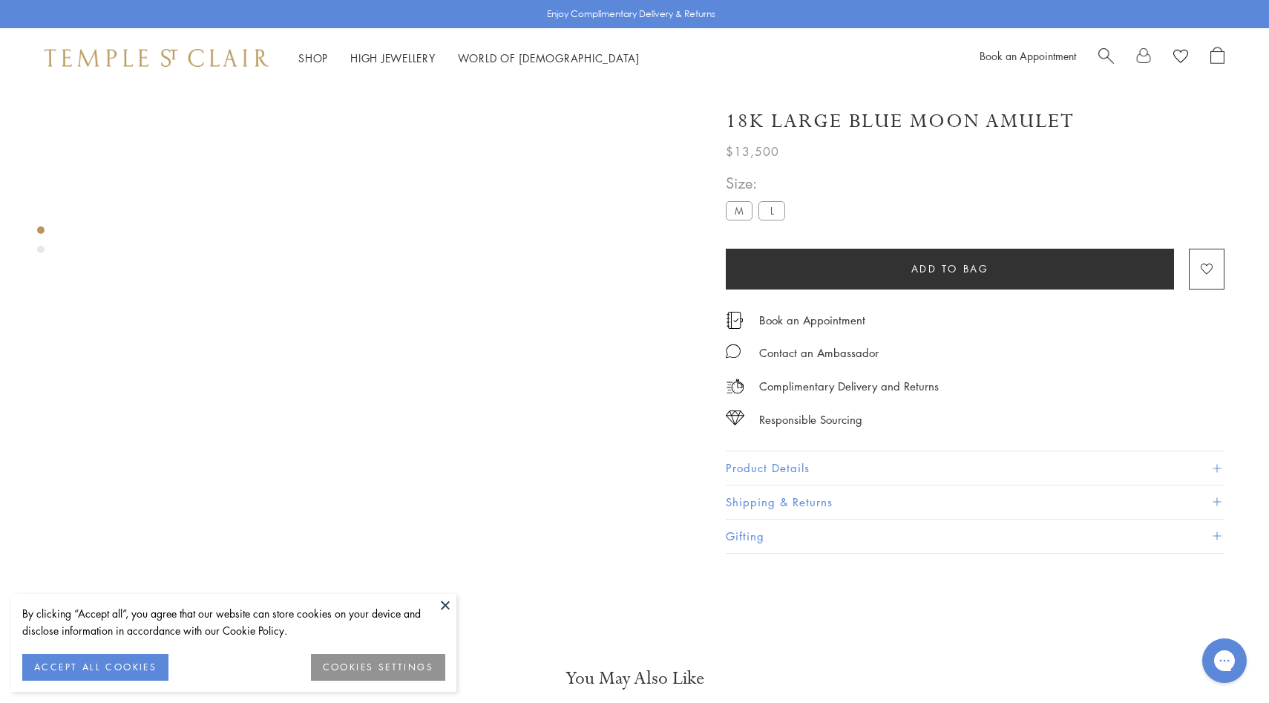
scroll to position [88, 0]
